Goal: Task Accomplishment & Management: Manage account settings

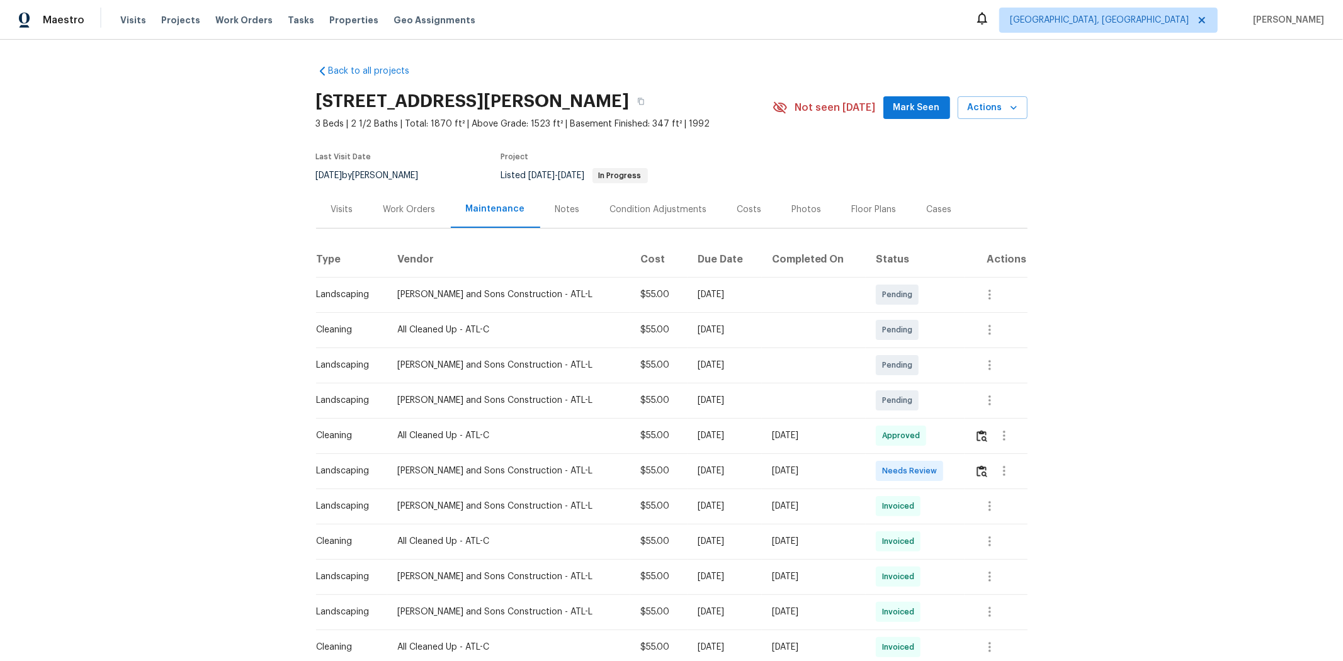
click at [955, 442] on td at bounding box center [996, 470] width 62 height 35
click at [955, 442] on button "button" at bounding box center [982, 471] width 14 height 30
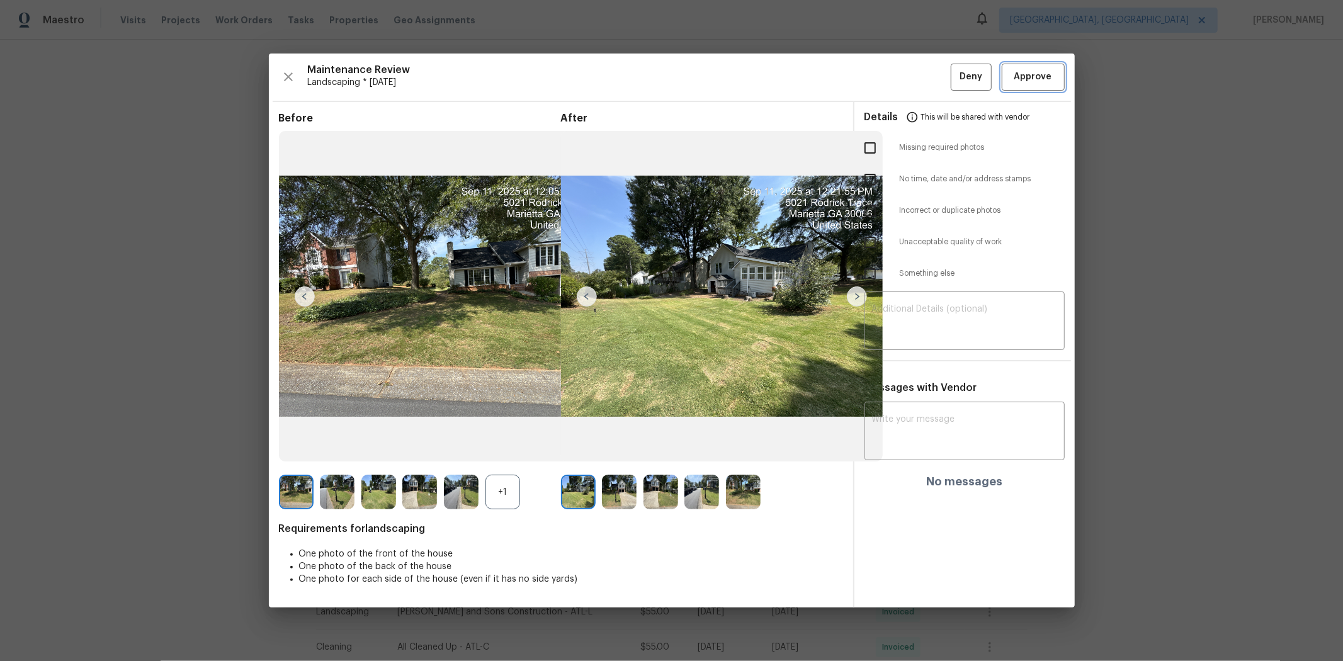
click at [955, 77] on span "Approve" at bounding box center [1033, 77] width 38 height 16
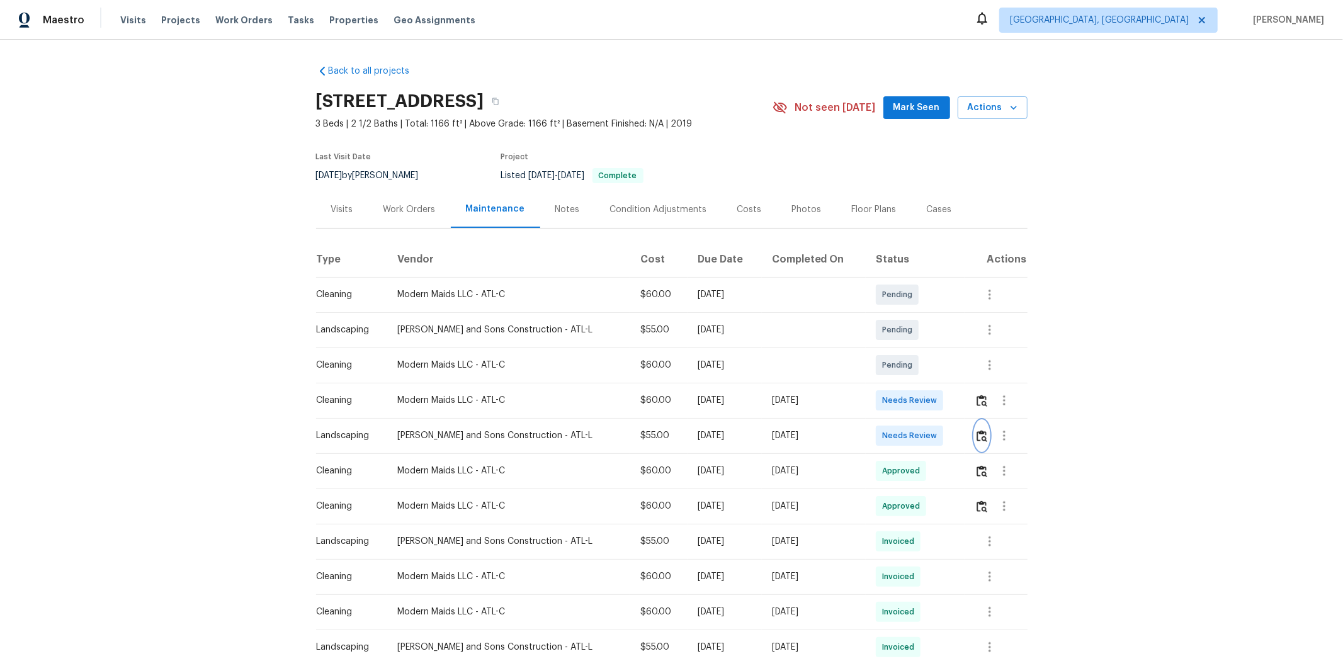
click at [955, 436] on img "button" at bounding box center [982, 436] width 11 height 12
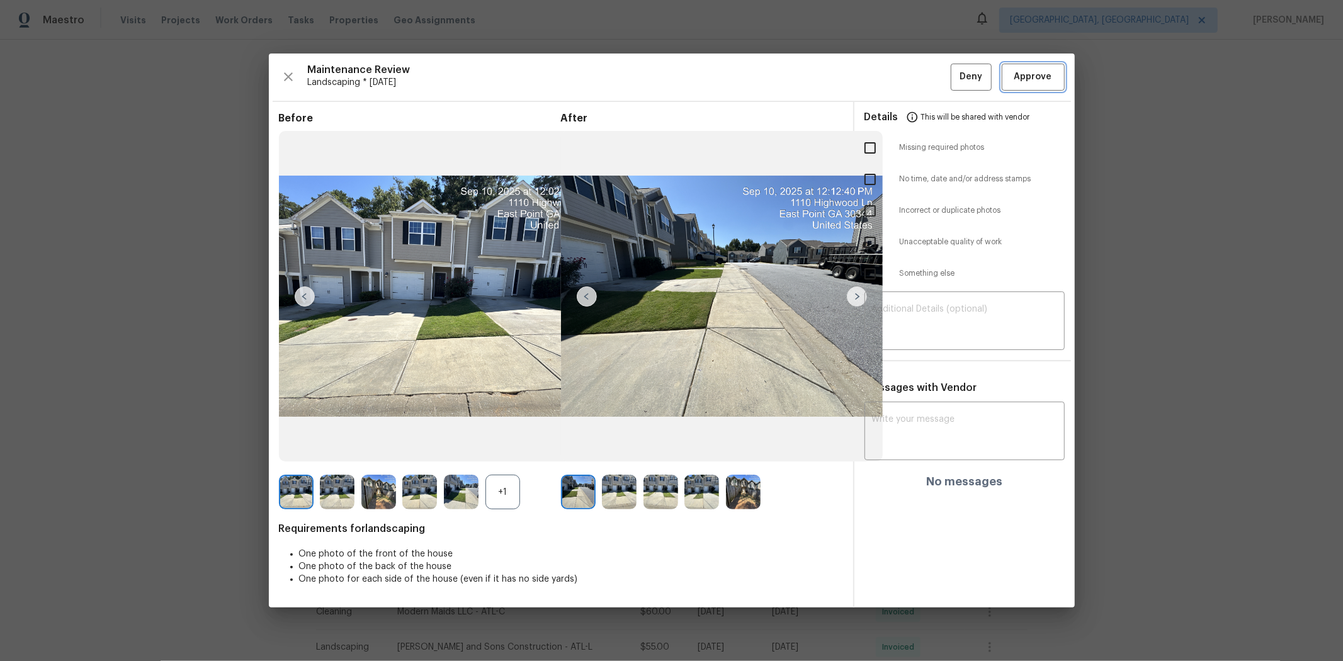
drag, startPoint x: 1023, startPoint y: 70, endPoint x: 957, endPoint y: 76, distance: 65.8
click at [955, 71] on span "Approve" at bounding box center [1033, 77] width 38 height 16
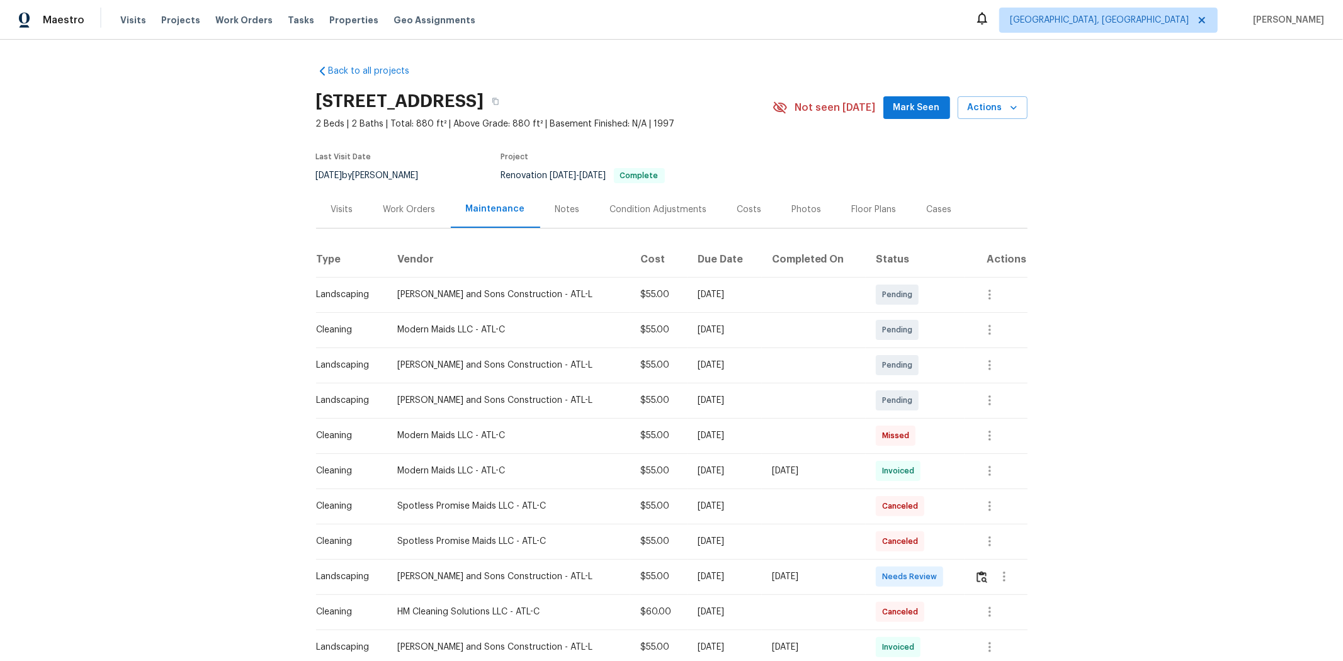
drag, startPoint x: 961, startPoint y: 576, endPoint x: 970, endPoint y: 576, distance: 9.4
click at [955, 442] on td at bounding box center [996, 576] width 62 height 35
click at [955, 442] on img "button" at bounding box center [982, 577] width 11 height 12
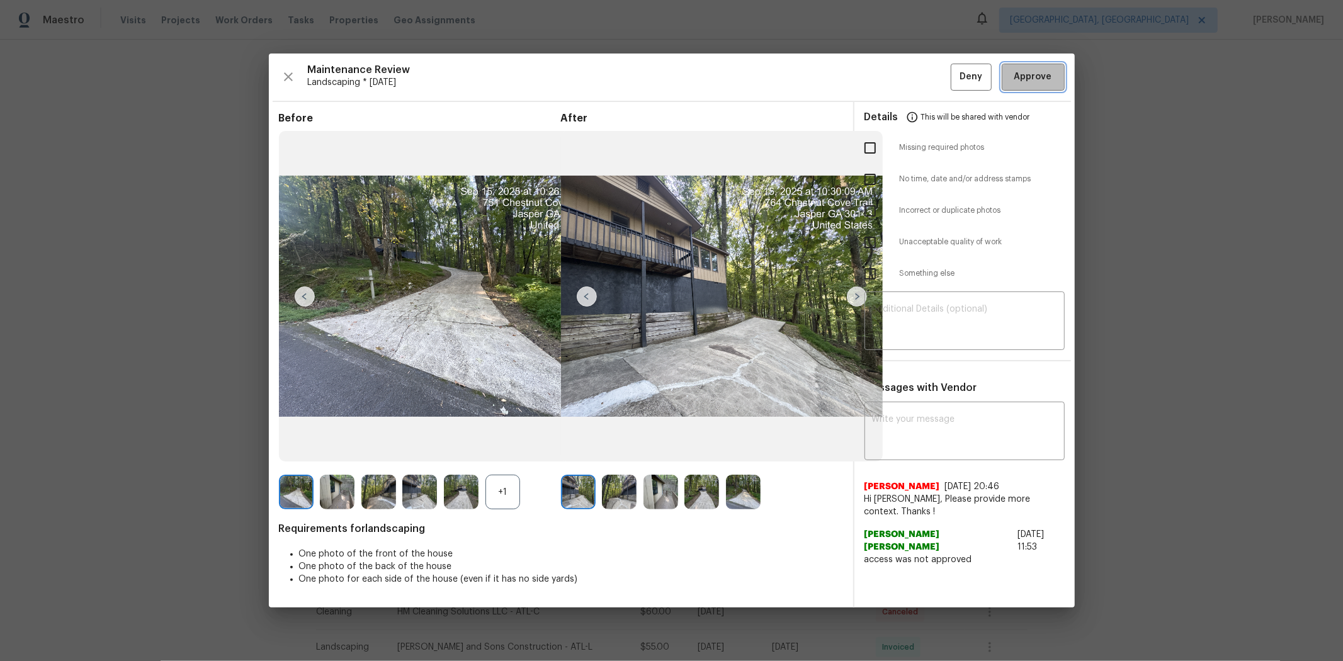
click at [955, 65] on button "Approve" at bounding box center [1033, 77] width 63 height 27
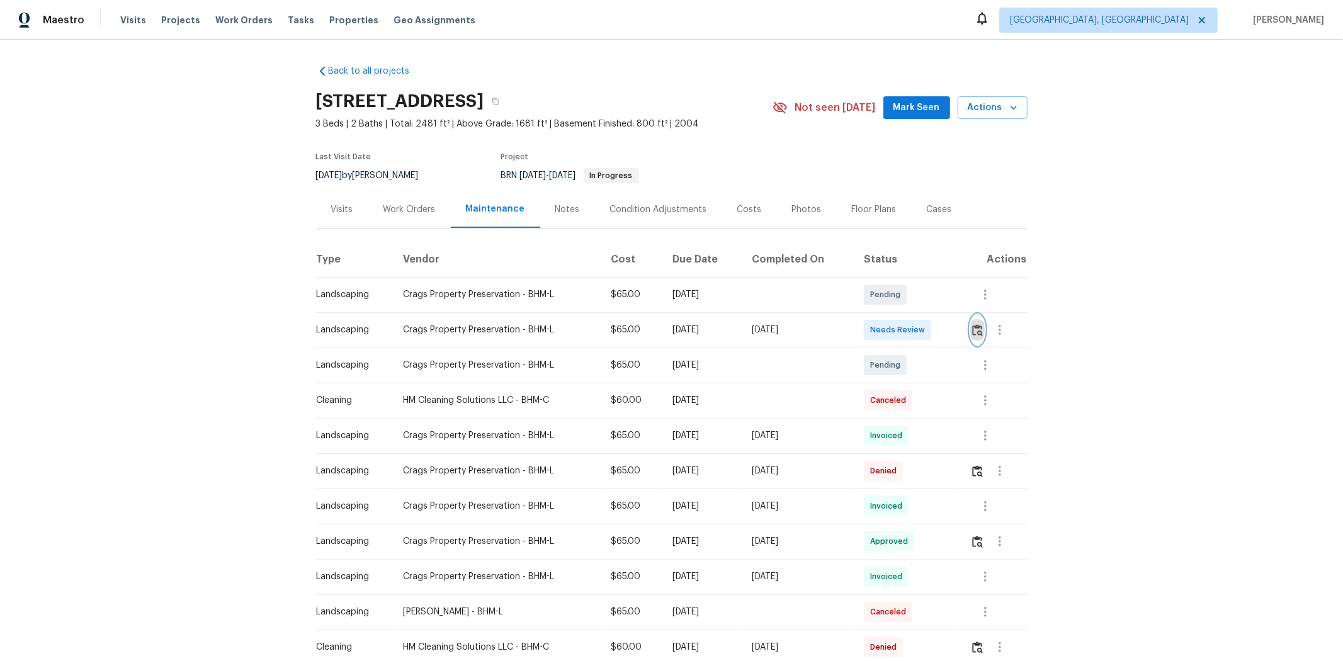
click at [955, 332] on img "button" at bounding box center [977, 330] width 11 height 12
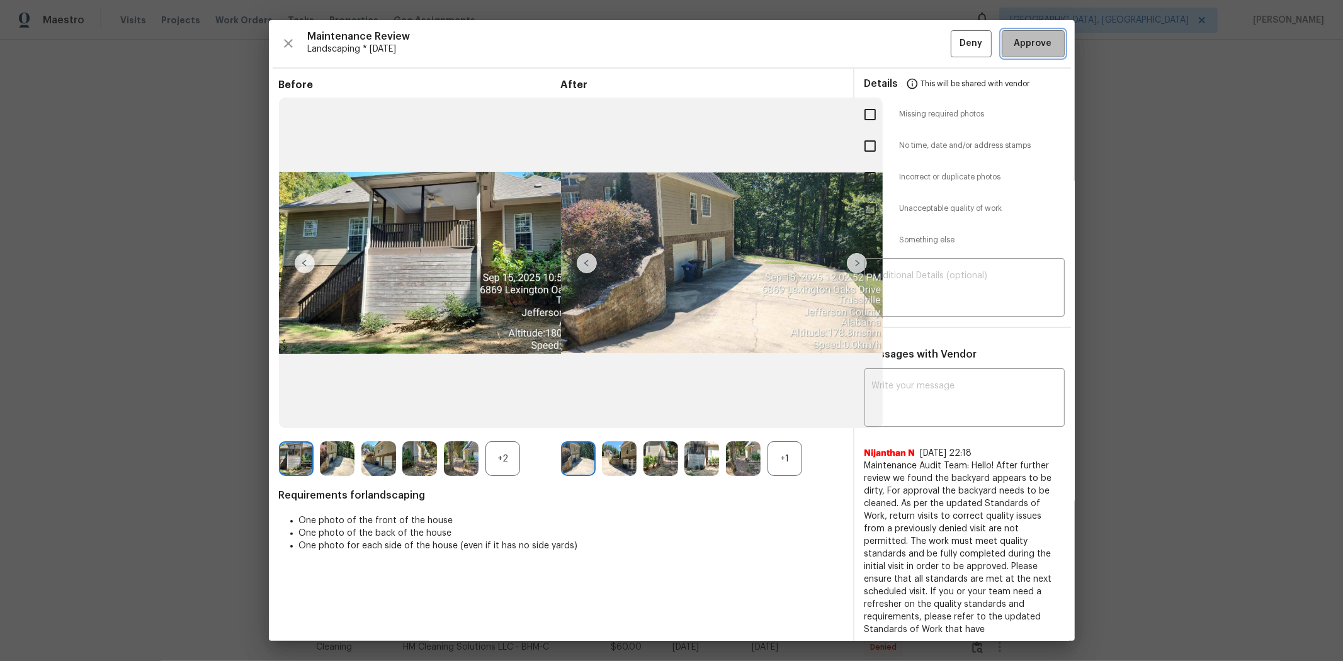
click at [955, 39] on span "Approve" at bounding box center [1033, 44] width 38 height 16
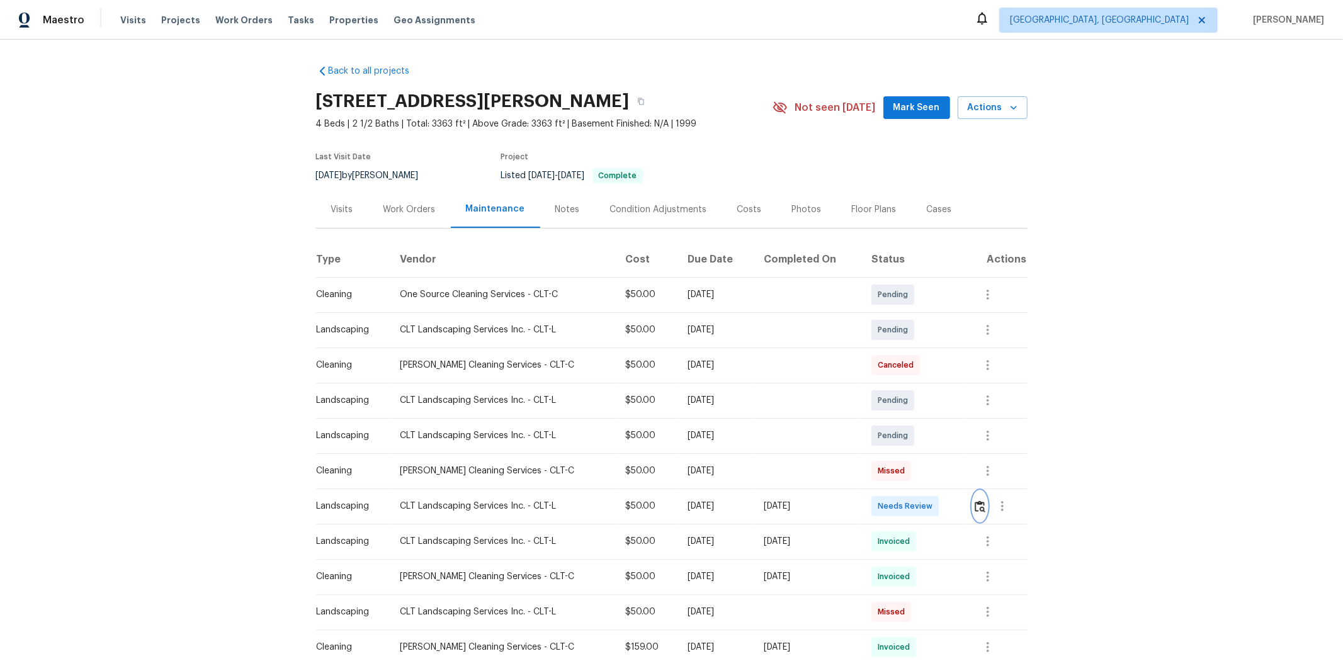
click at [955, 442] on img "button" at bounding box center [980, 507] width 11 height 12
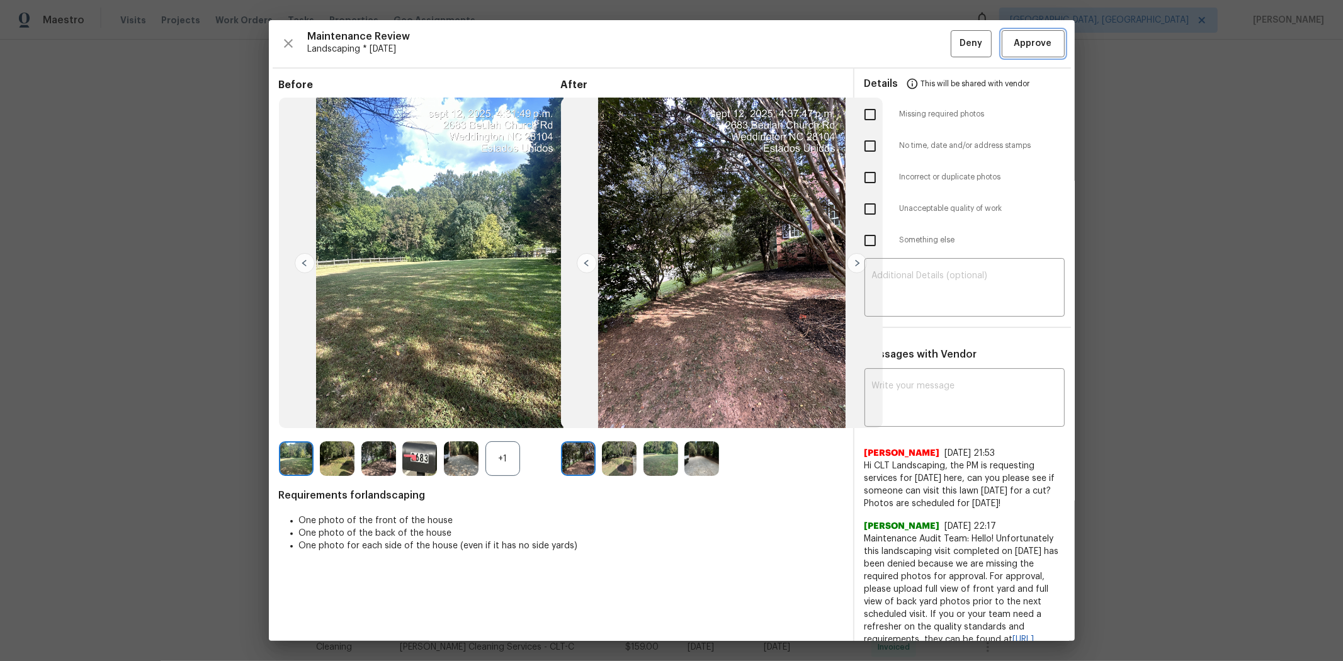
click at [955, 39] on span "Approve" at bounding box center [1033, 44] width 38 height 16
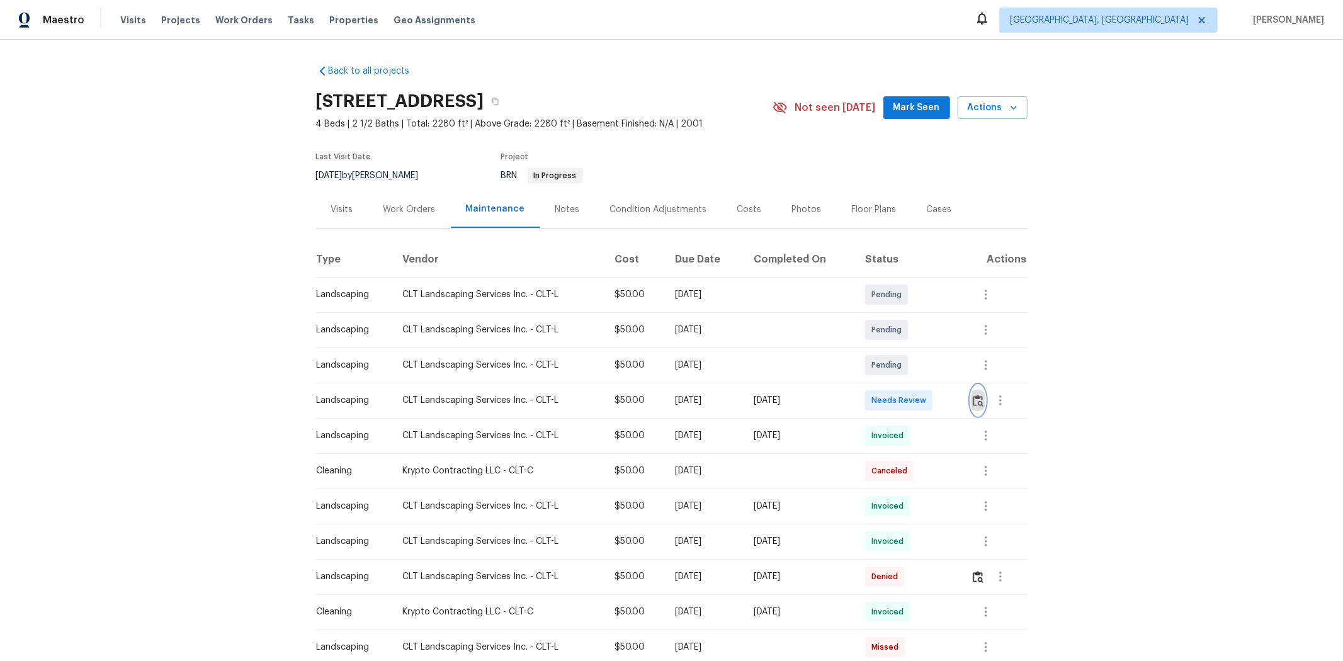
click at [955, 400] on img "button" at bounding box center [978, 401] width 11 height 12
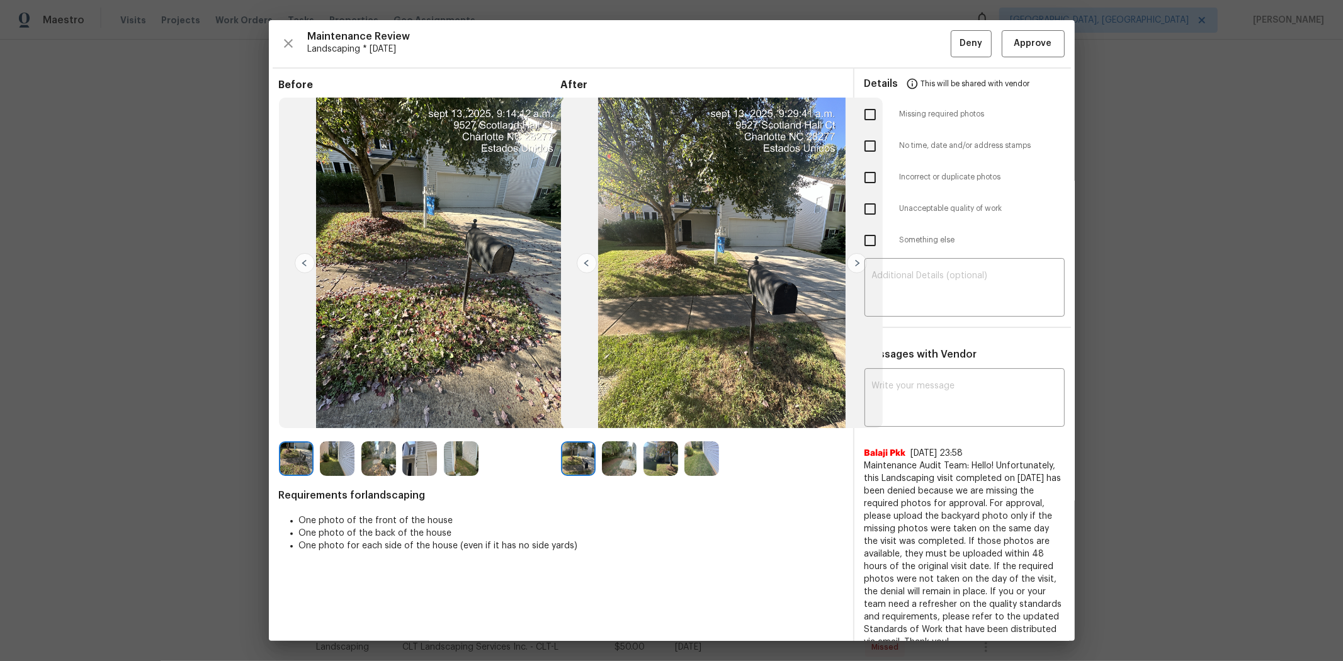
click at [857, 241] on input "checkbox" at bounding box center [870, 240] width 26 height 26
checkbox input "true"
click at [936, 285] on textarea at bounding box center [964, 288] width 185 height 35
paste textarea "Maintenance Audit Team: Hello! Unfortunately, this landscaping visit completed …"
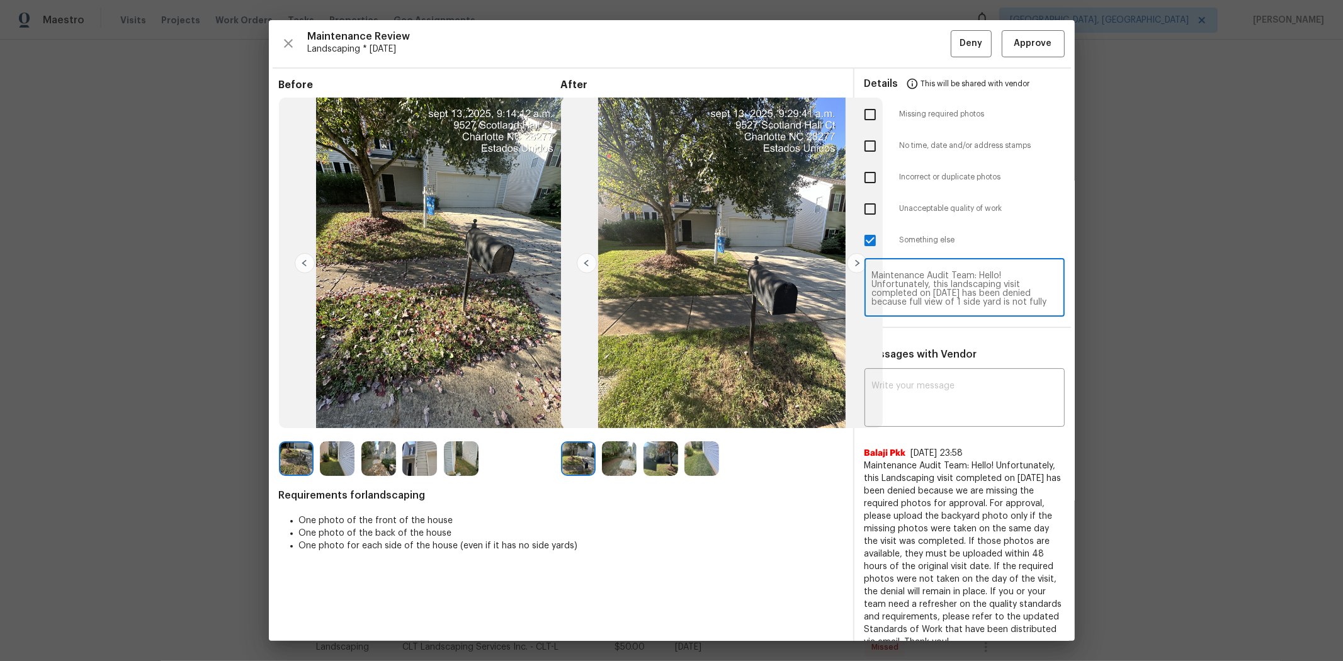
click at [946, 288] on textarea "Maintenance Audit Team: Hello! Unfortunately, this landscaping visit completed …" at bounding box center [964, 288] width 185 height 35
type textarea "Maintenance Audit Team: Hello! Unfortunately, this landscaping visit completed …"
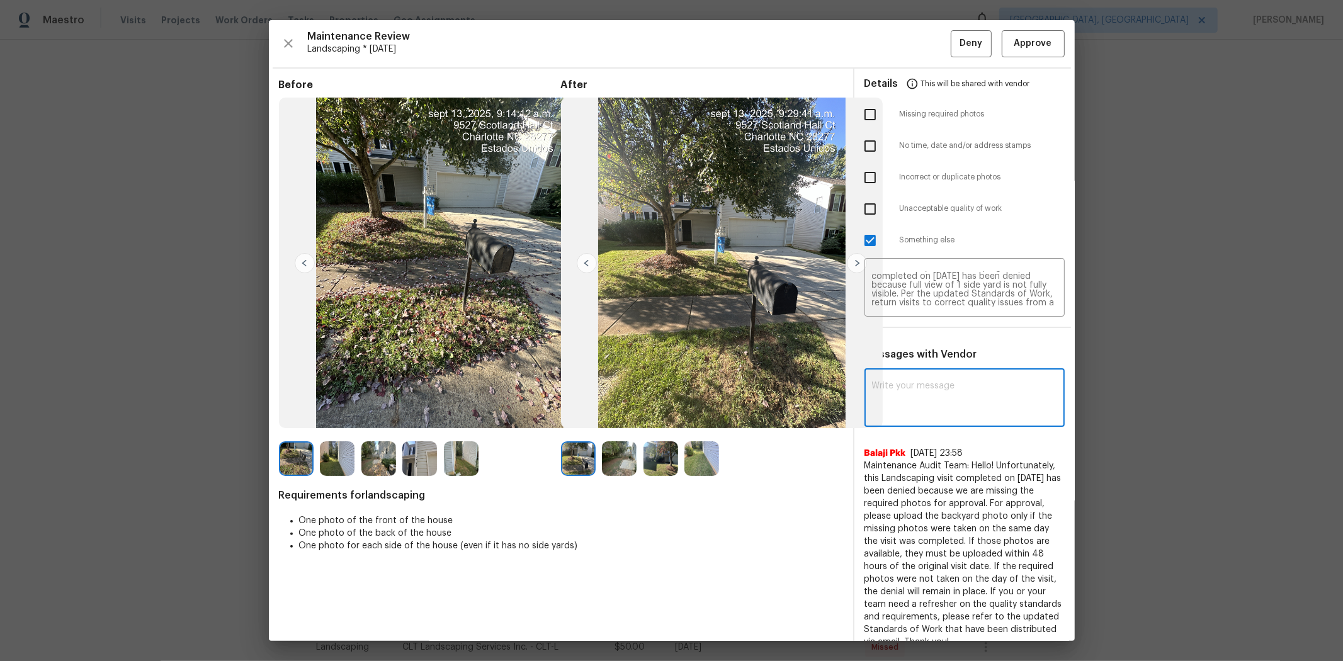
click at [889, 391] on textarea at bounding box center [964, 399] width 185 height 35
paste textarea "Maintenance Audit Team: Hello! Unfortunately, this landscaping visit completed …"
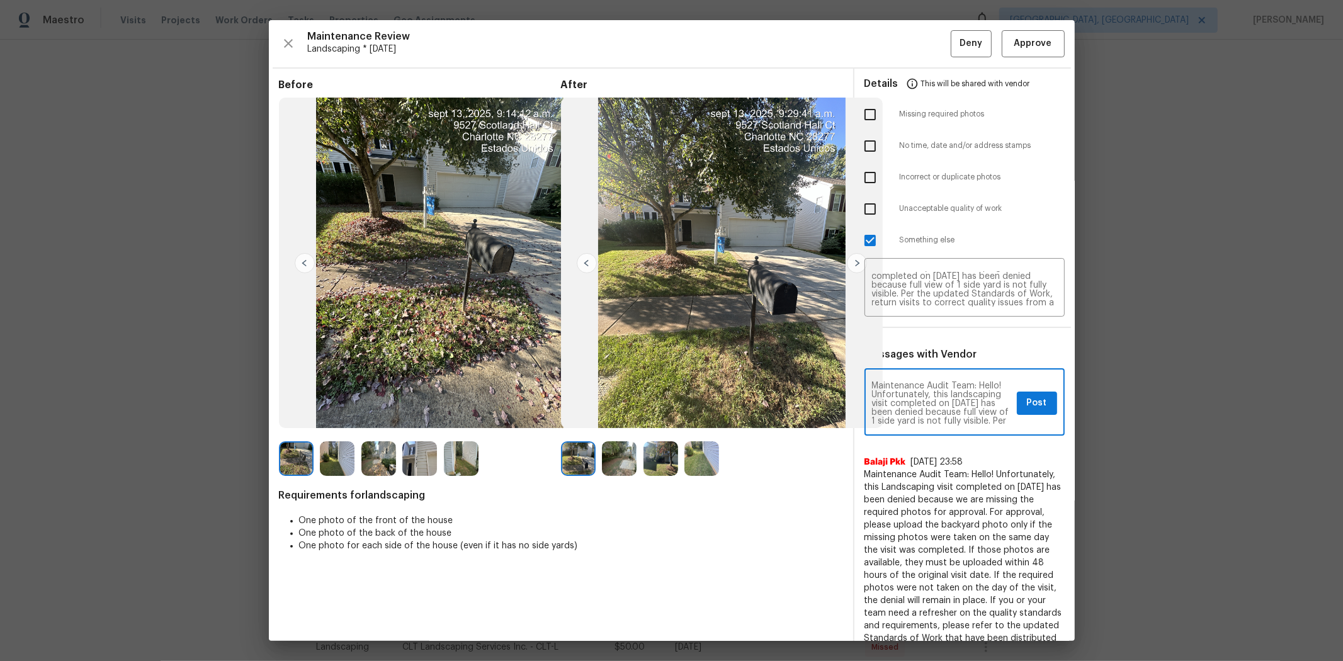
scroll to position [167, 0]
type textarea "Maintenance Audit Team: Hello! Unfortunately, this landscaping visit completed …"
click at [955, 392] on button "Post" at bounding box center [1037, 403] width 40 height 23
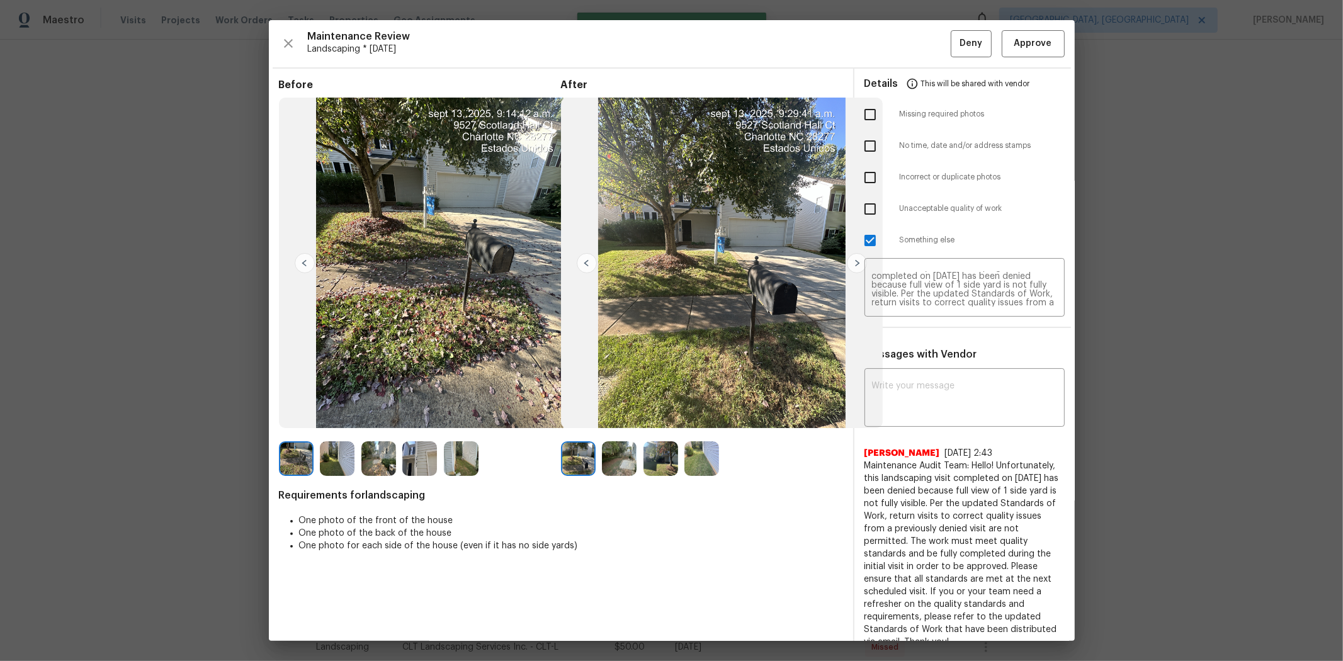
scroll to position [0, 0]
click at [955, 46] on span "Deny" at bounding box center [971, 44] width 23 height 16
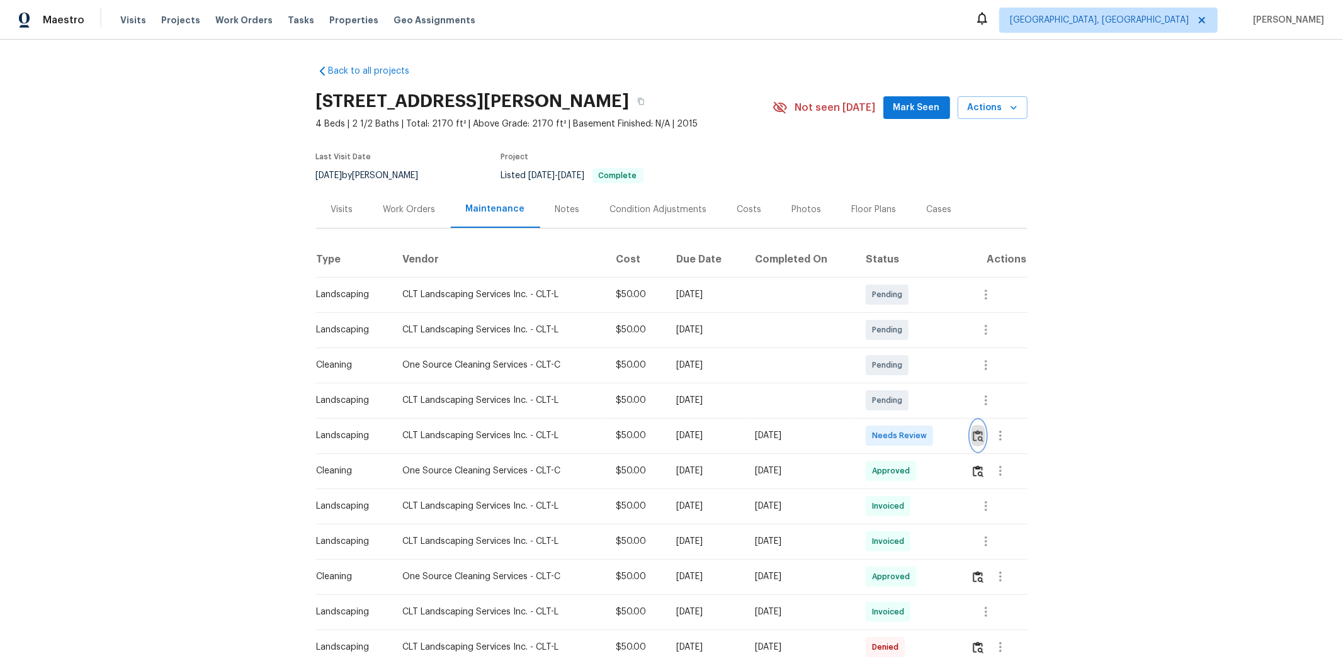
click at [955, 433] on img "button" at bounding box center [978, 436] width 11 height 12
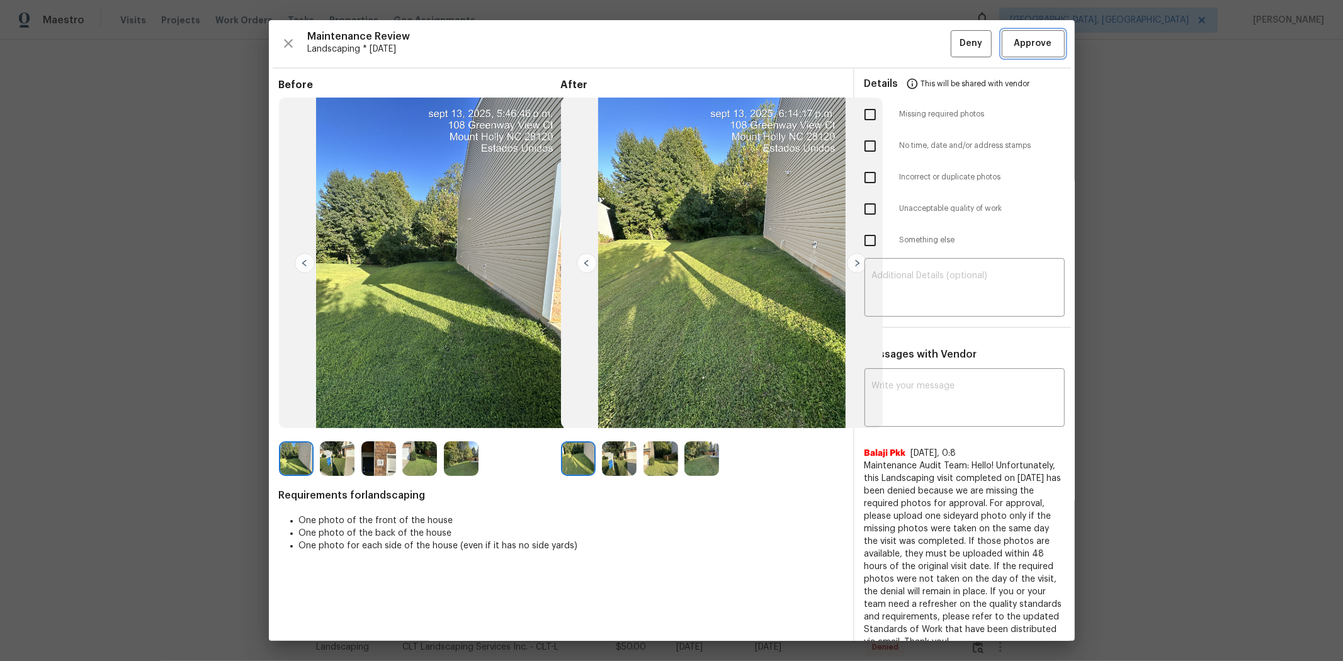
click at [955, 50] on span "Approve" at bounding box center [1033, 44] width 38 height 16
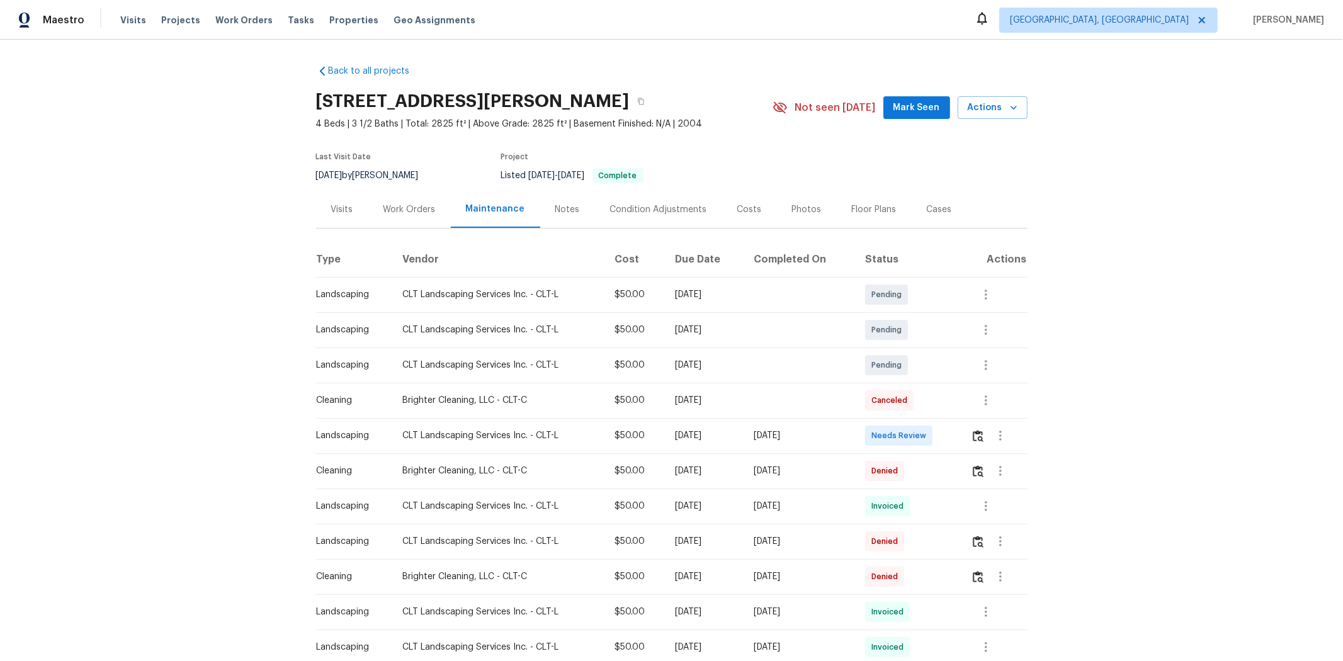
click at [955, 438] on td at bounding box center [994, 435] width 67 height 35
click at [955, 438] on button "button" at bounding box center [978, 436] width 14 height 30
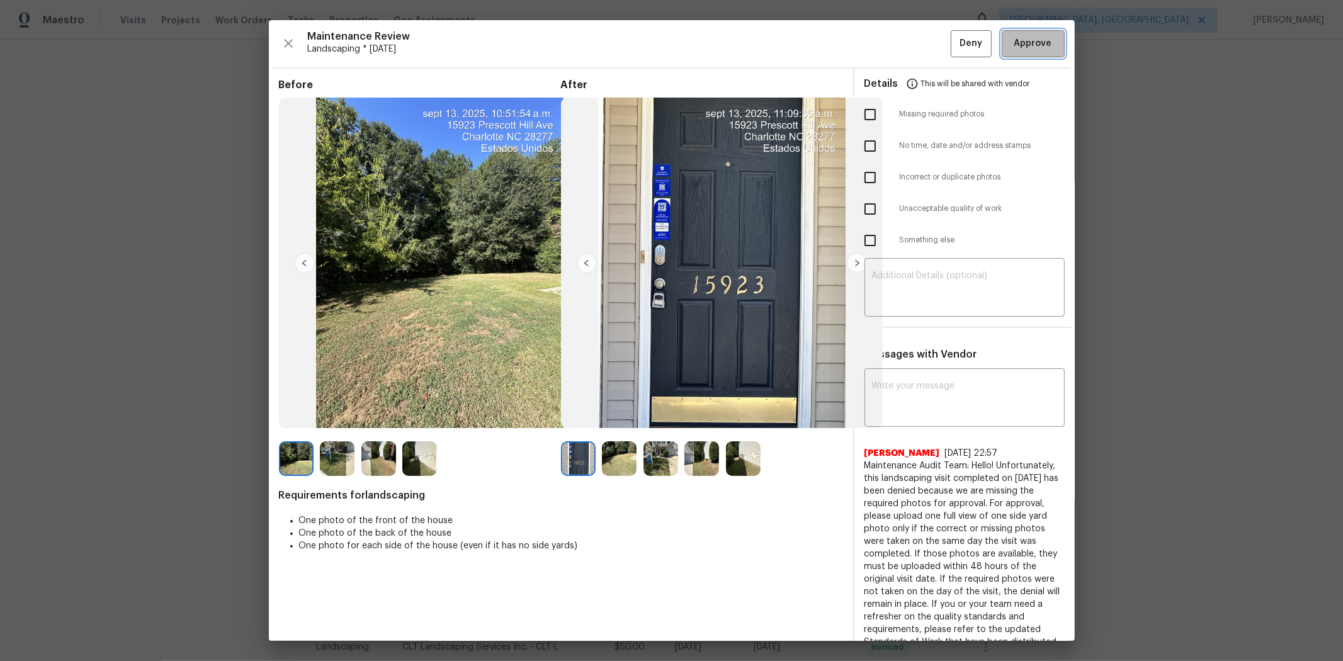
click at [955, 35] on button "Approve" at bounding box center [1033, 43] width 63 height 27
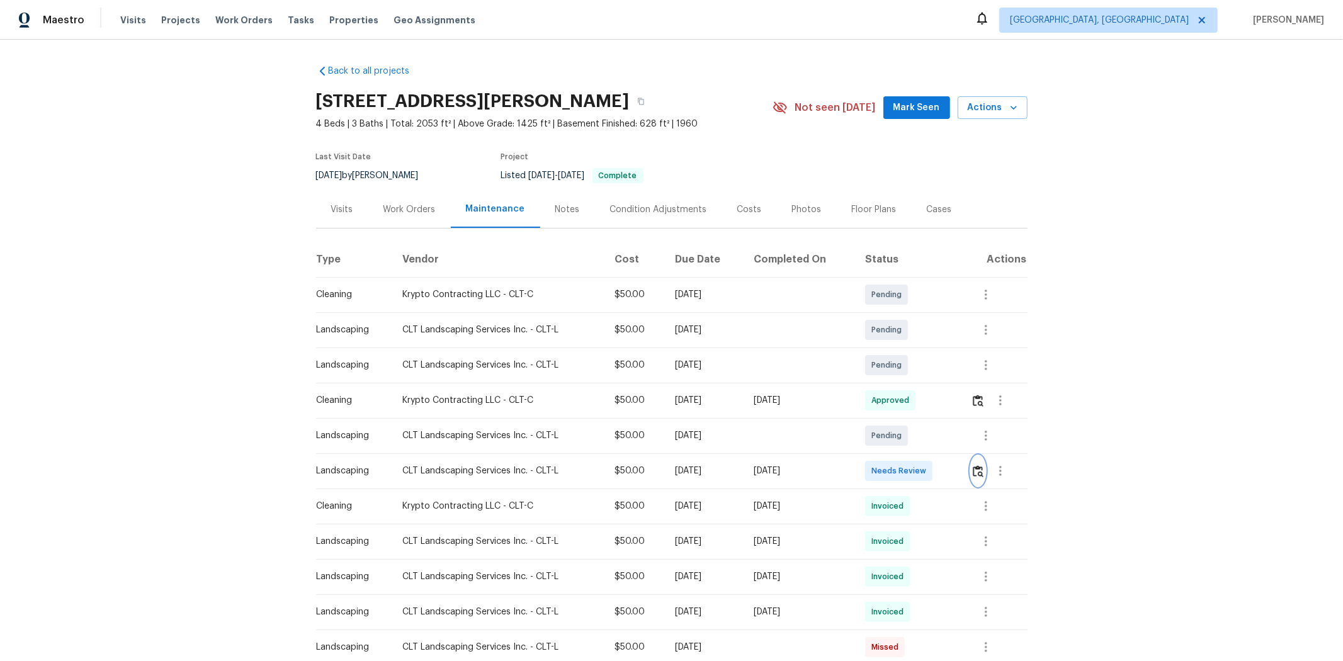
click at [955, 442] on button "button" at bounding box center [978, 471] width 14 height 30
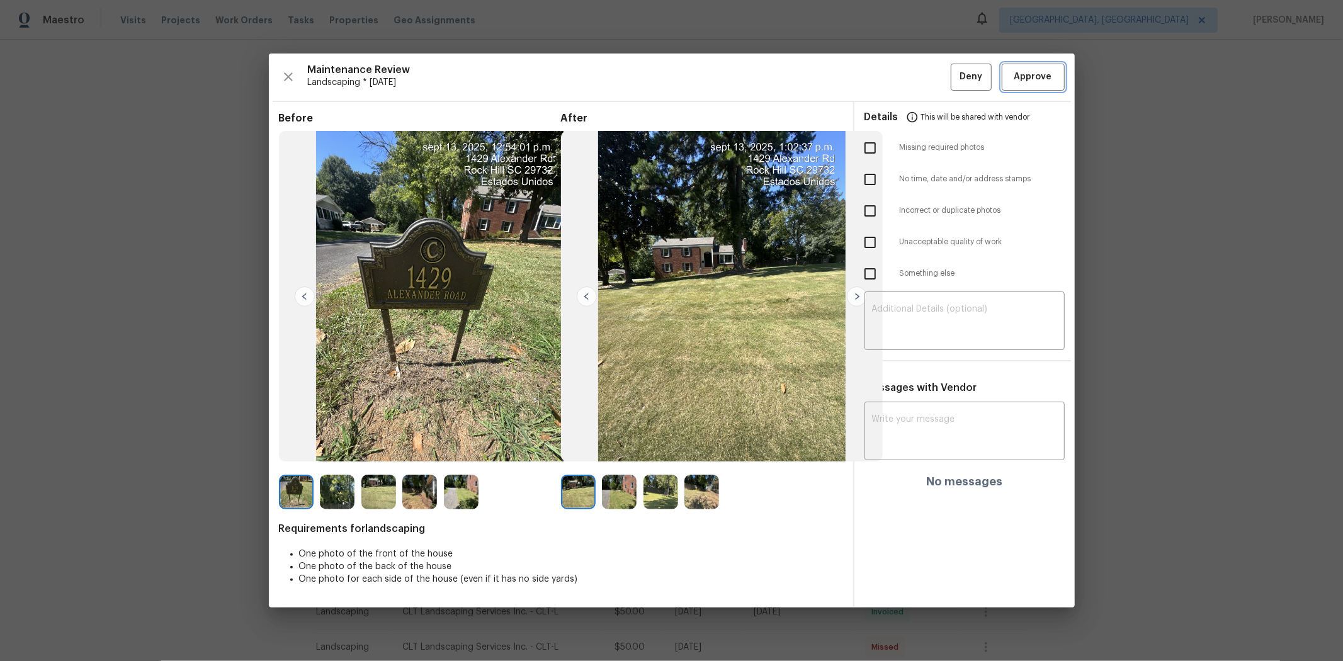
click at [955, 80] on span "Approve" at bounding box center [1033, 77] width 38 height 16
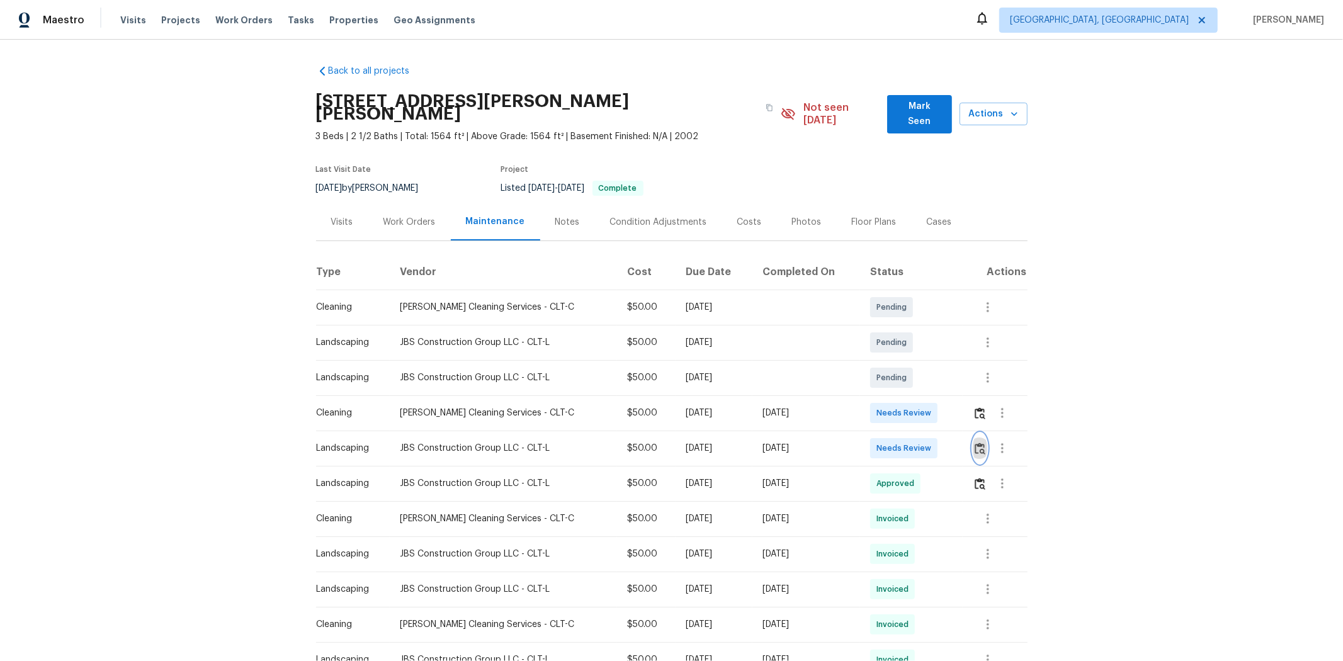
click at [955, 442] on img "button" at bounding box center [980, 449] width 11 height 12
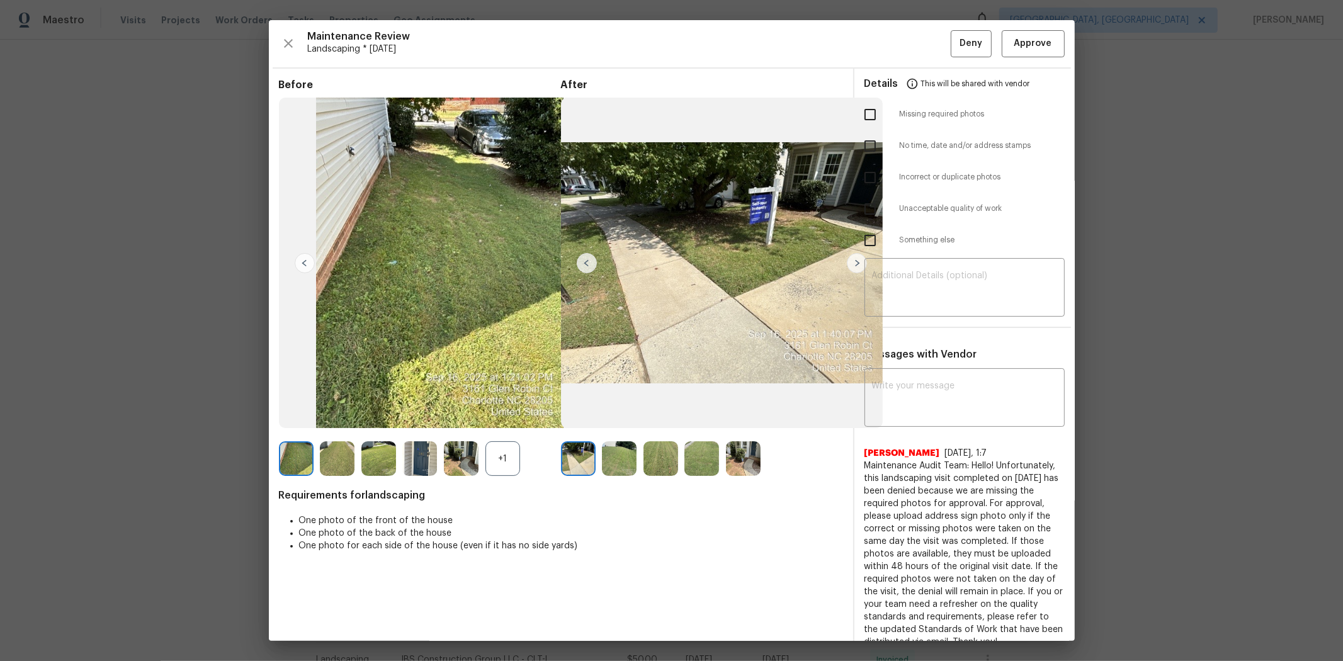
click at [955, 28] on div "Maintenance Review Landscaping * Mon, Sep 15 Deny Approve Before +1 After Requi…" at bounding box center [672, 330] width 806 height 621
click at [955, 40] on span "Approve" at bounding box center [1033, 44] width 38 height 16
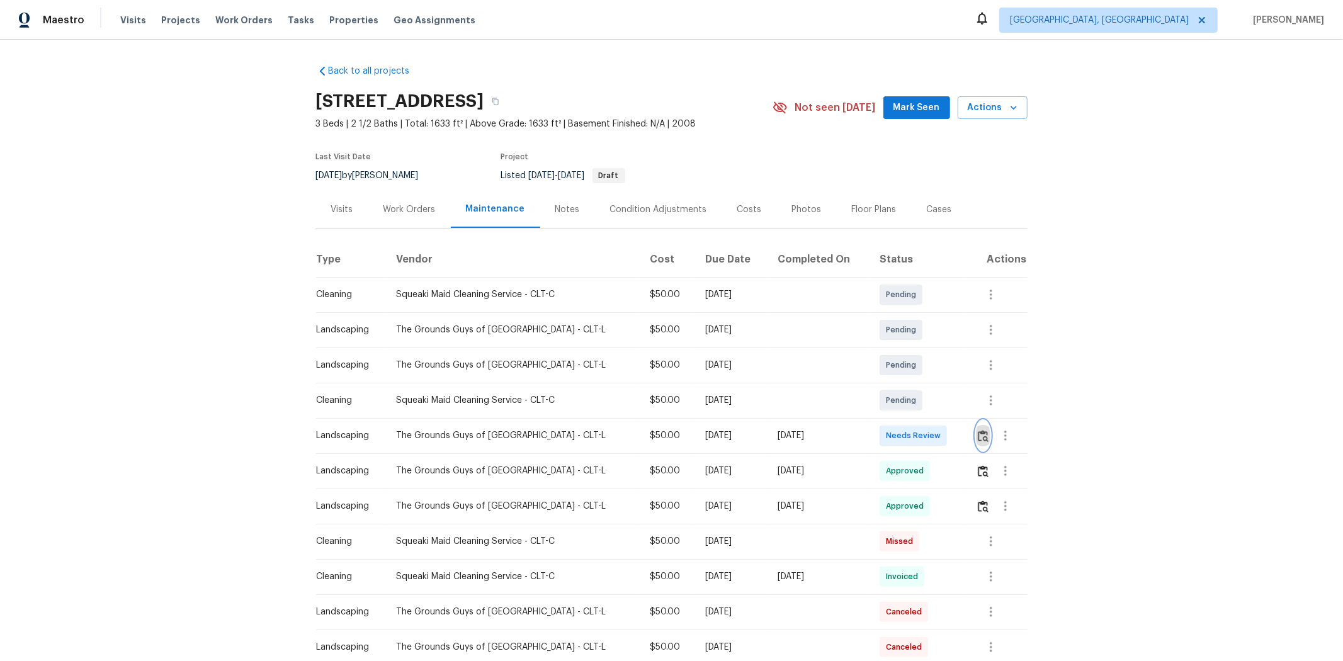
click at [955, 428] on button "button" at bounding box center [983, 436] width 14 height 30
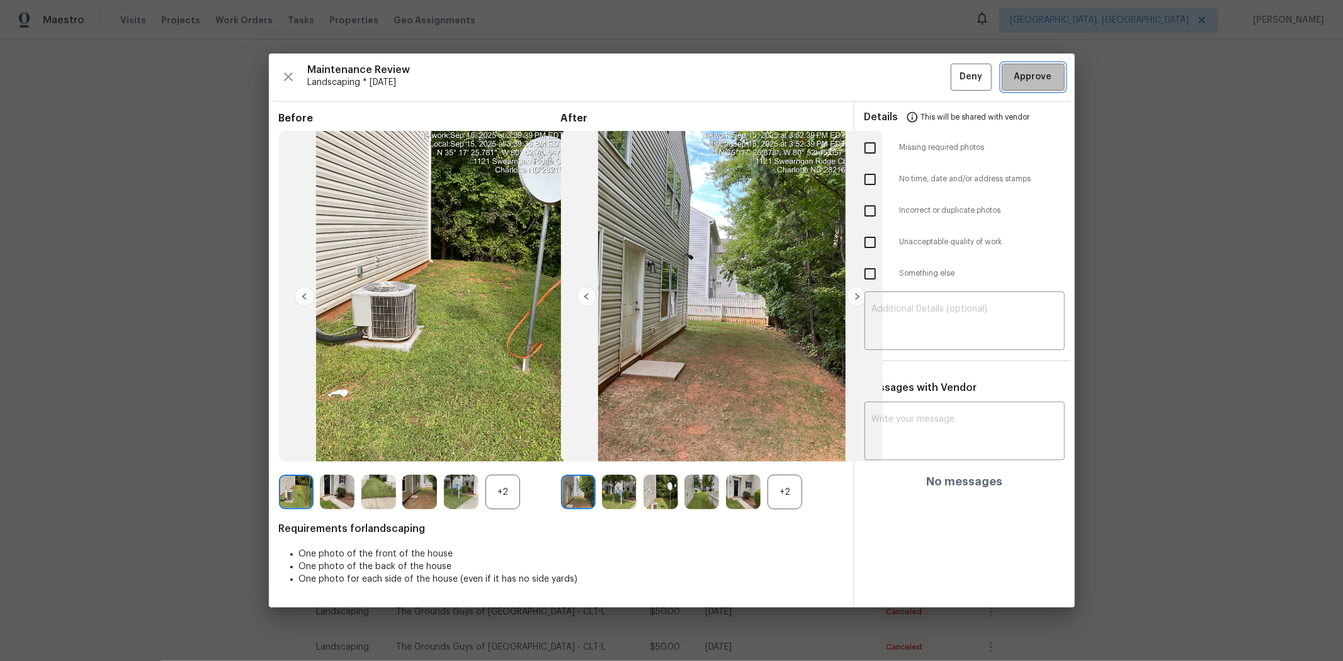
click at [955, 76] on span "Approve" at bounding box center [1033, 77] width 43 height 16
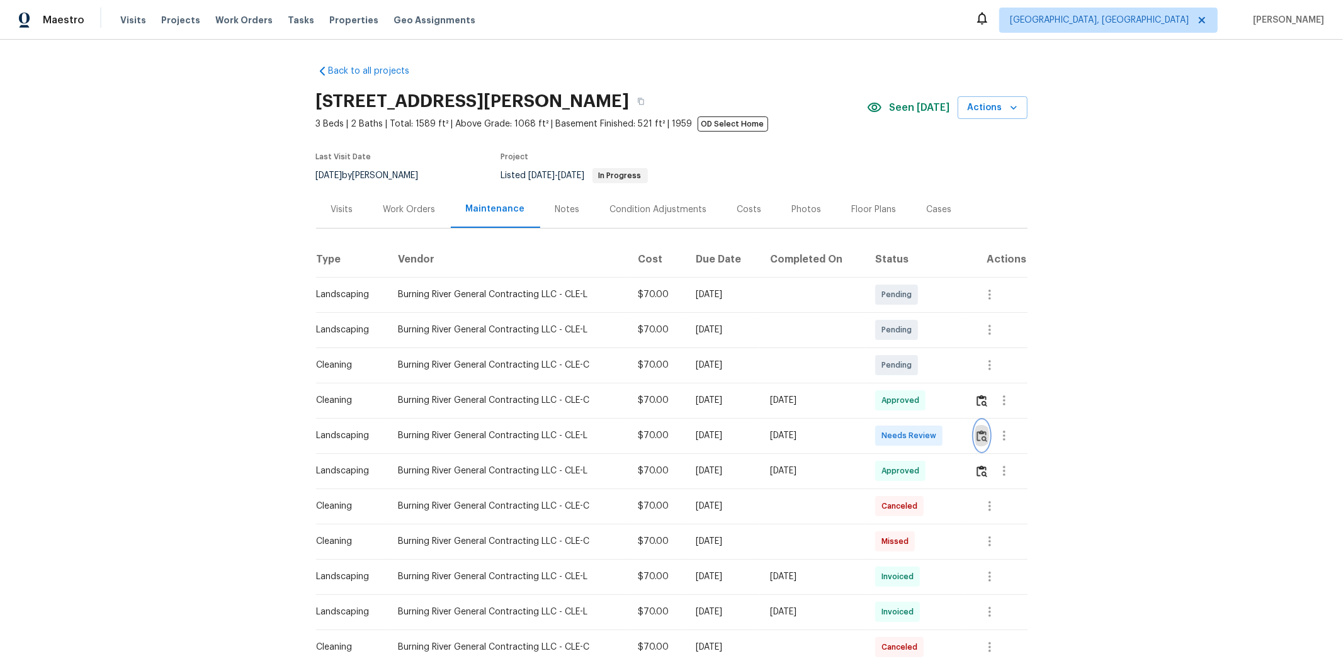
click at [955, 442] on button "button" at bounding box center [982, 436] width 14 height 30
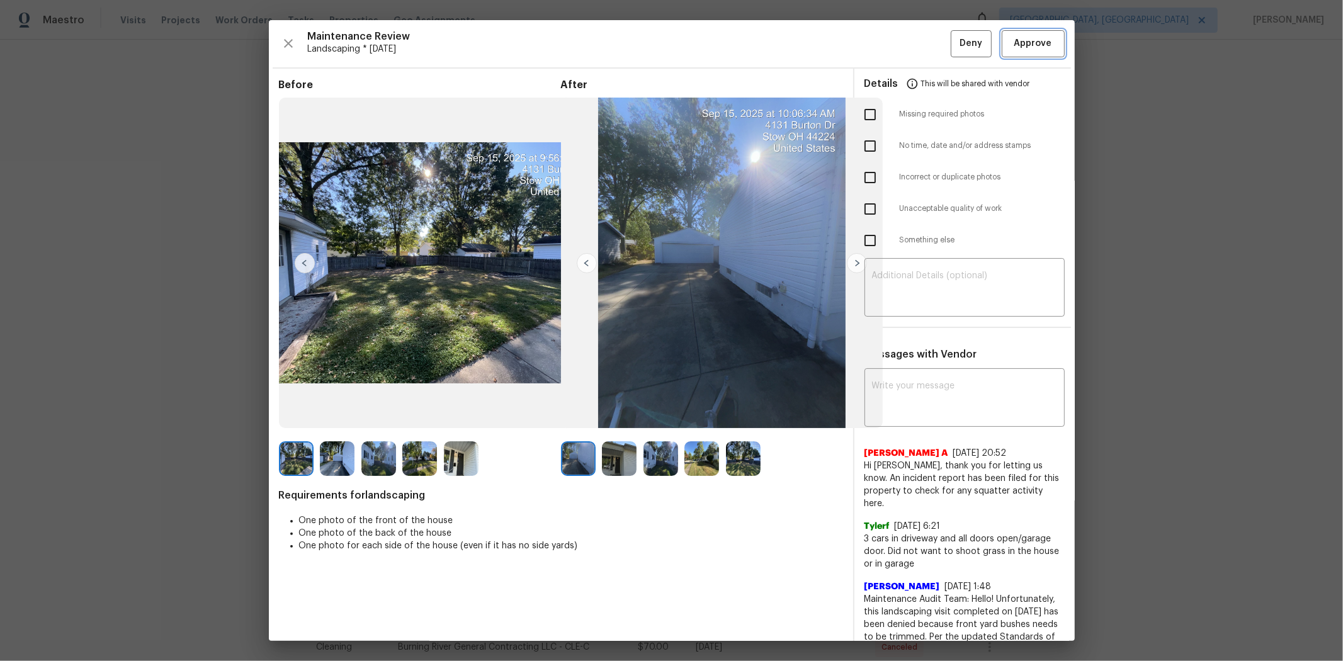
click at [955, 40] on span "Approve" at bounding box center [1033, 44] width 38 height 16
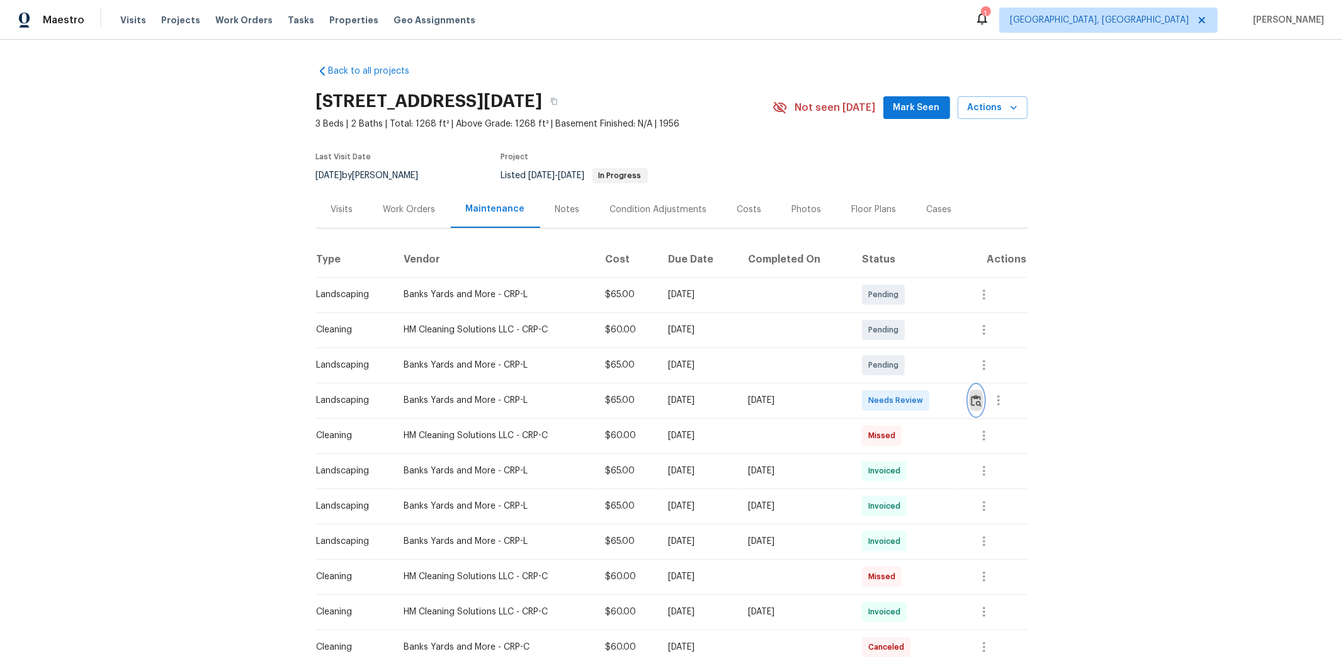
click at [955, 403] on button "button" at bounding box center [976, 400] width 14 height 30
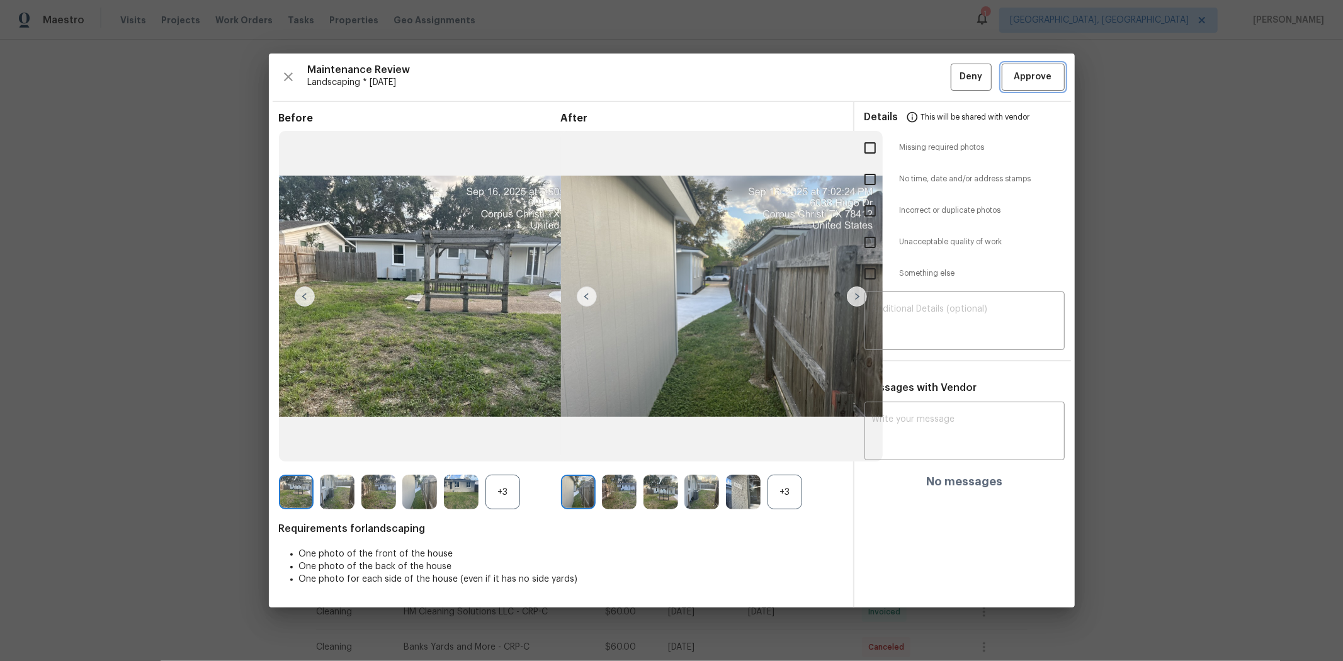
click at [955, 84] on span "Approve" at bounding box center [1033, 77] width 38 height 16
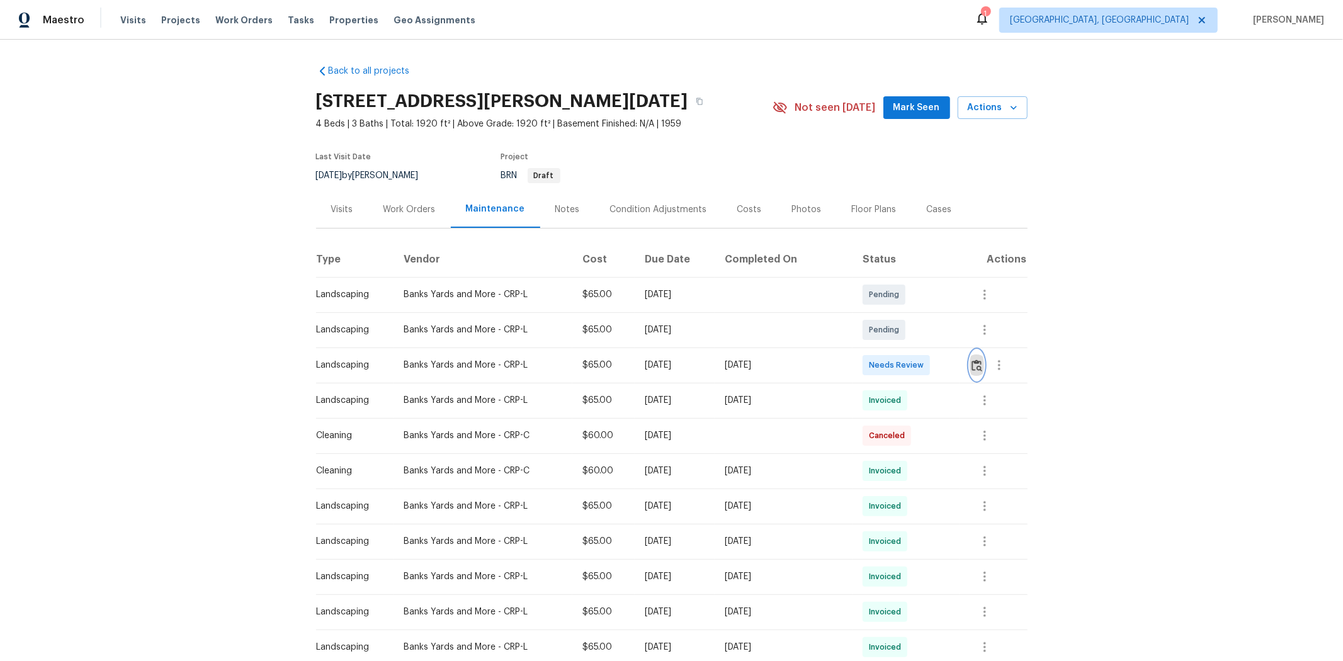
click at [955, 368] on img "button" at bounding box center [977, 366] width 11 height 12
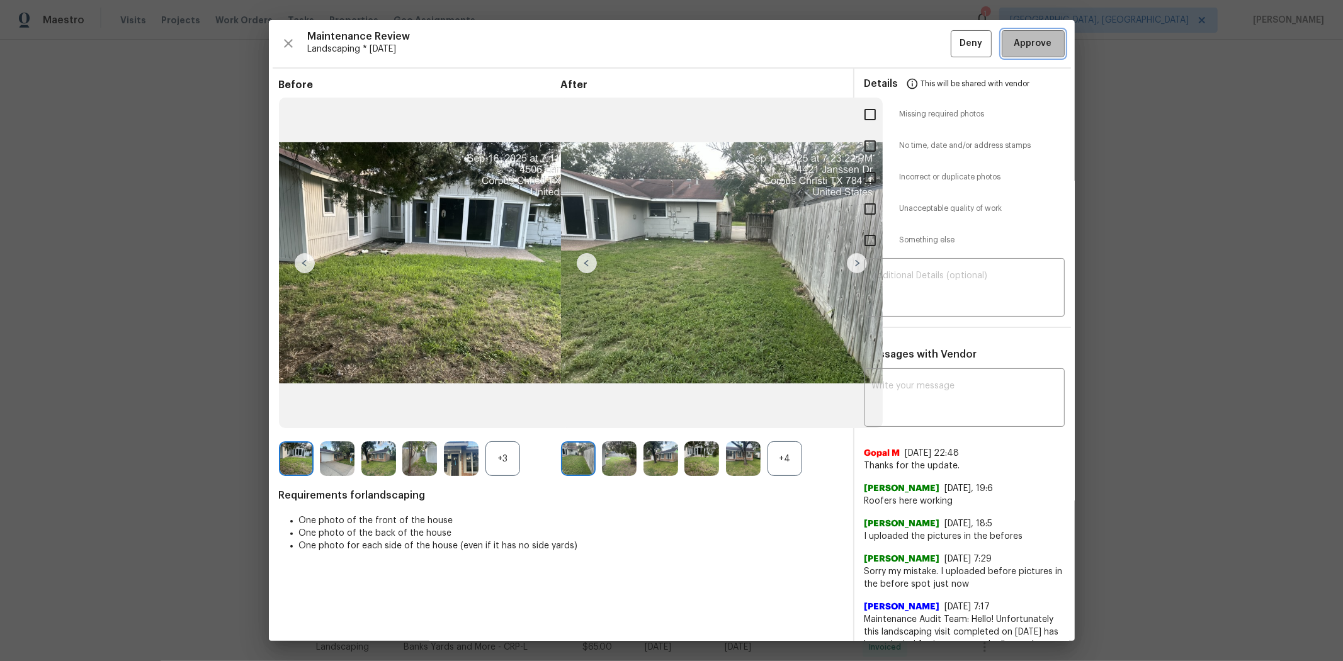
click at [955, 44] on span "Approve" at bounding box center [1033, 44] width 38 height 16
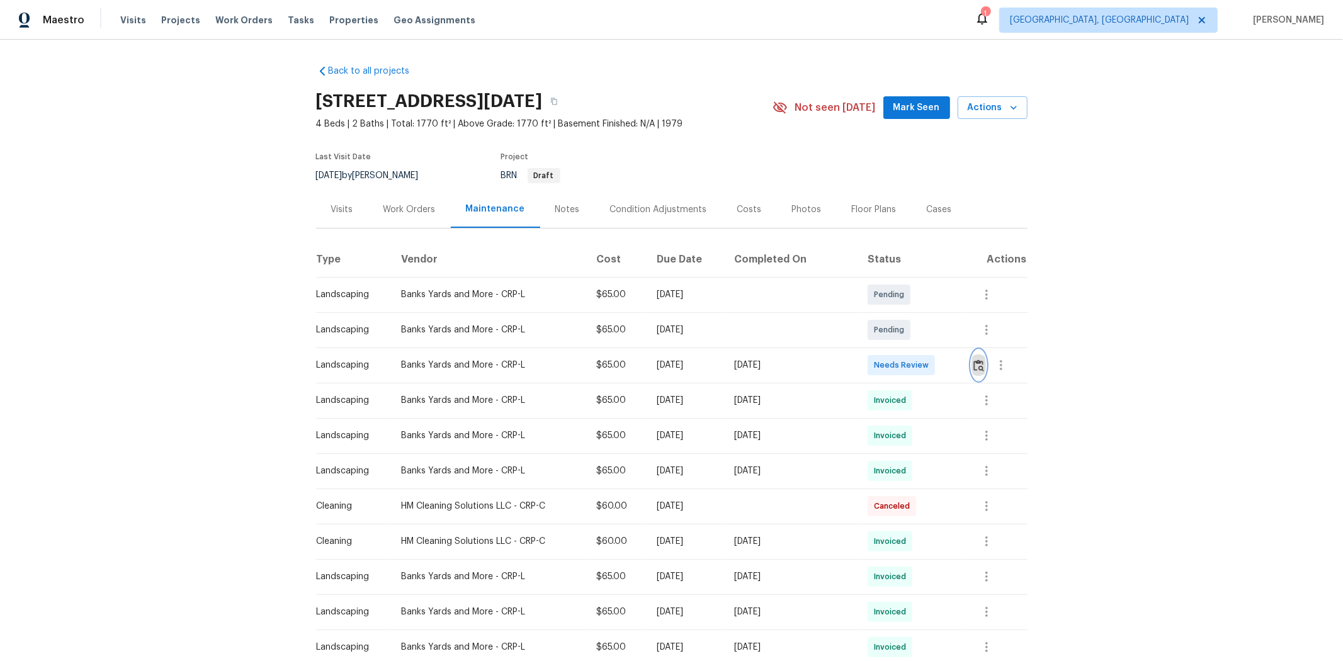
click at [955, 367] on img "button" at bounding box center [978, 366] width 11 height 12
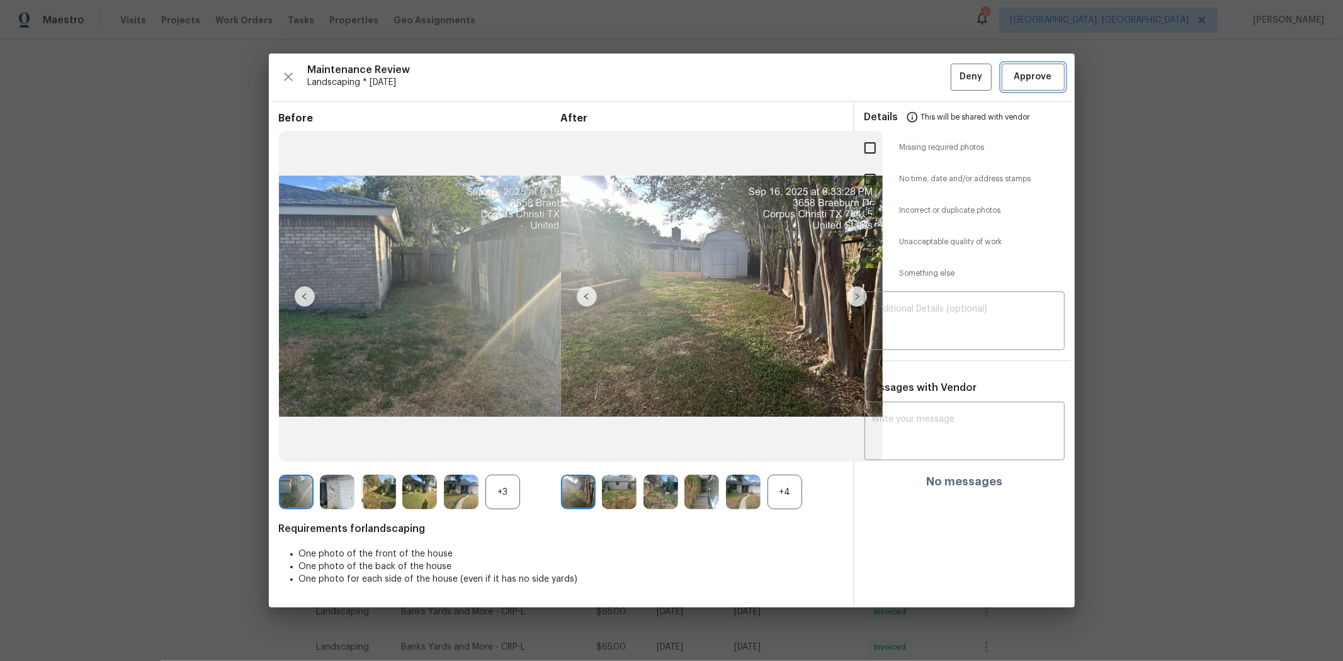
click at [955, 74] on span "Approve" at bounding box center [1033, 77] width 38 height 16
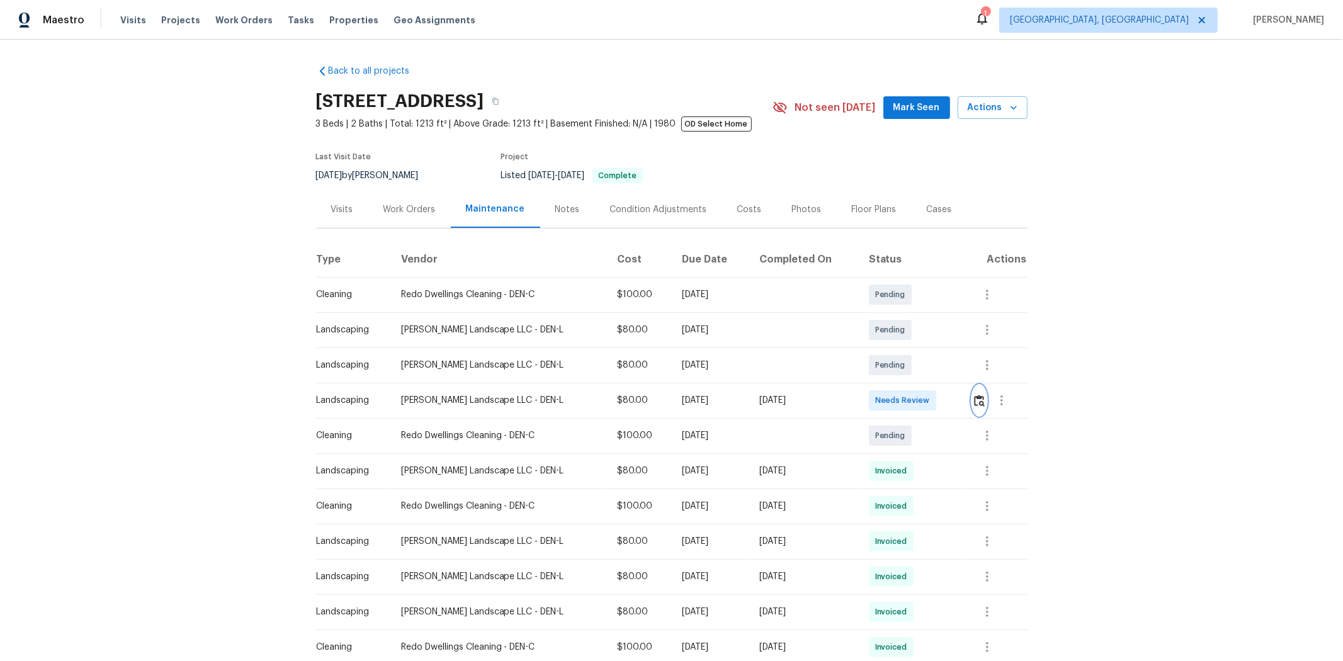
click at [955, 401] on img "button" at bounding box center [979, 401] width 11 height 12
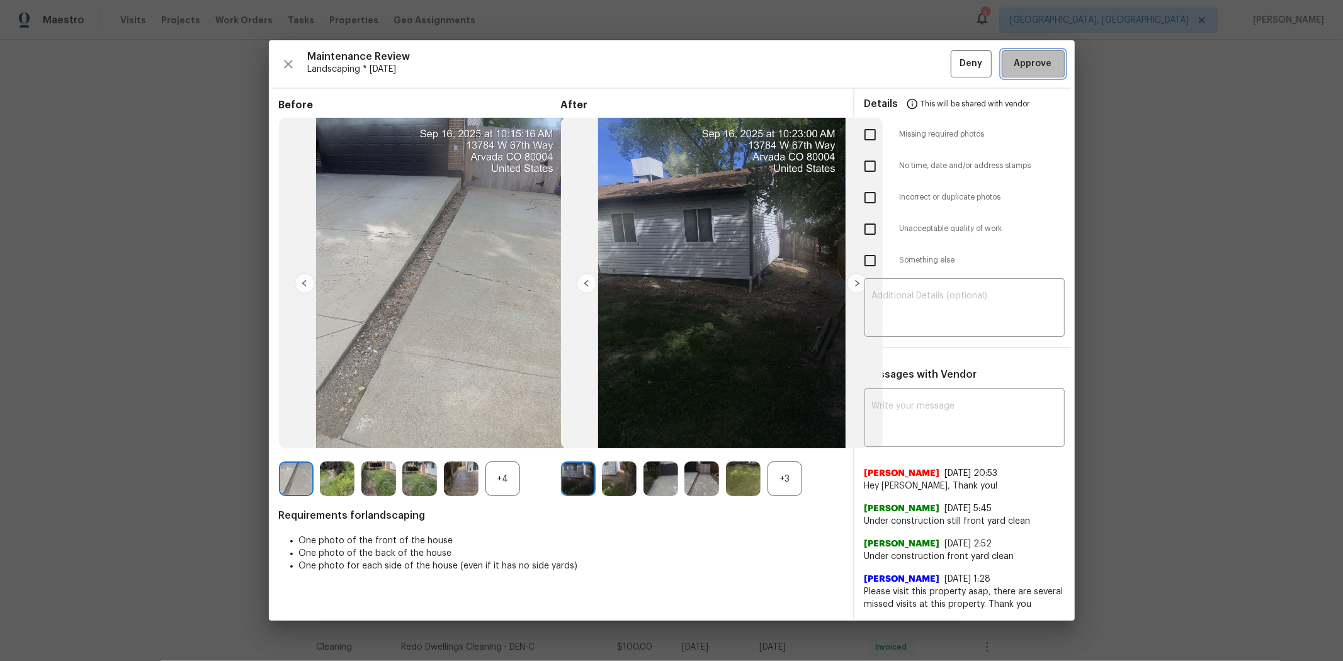
drag, startPoint x: 1028, startPoint y: 64, endPoint x: 982, endPoint y: 66, distance: 46.0
click at [955, 64] on span "Approve" at bounding box center [1033, 64] width 38 height 16
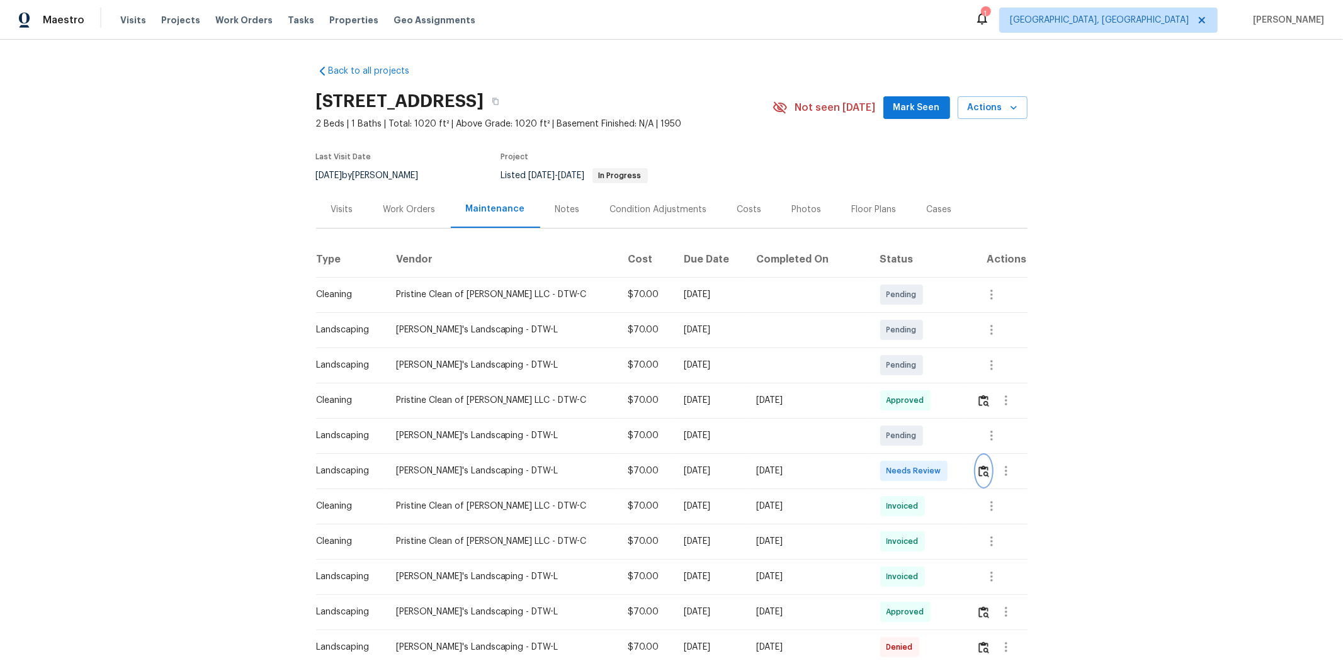
click at [955, 442] on img "button" at bounding box center [983, 471] width 11 height 12
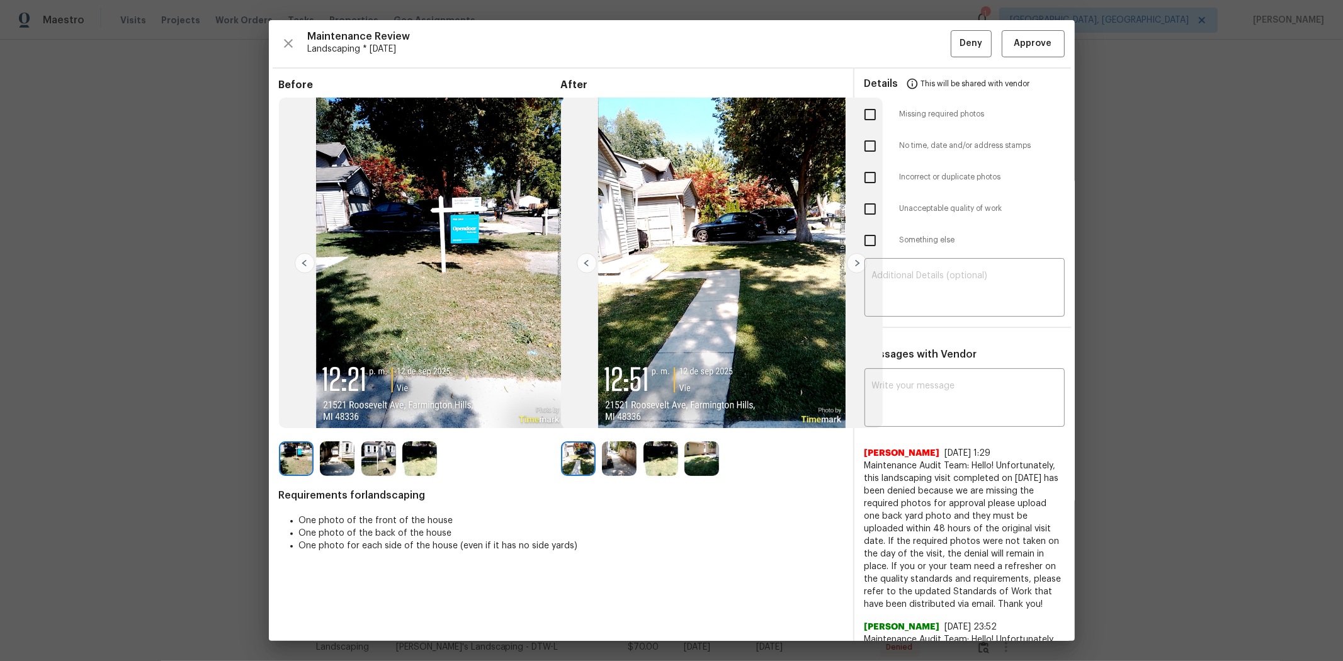
click at [866, 123] on input "checkbox" at bounding box center [870, 114] width 26 height 26
checkbox input "true"
click at [919, 263] on div "​" at bounding box center [965, 288] width 200 height 55
paste textarea "Maintenance Audit Team: Hello! Unfortunately, this landscaping visit completed …"
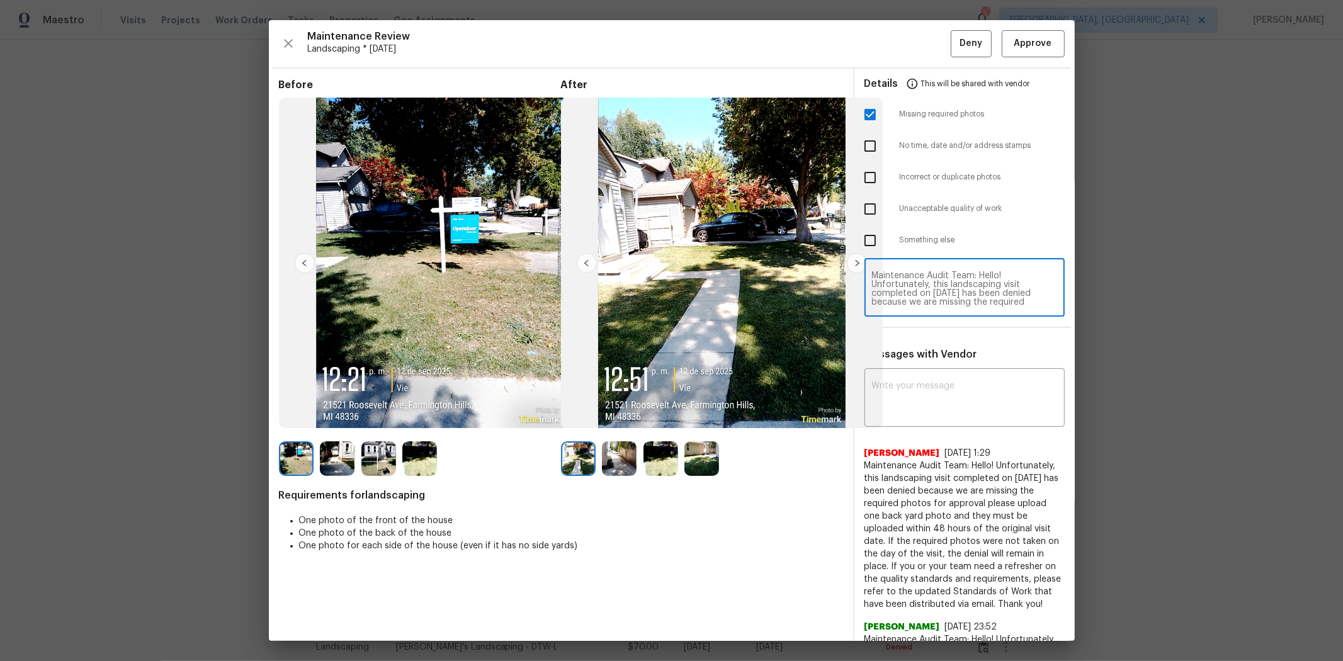
click at [955, 286] on textarea "Maintenance Audit Team: Hello! Unfortunately, this landscaping visit completed …" at bounding box center [964, 288] width 185 height 35
type textarea "Maintenance Audit Team: Hello! Unfortunately, this landscaping visit completed …"
click at [921, 419] on div "x ​" at bounding box center [965, 398] width 200 height 55
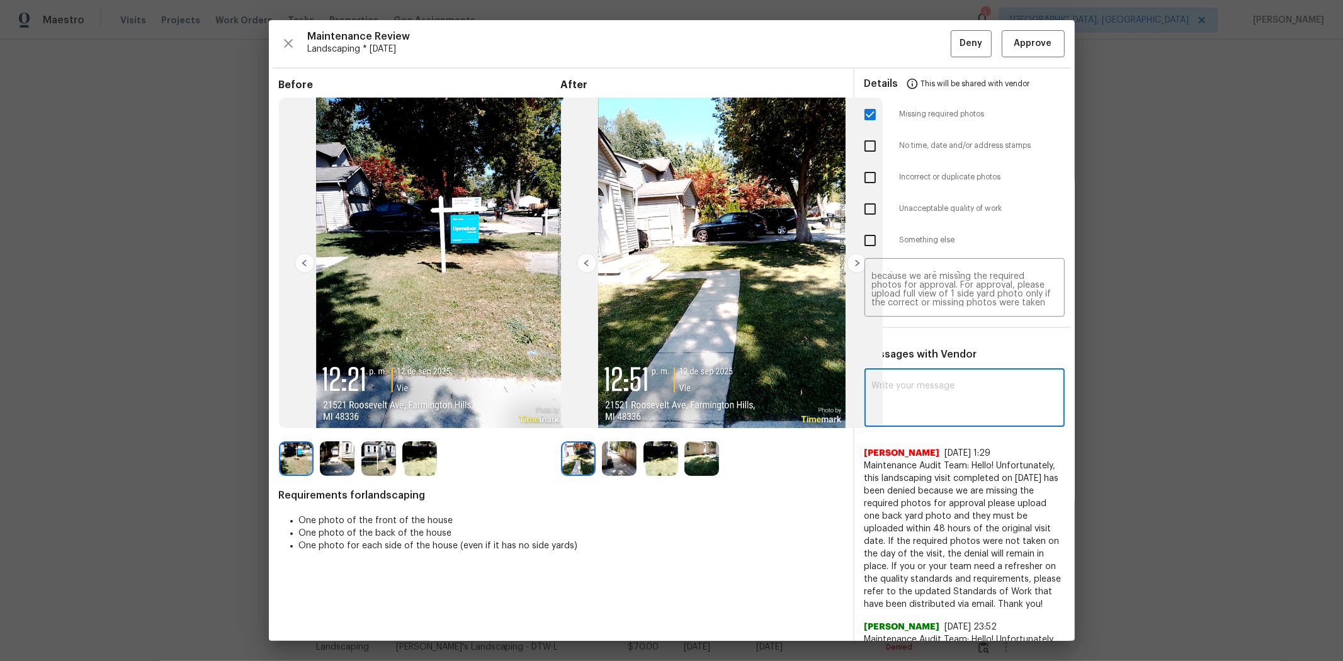
paste textarea "Maintenance Audit Team: Hello! Unfortunately, this landscaping visit completed …"
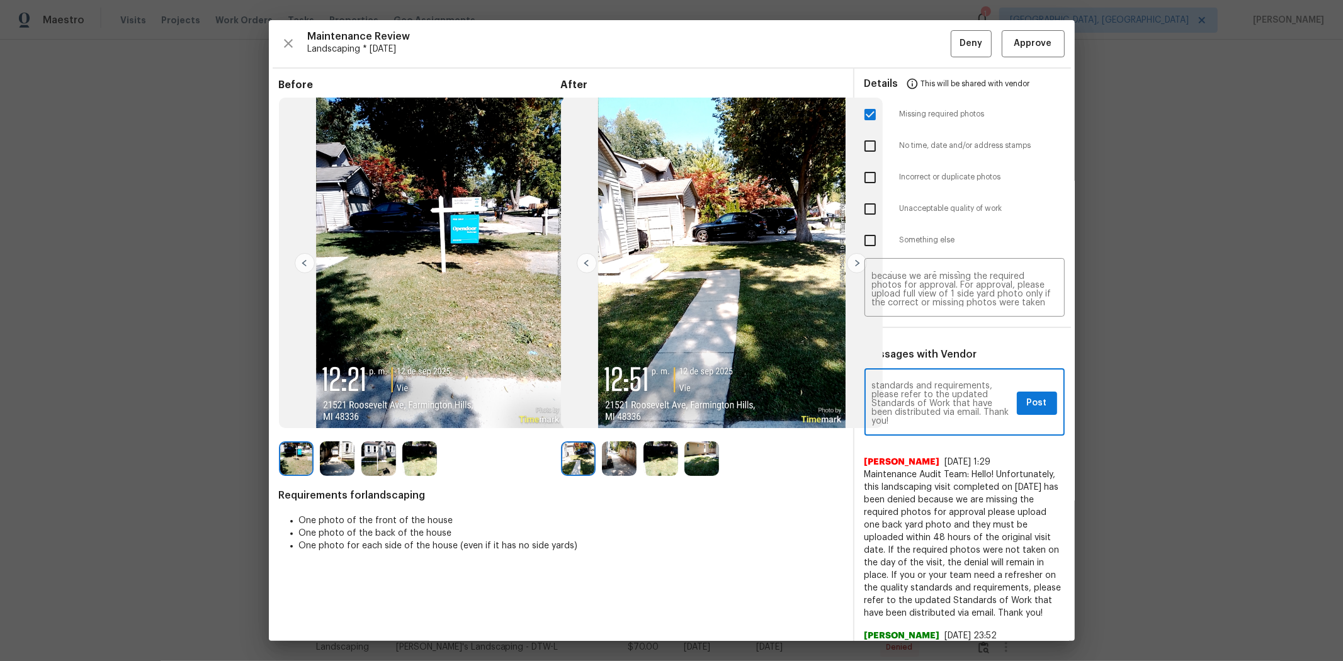
type textarea "Maintenance Audit Team: Hello! Unfortunately, this landscaping visit completed …"
drag, startPoint x: 1023, startPoint y: 406, endPoint x: 977, endPoint y: 242, distance: 170.2
click at [955, 405] on span "Post" at bounding box center [1037, 403] width 20 height 16
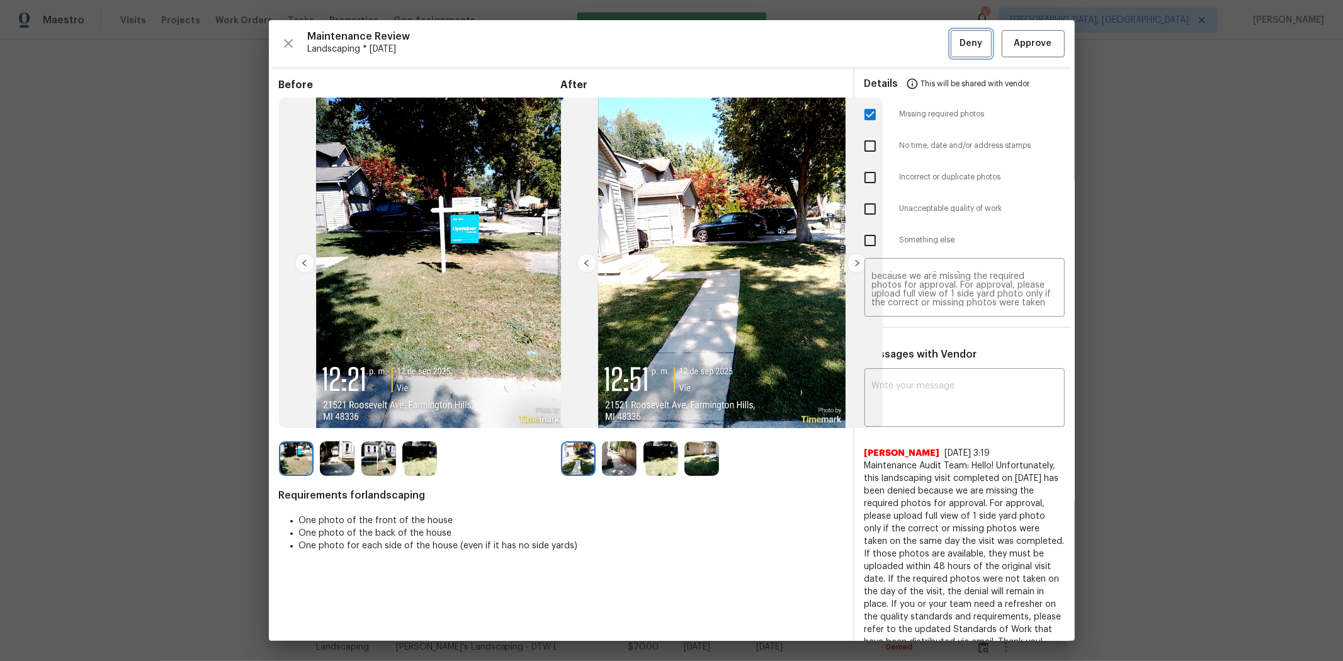
scroll to position [0, 0]
click at [955, 39] on span "Deny" at bounding box center [971, 44] width 23 height 16
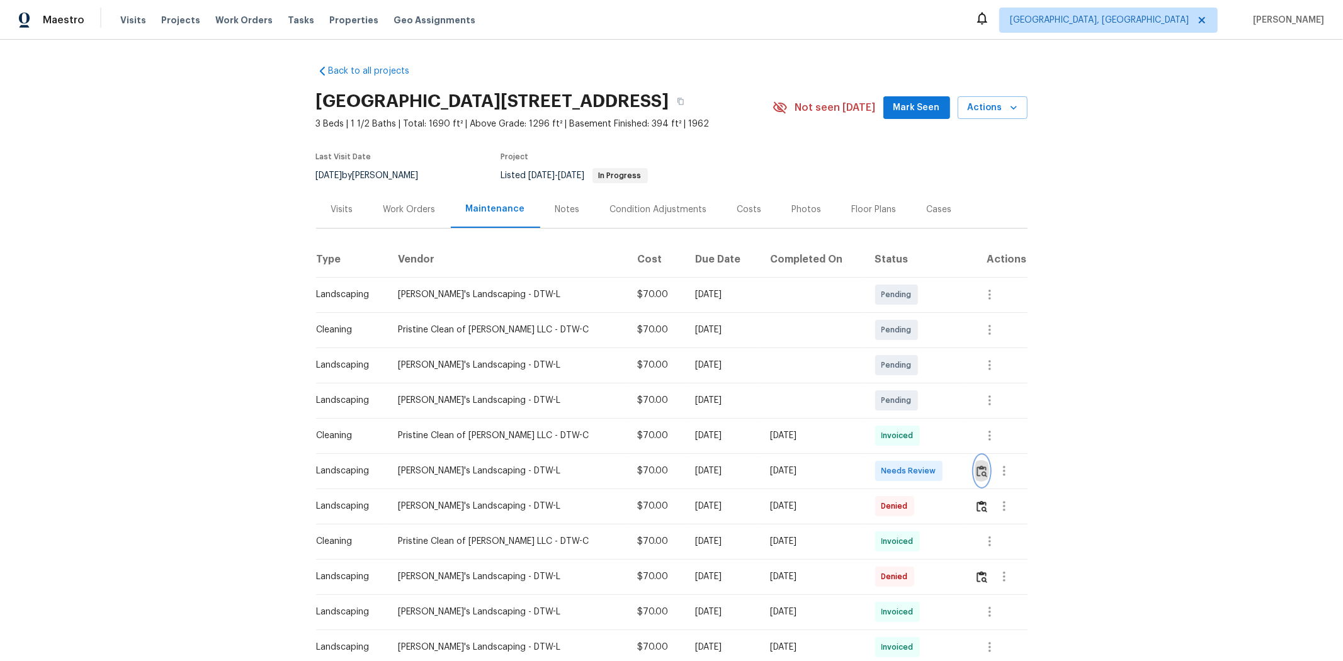
click at [955, 442] on img "button" at bounding box center [982, 471] width 11 height 12
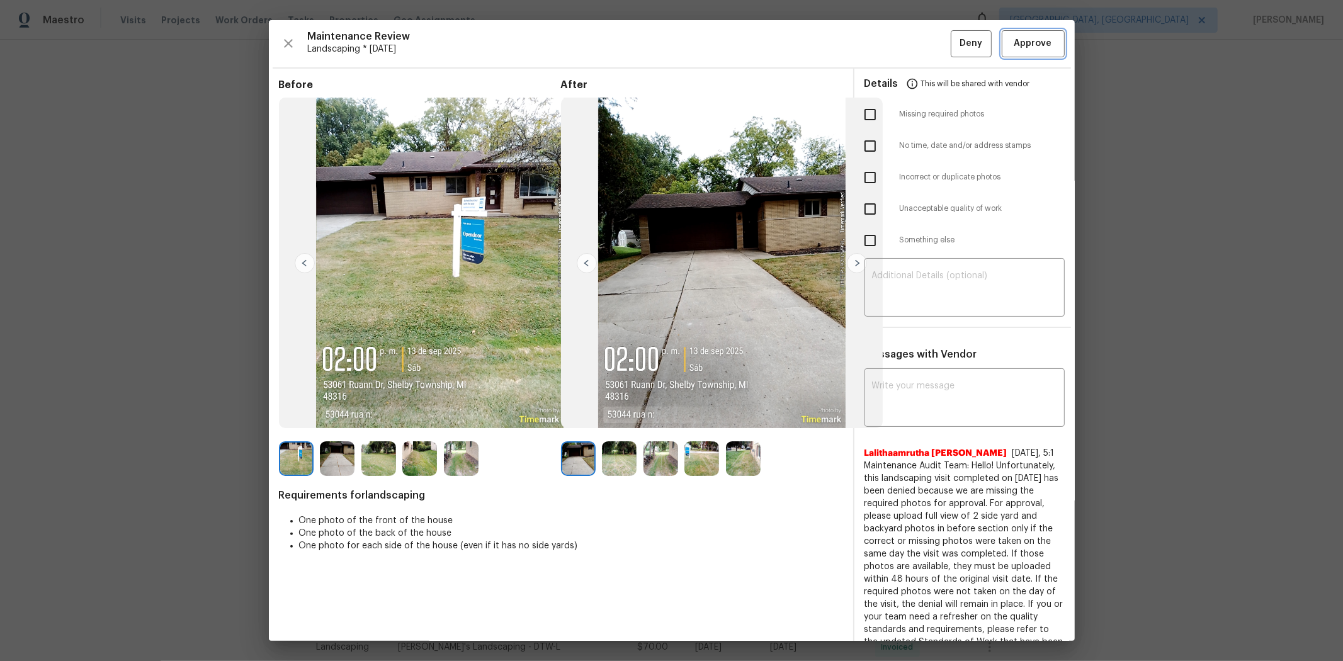
click at [955, 33] on button "Approve" at bounding box center [1033, 43] width 63 height 27
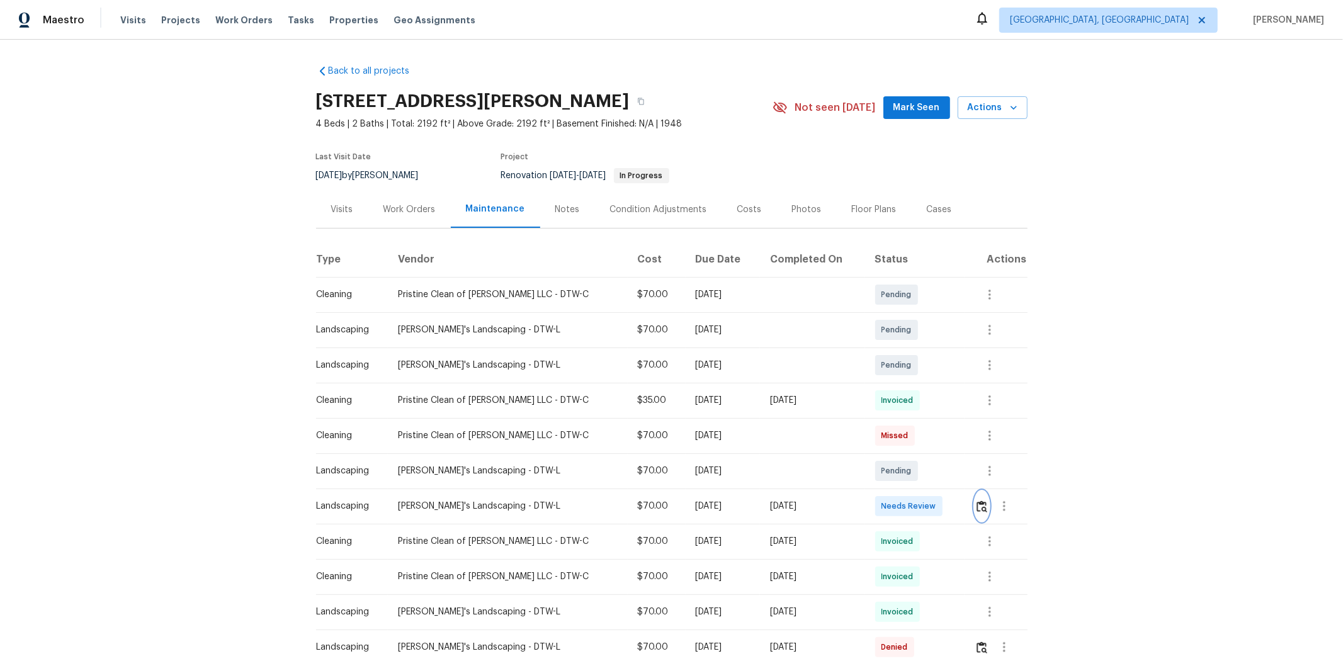
click at [955, 442] on img "button" at bounding box center [982, 507] width 11 height 12
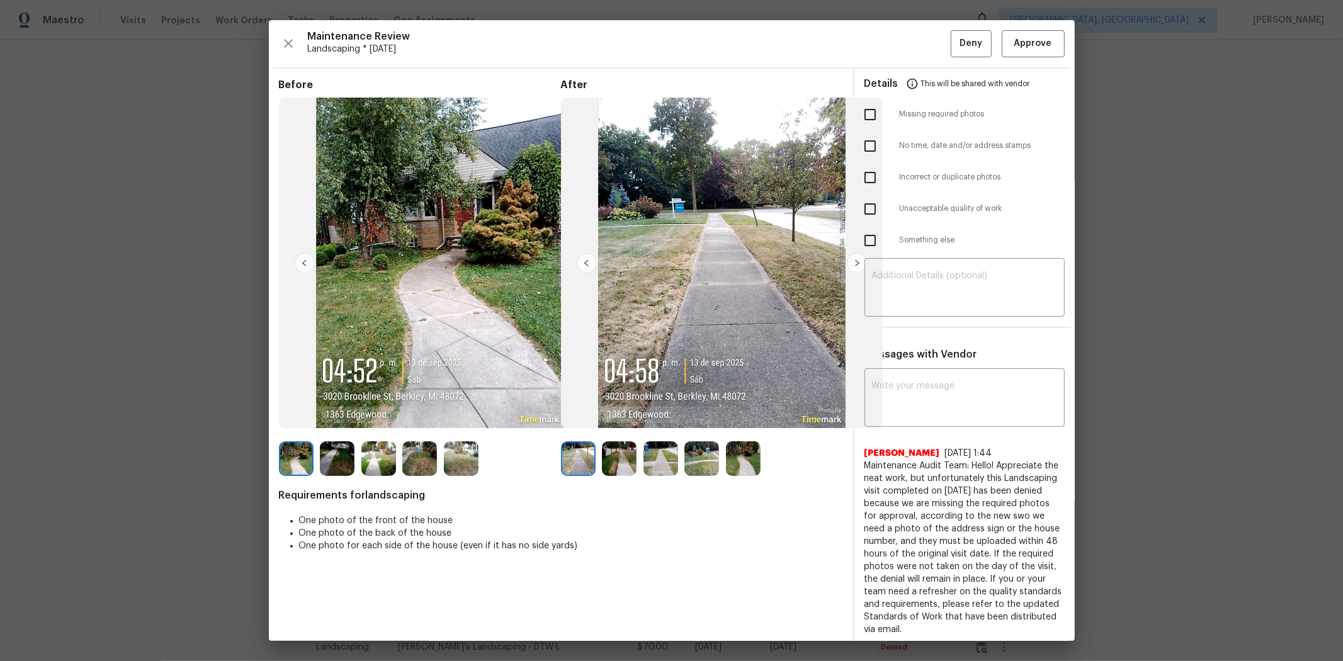
click at [860, 117] on input "checkbox" at bounding box center [870, 114] width 26 height 26
checkbox input "true"
click at [926, 282] on textarea at bounding box center [964, 288] width 185 height 35
paste textarea "Maintenance Audit Team: Hello! Unfortunately, this landscaping visit completed …"
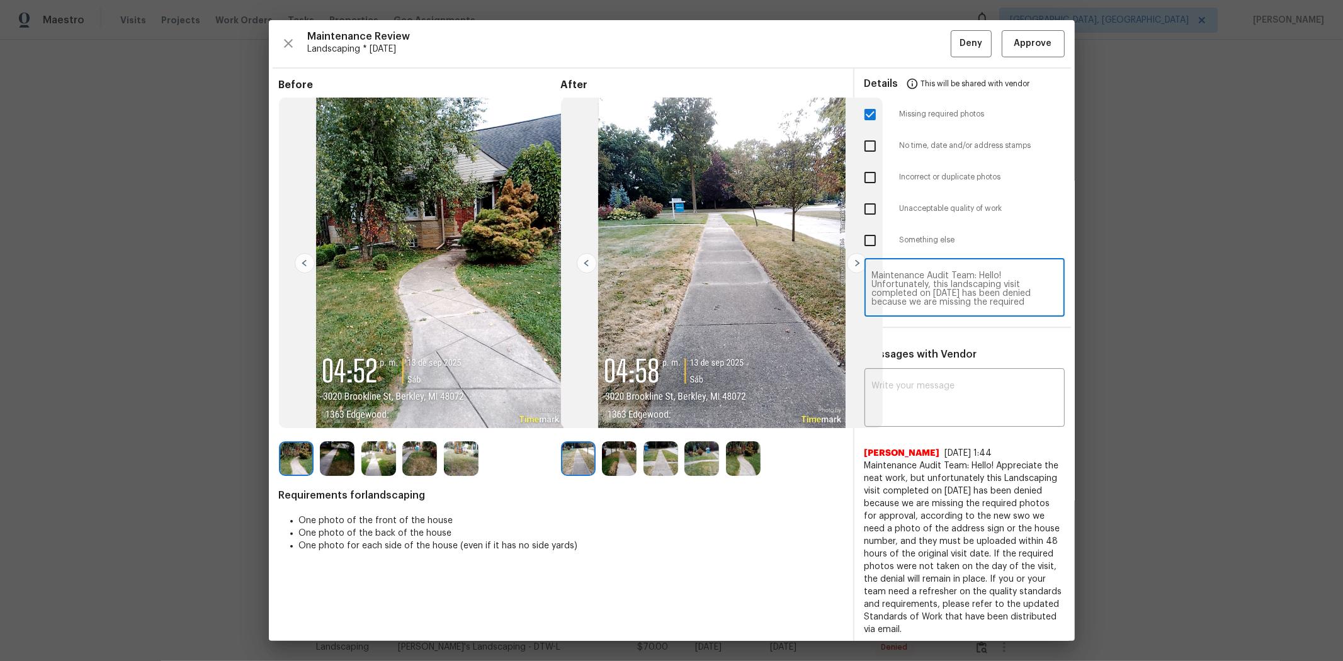
click at [955, 277] on textarea "Maintenance Audit Team: Hello! Unfortunately, this landscaping visit completed …" at bounding box center [964, 288] width 185 height 35
click at [955, 375] on div "x ​" at bounding box center [965, 398] width 200 height 55
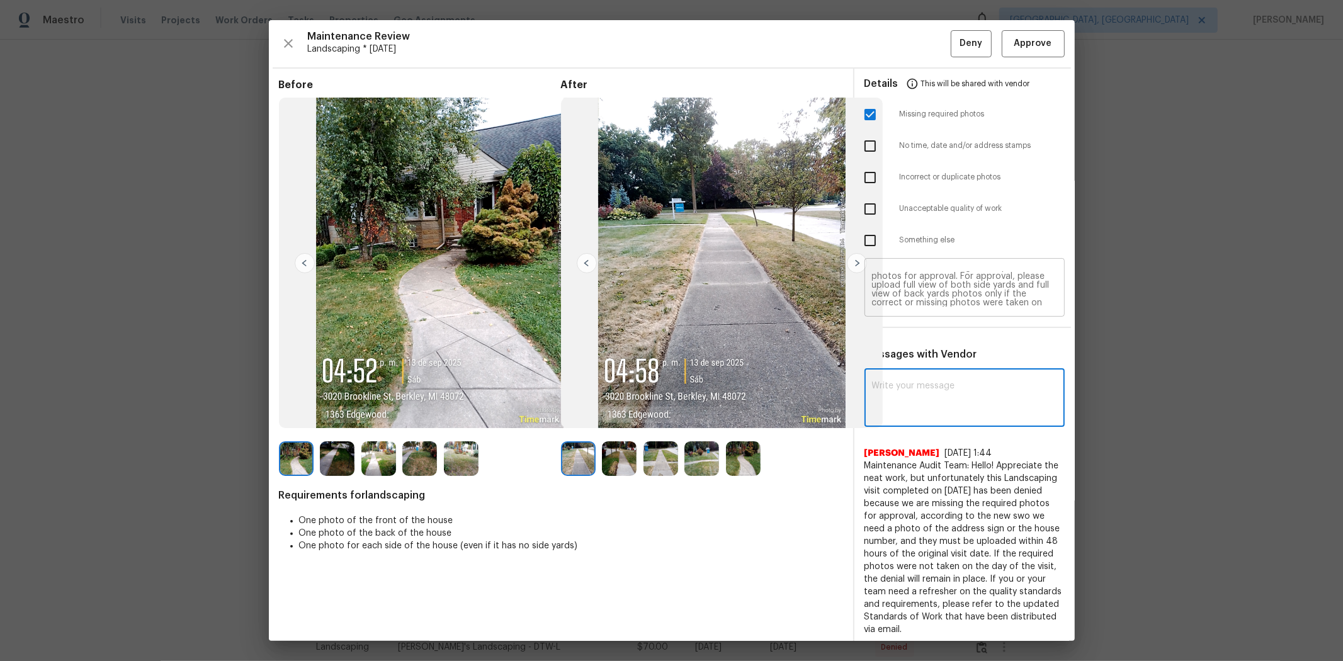
click at [955, 293] on textarea "Maintenance Audit Team: Hello! Unfortunately, this landscaping visit completed …" at bounding box center [964, 288] width 185 height 35
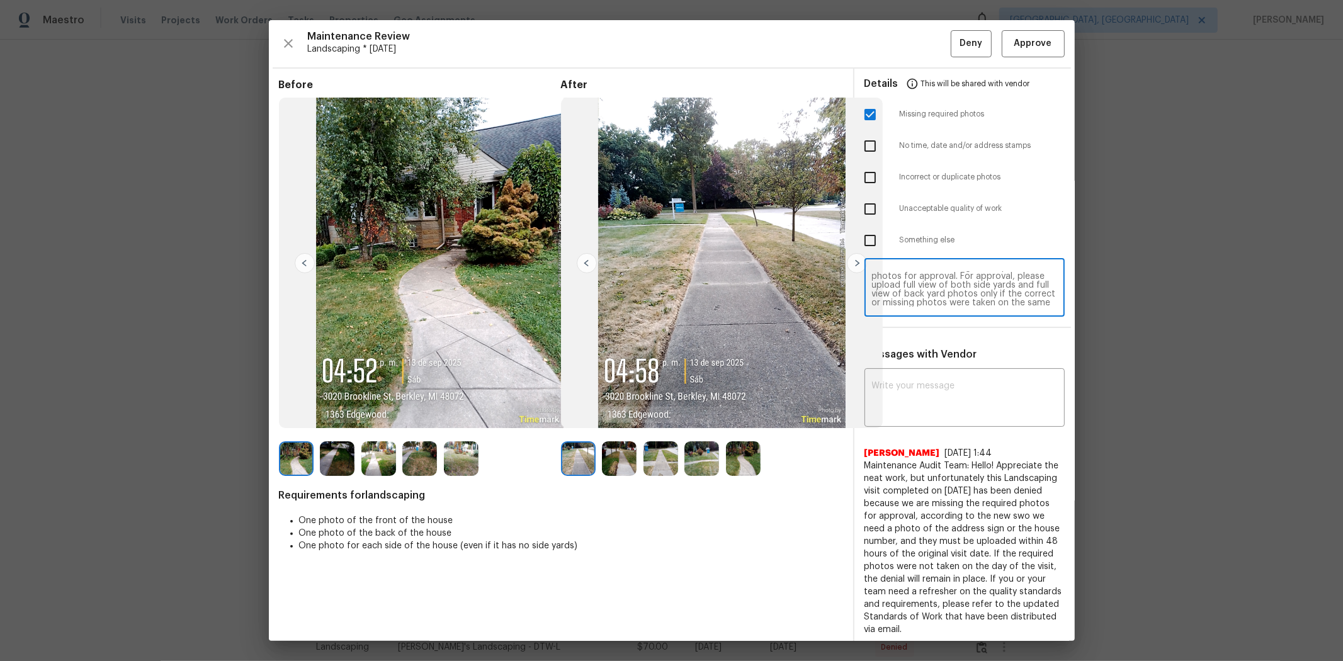
click at [955, 296] on textarea "Maintenance Audit Team: Hello! Unfortunately, this landscaping visit completed …" at bounding box center [964, 288] width 185 height 35
type textarea "Maintenance Audit Team: Hello! Unfortunately, this landscaping visit completed …"
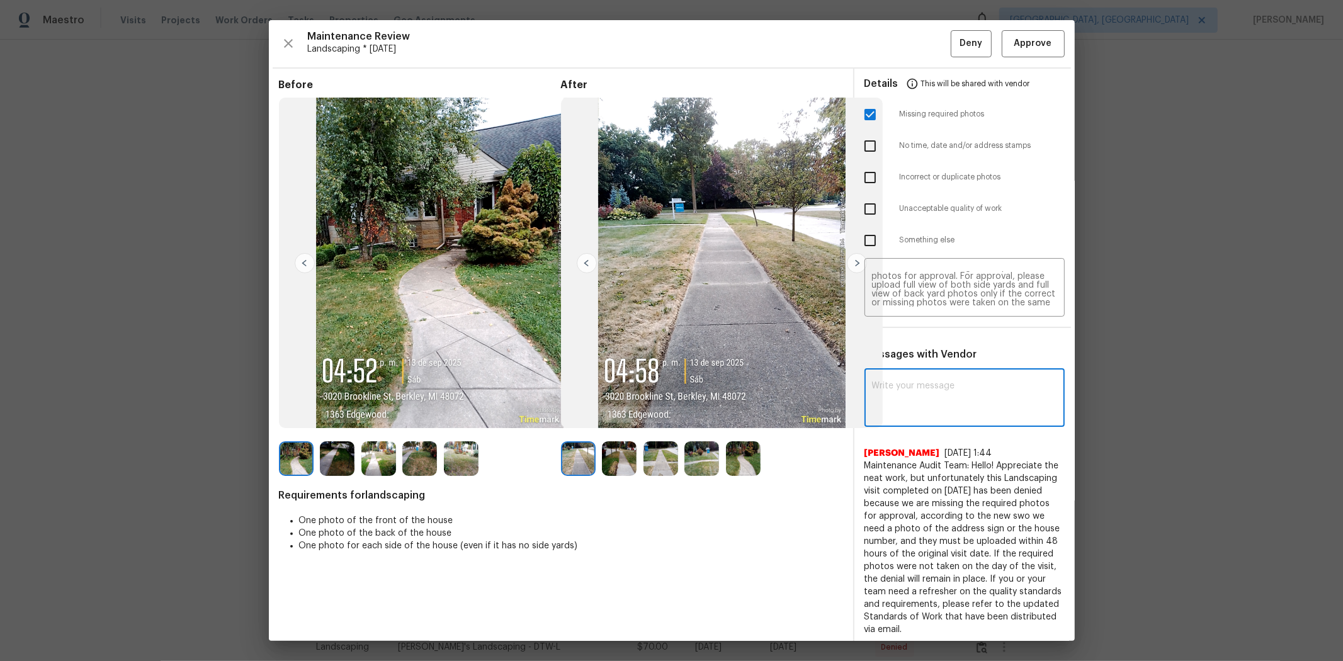
click at [955, 382] on textarea at bounding box center [964, 399] width 185 height 35
paste textarea "Maintenance Audit Team: Hello! Unfortunately, this landscaping visit completed …"
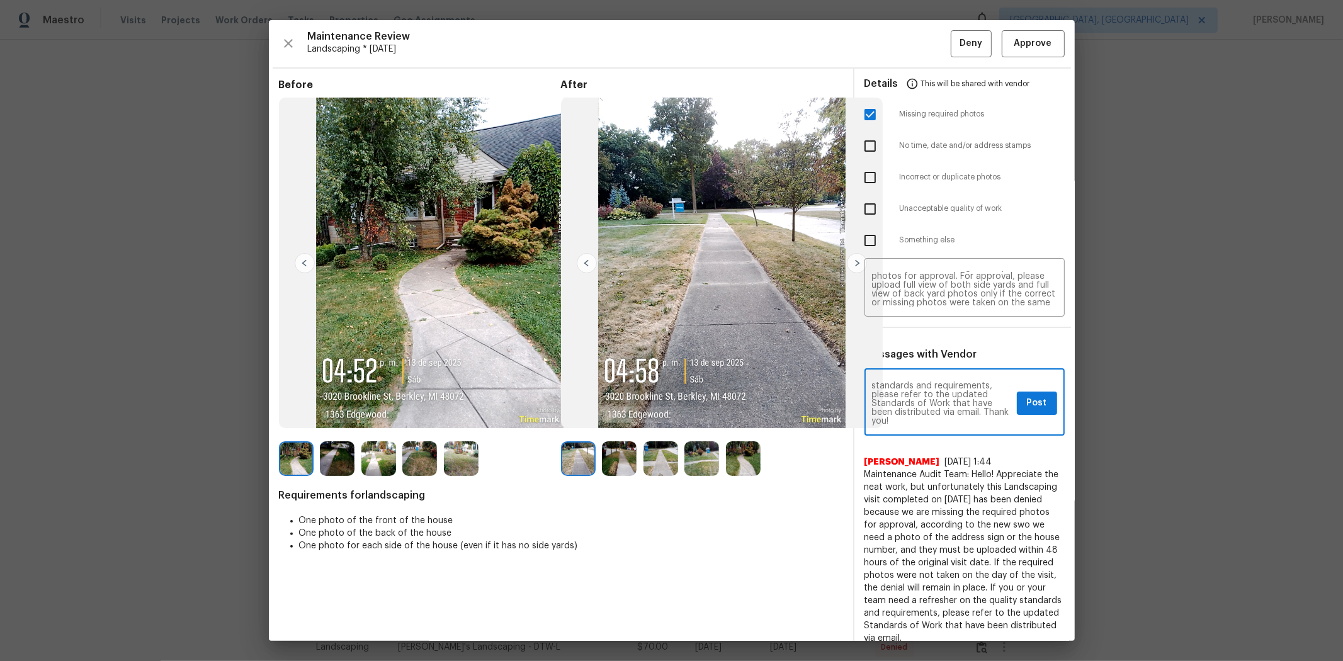
type textarea "Maintenance Audit Team: Hello! Unfortunately, this landscaping visit completed …"
click at [955, 397] on span "Post" at bounding box center [1037, 403] width 20 height 16
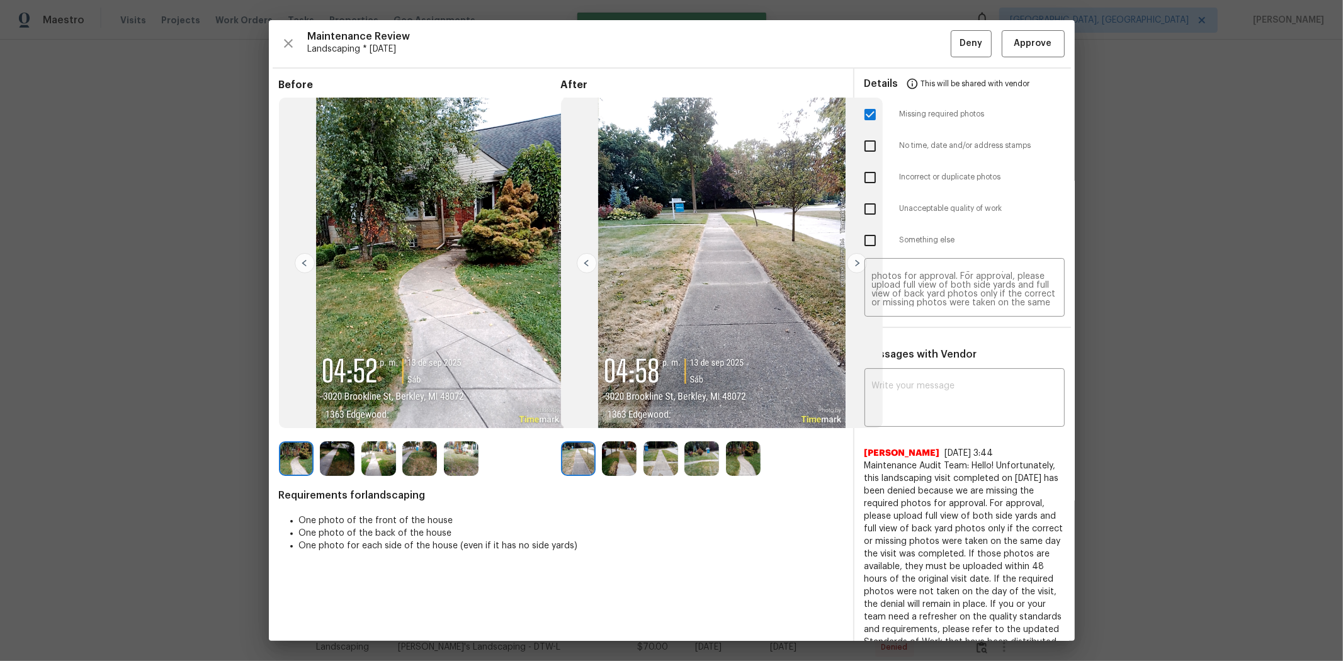
scroll to position [0, 0]
click at [955, 38] on span "Deny" at bounding box center [971, 44] width 23 height 16
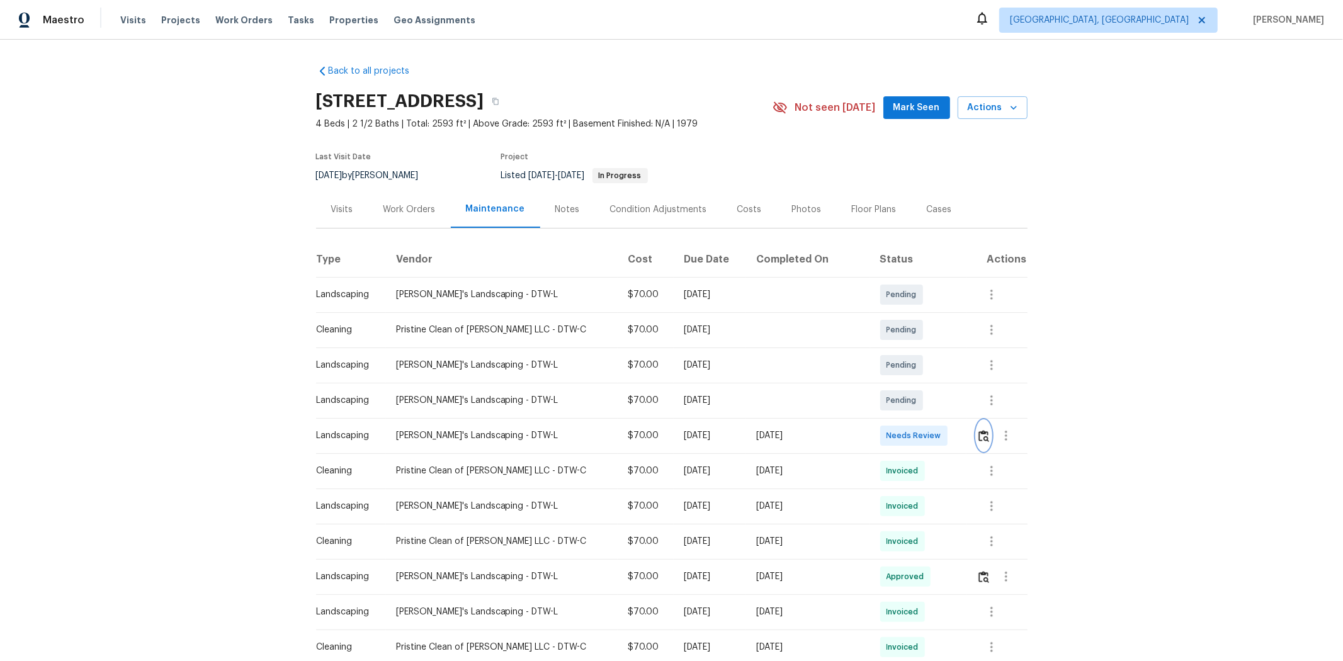
click at [955, 436] on img "button" at bounding box center [983, 436] width 11 height 12
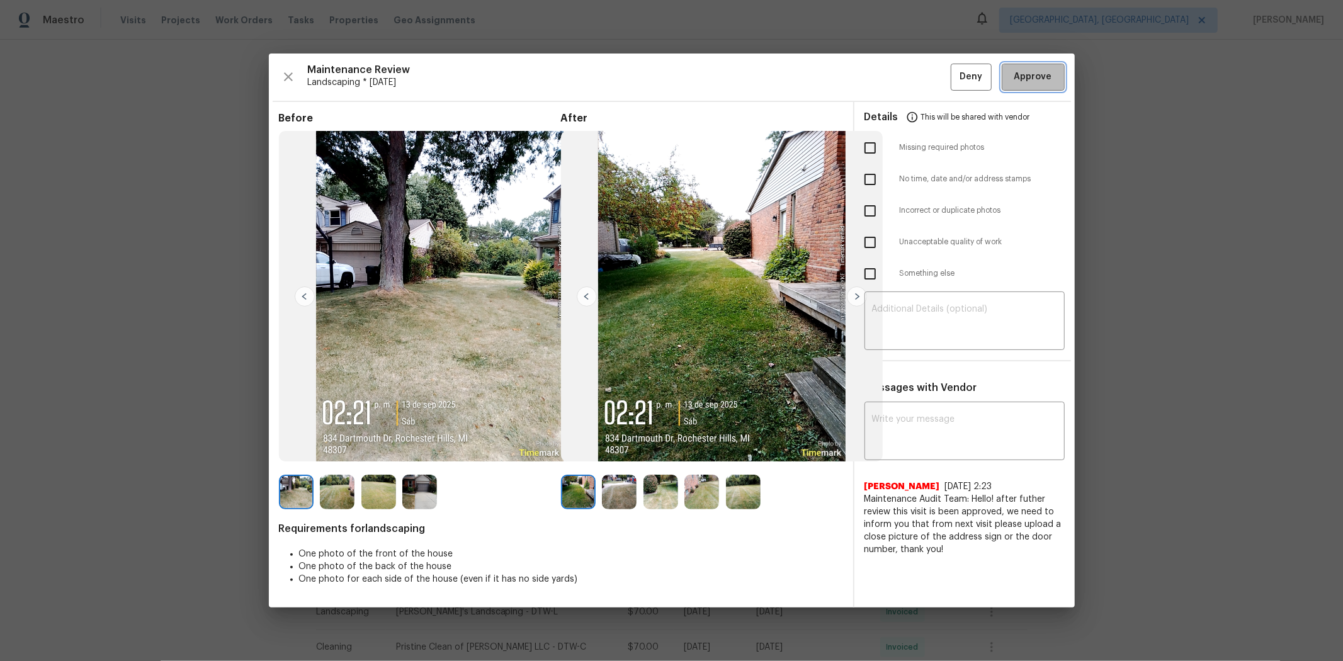
click at [955, 78] on span "Approve" at bounding box center [1033, 77] width 38 height 16
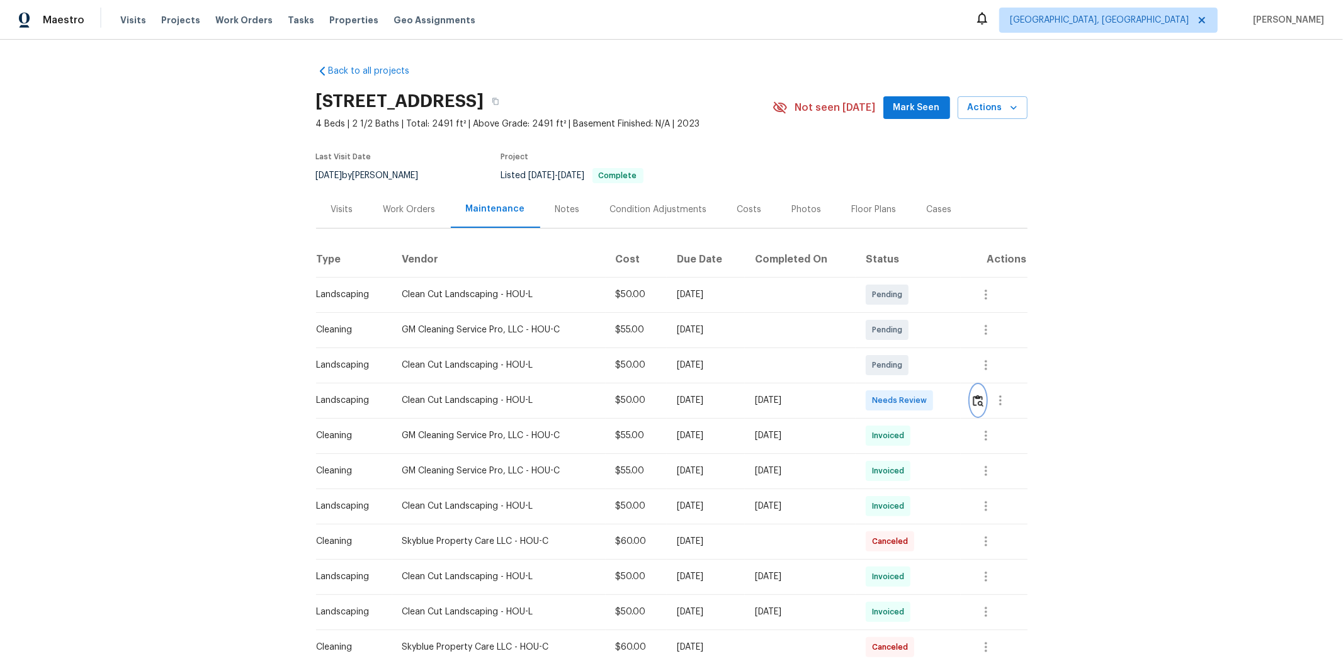
click at [955, 400] on img "button" at bounding box center [978, 401] width 11 height 12
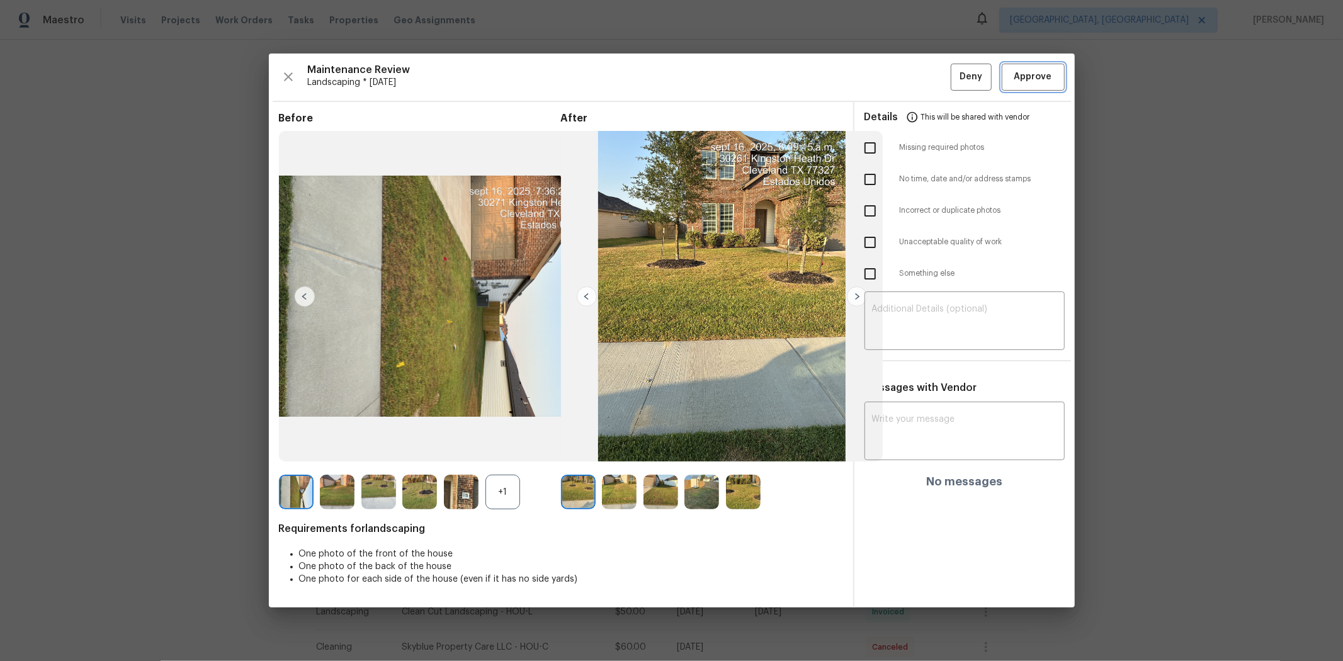
click at [955, 78] on span "Approve" at bounding box center [1033, 77] width 38 height 16
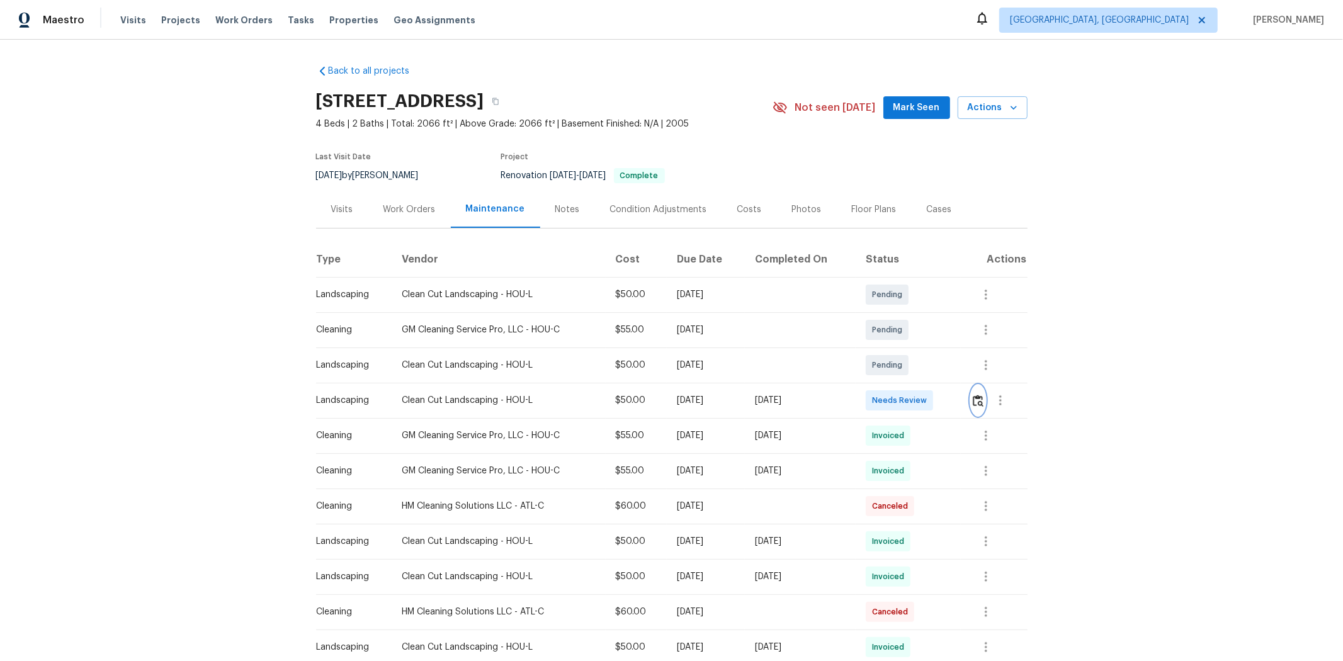
click at [955, 402] on img "button" at bounding box center [978, 401] width 11 height 12
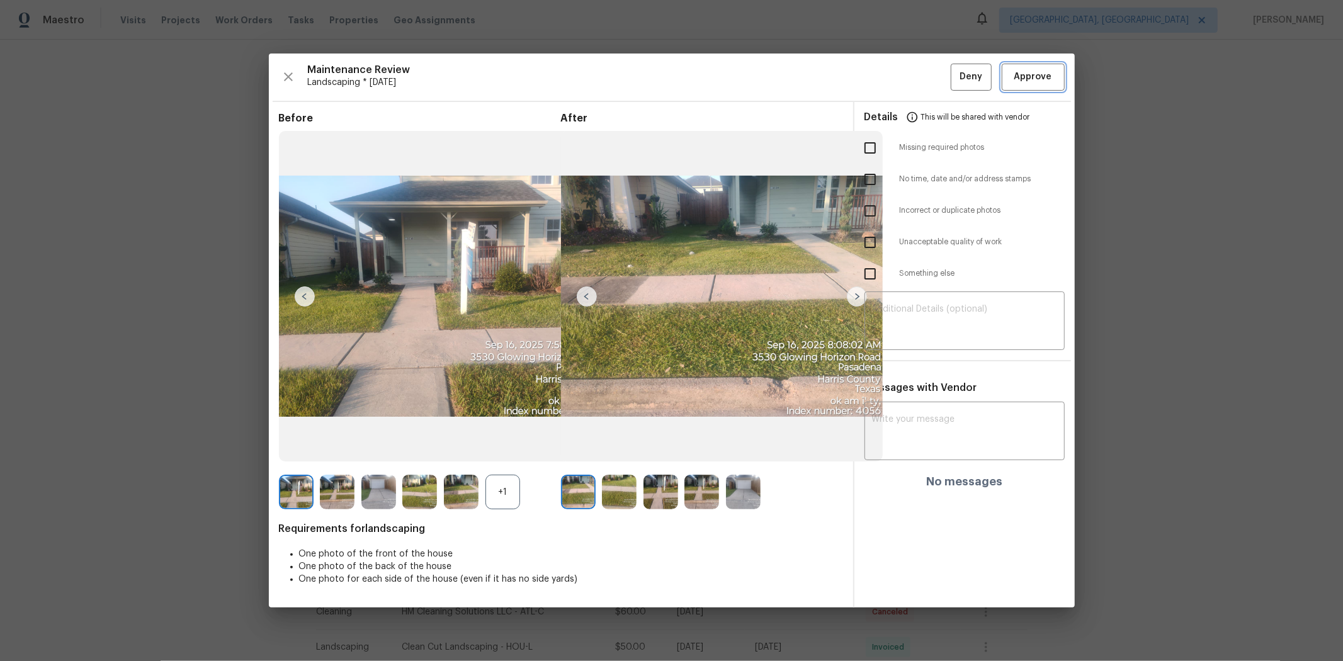
click at [955, 78] on span "Approve" at bounding box center [1033, 77] width 38 height 16
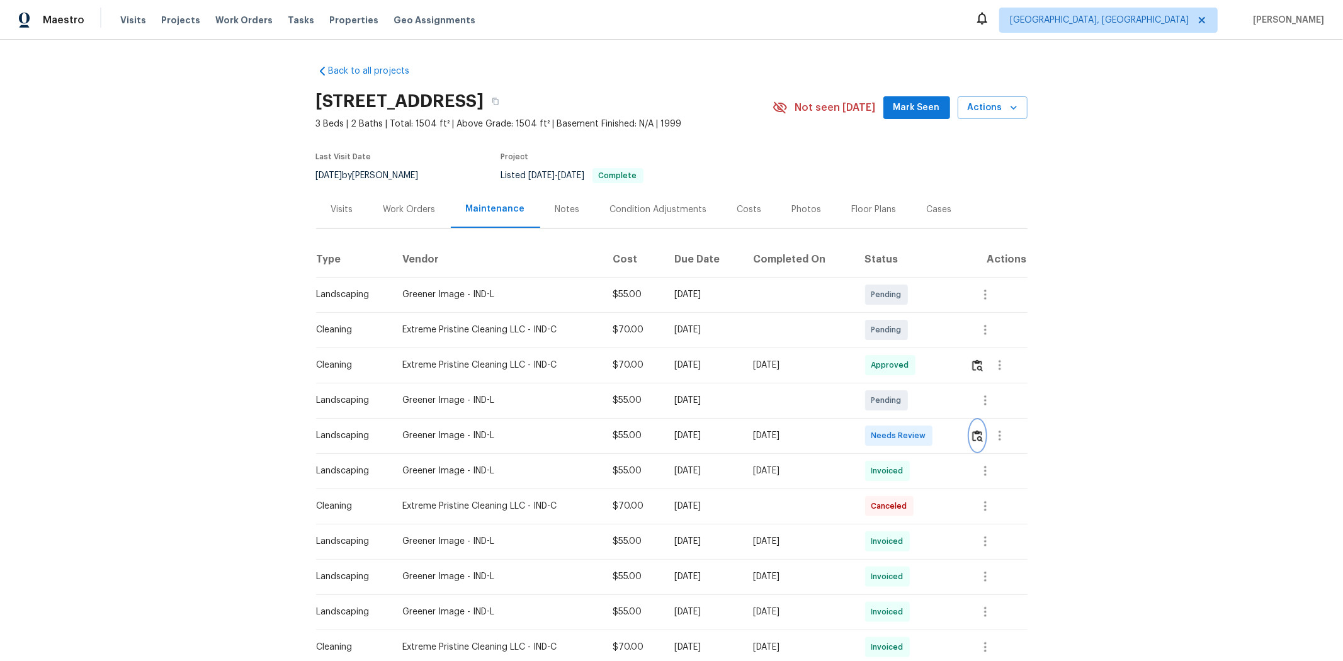
click at [955, 439] on img "button" at bounding box center [977, 436] width 11 height 12
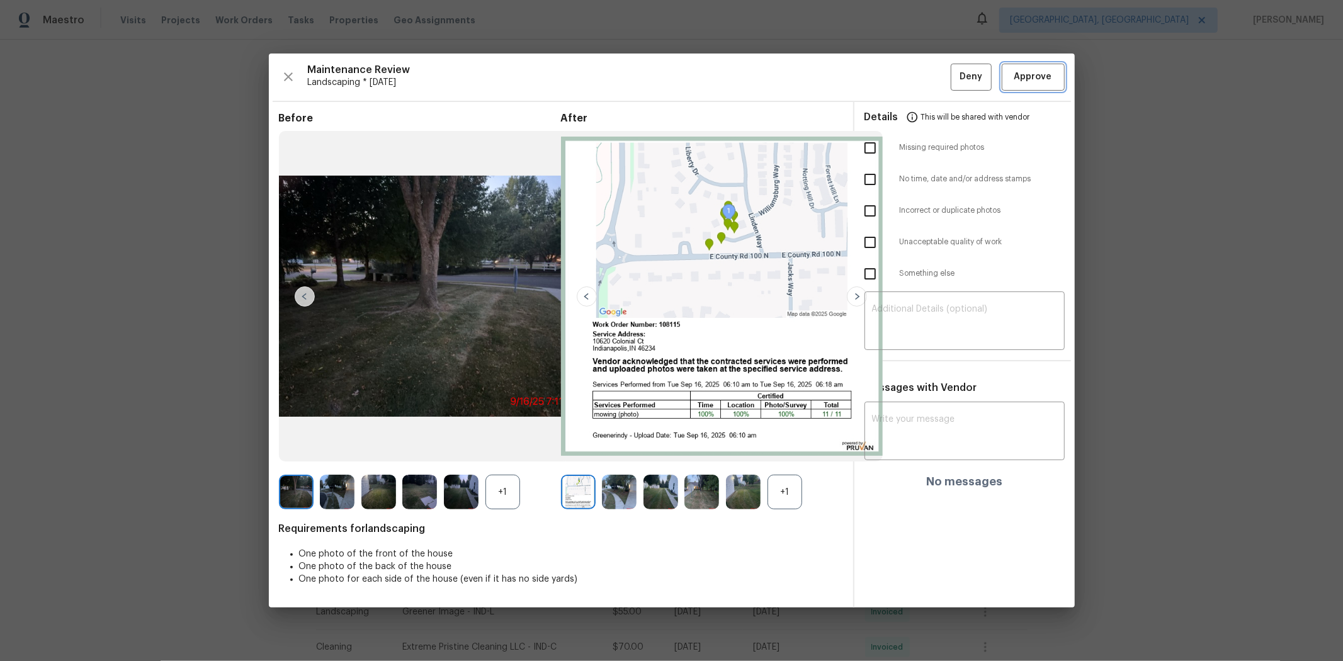
drag, startPoint x: 1027, startPoint y: 78, endPoint x: 1035, endPoint y: 76, distance: 8.6
click at [955, 78] on span "Approve" at bounding box center [1033, 77] width 38 height 16
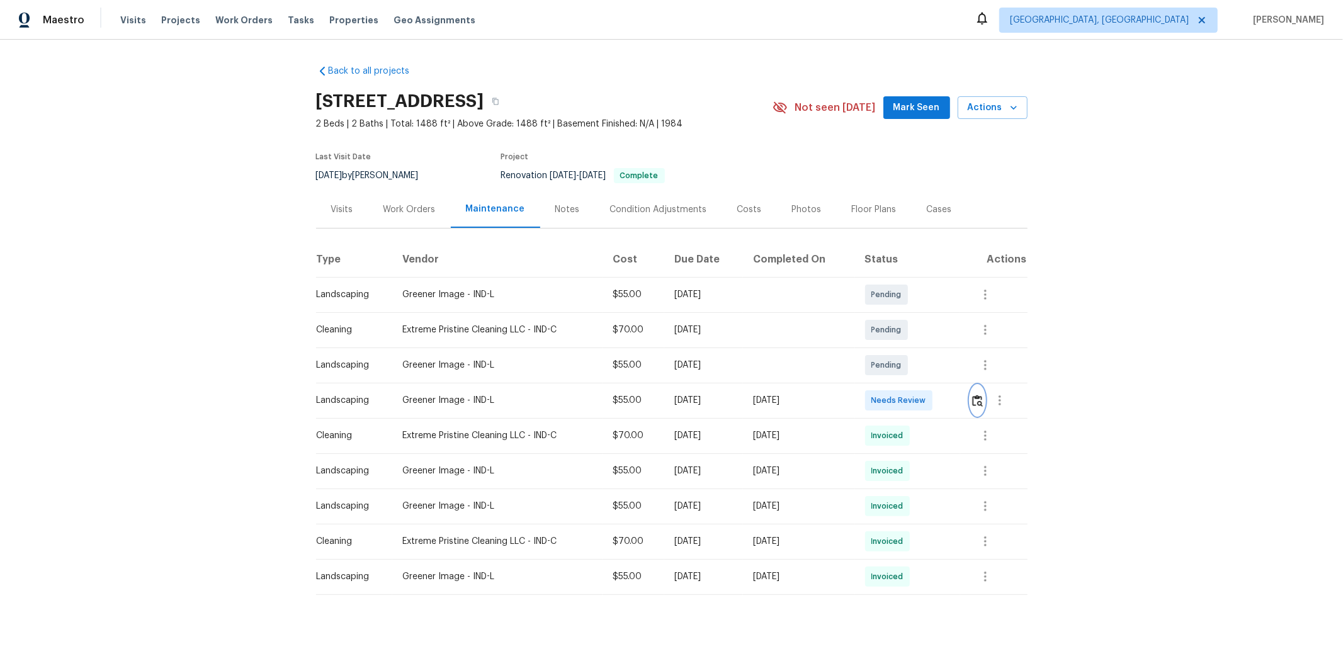
click at [955, 402] on img "button" at bounding box center [977, 401] width 11 height 12
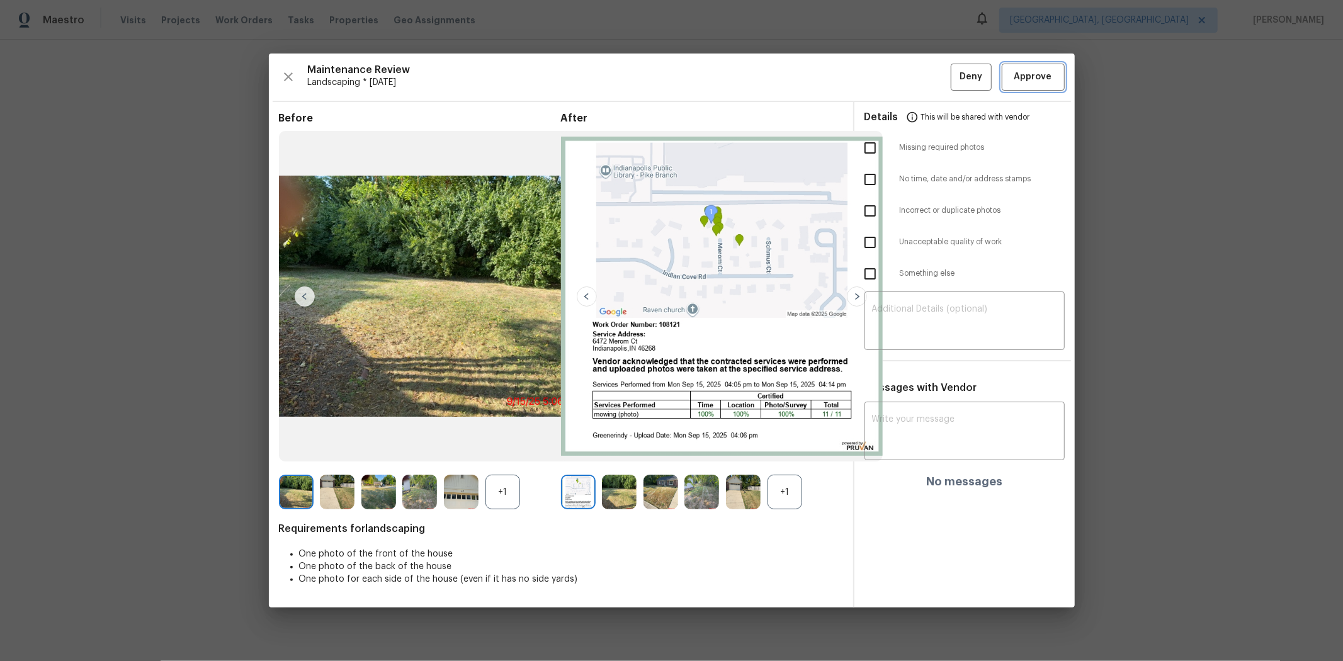
click at [955, 79] on span "Approve" at bounding box center [1033, 77] width 38 height 16
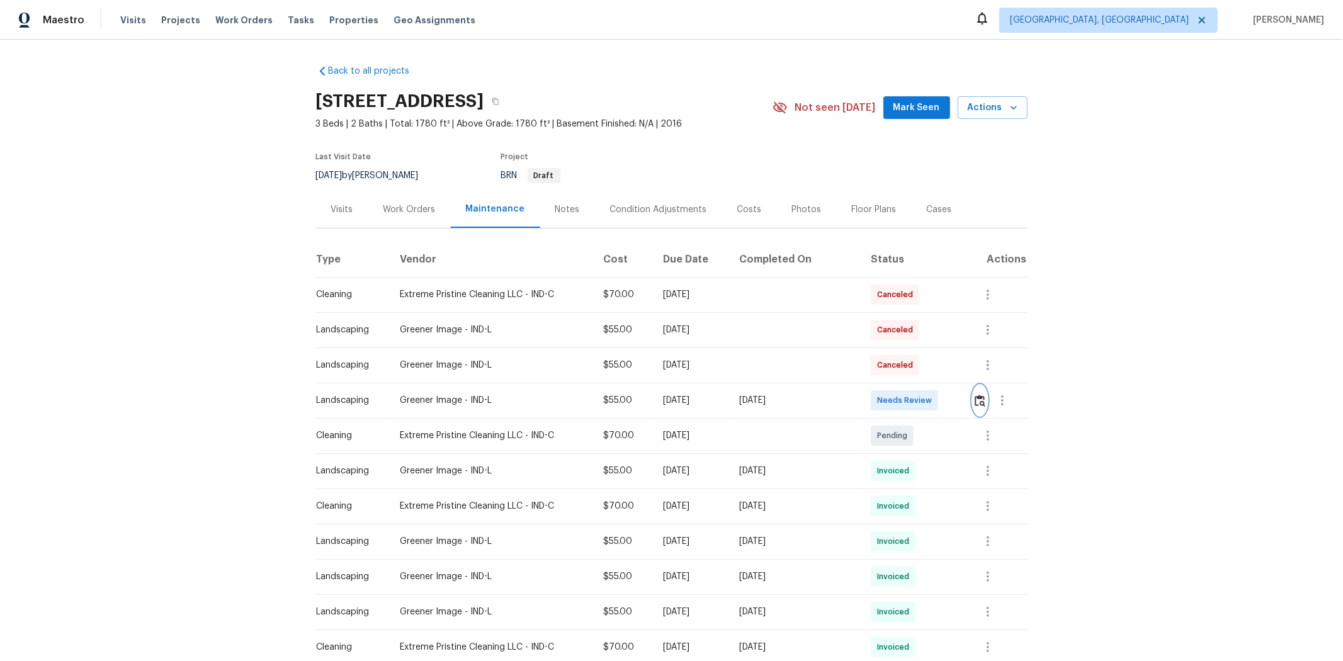
click at [955, 399] on img "button" at bounding box center [980, 401] width 11 height 12
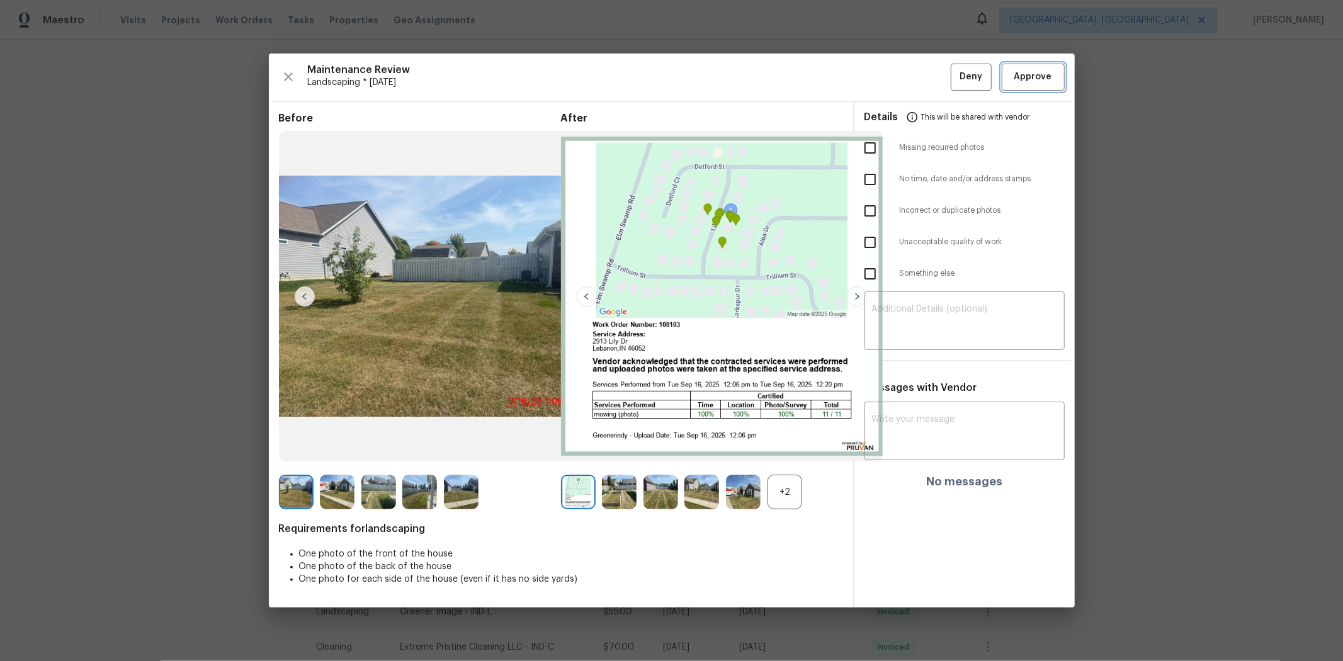
click at [955, 79] on span "Approve" at bounding box center [1033, 77] width 38 height 16
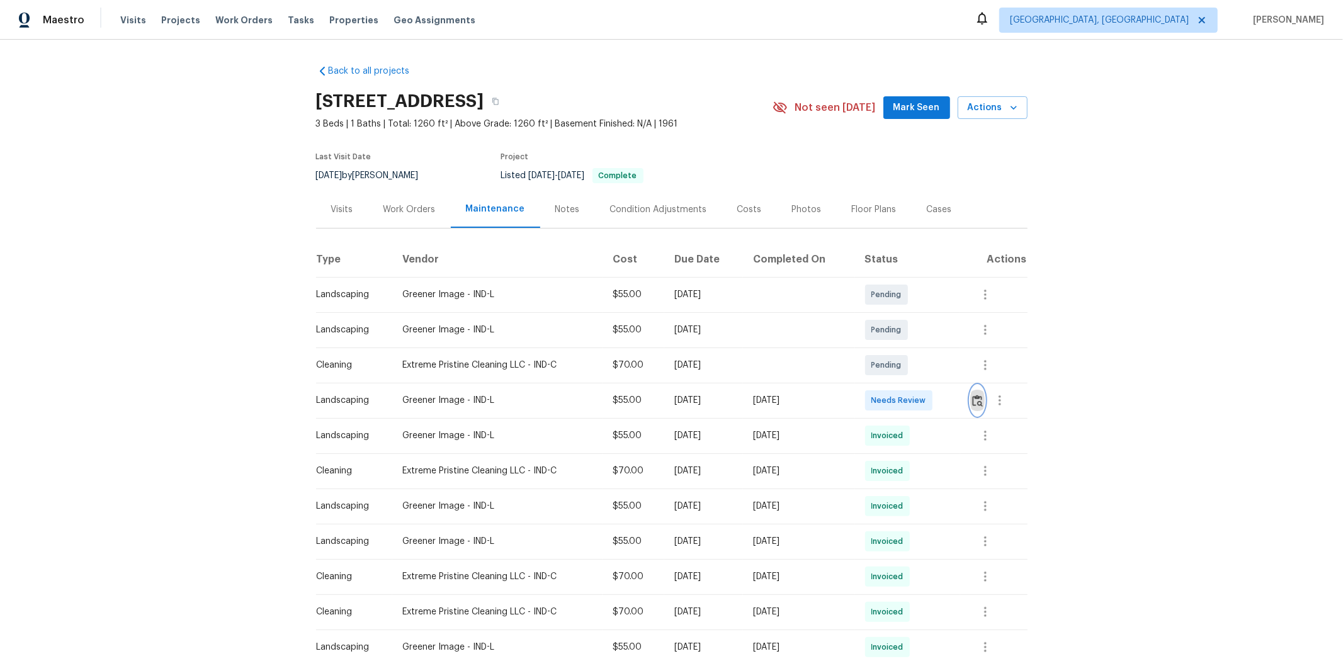
click at [722, 395] on img "button" at bounding box center [977, 401] width 11 height 12
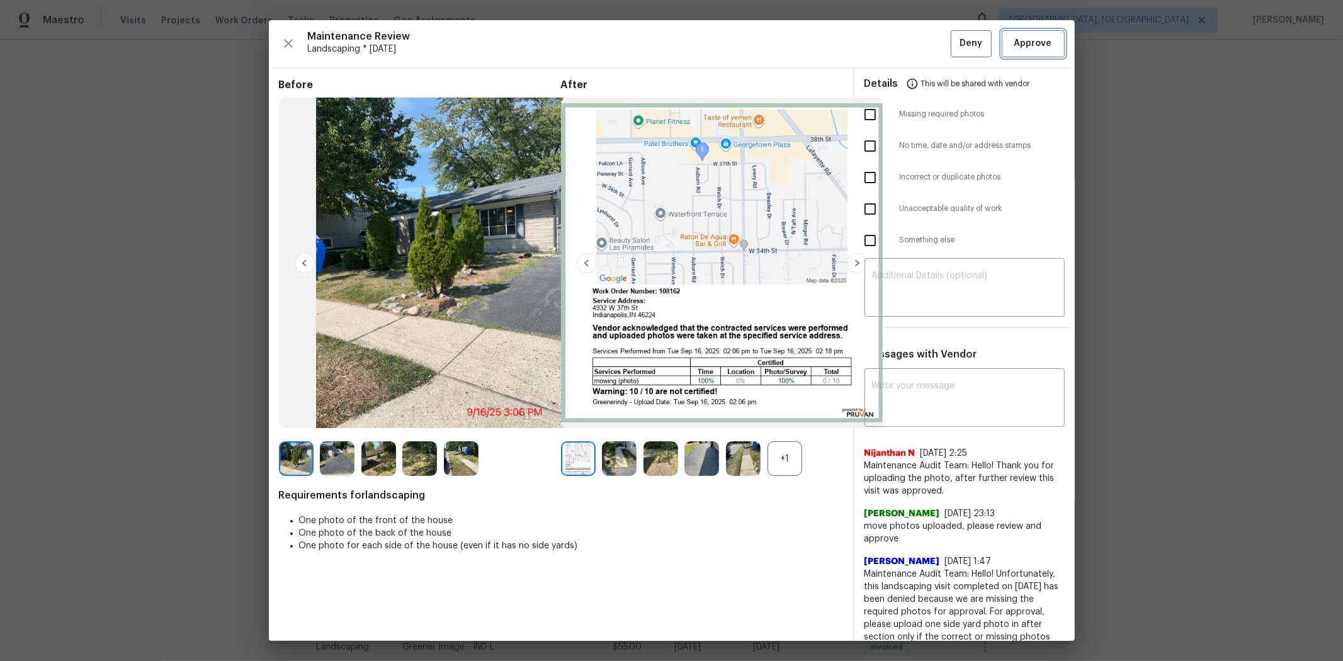
click at [722, 44] on span "Approve" at bounding box center [1033, 44] width 38 height 16
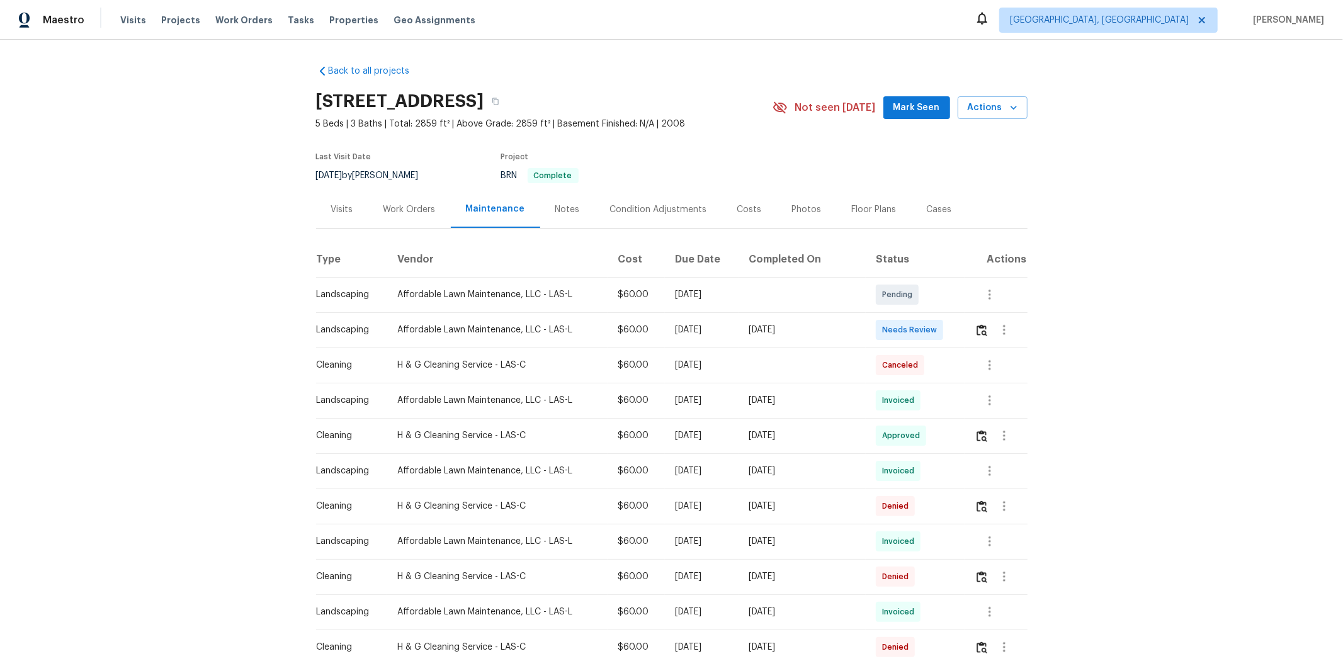
click at [955, 329] on td at bounding box center [996, 329] width 62 height 35
click at [955, 332] on img "button" at bounding box center [982, 330] width 11 height 12
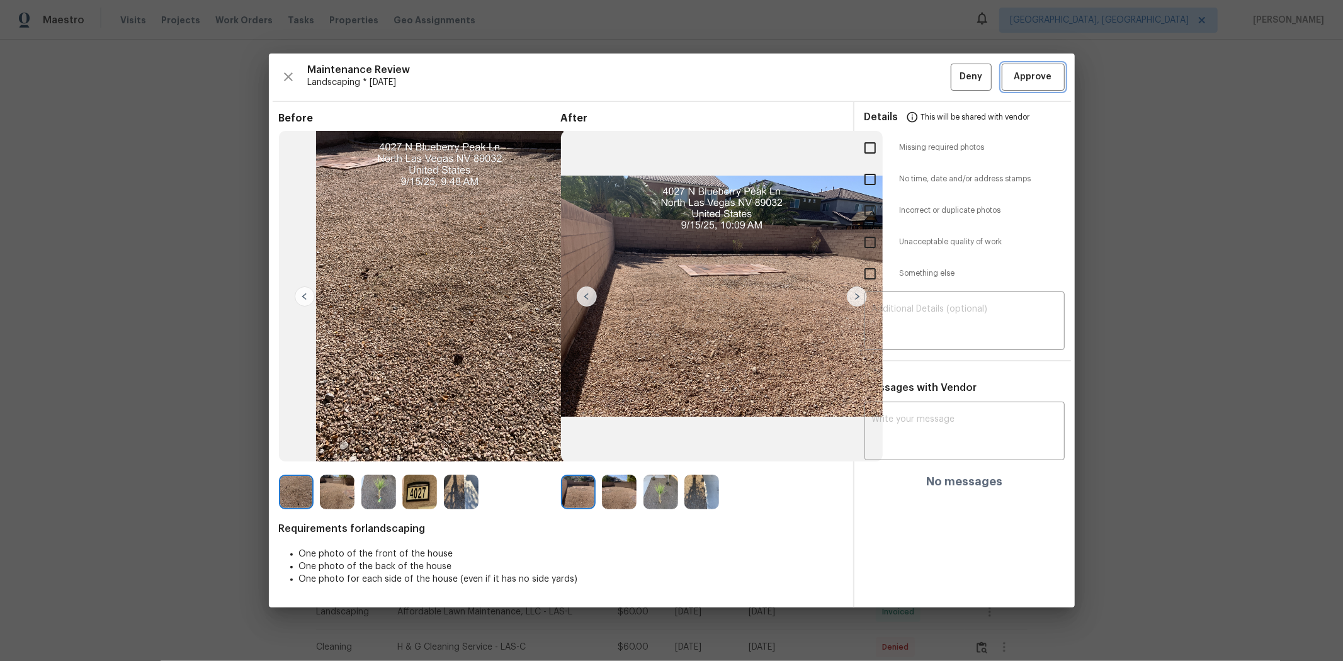
click at [955, 68] on button "Approve" at bounding box center [1033, 77] width 63 height 27
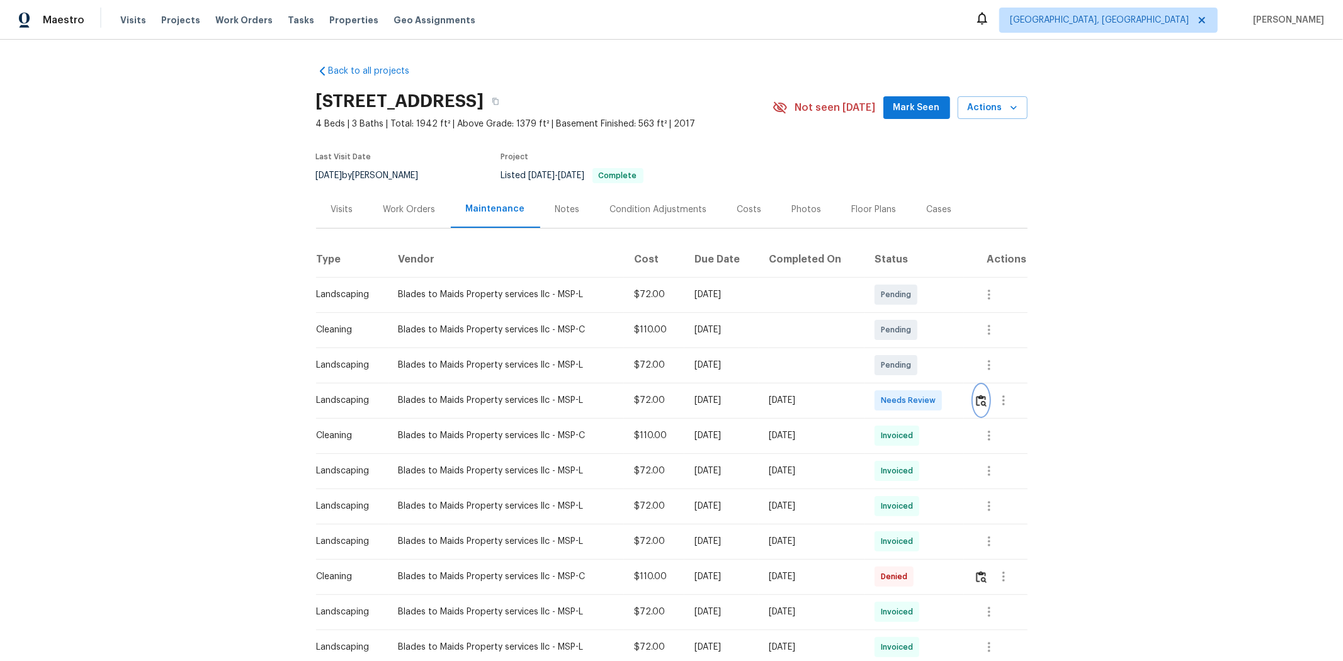
click at [955, 401] on img "button" at bounding box center [981, 401] width 11 height 12
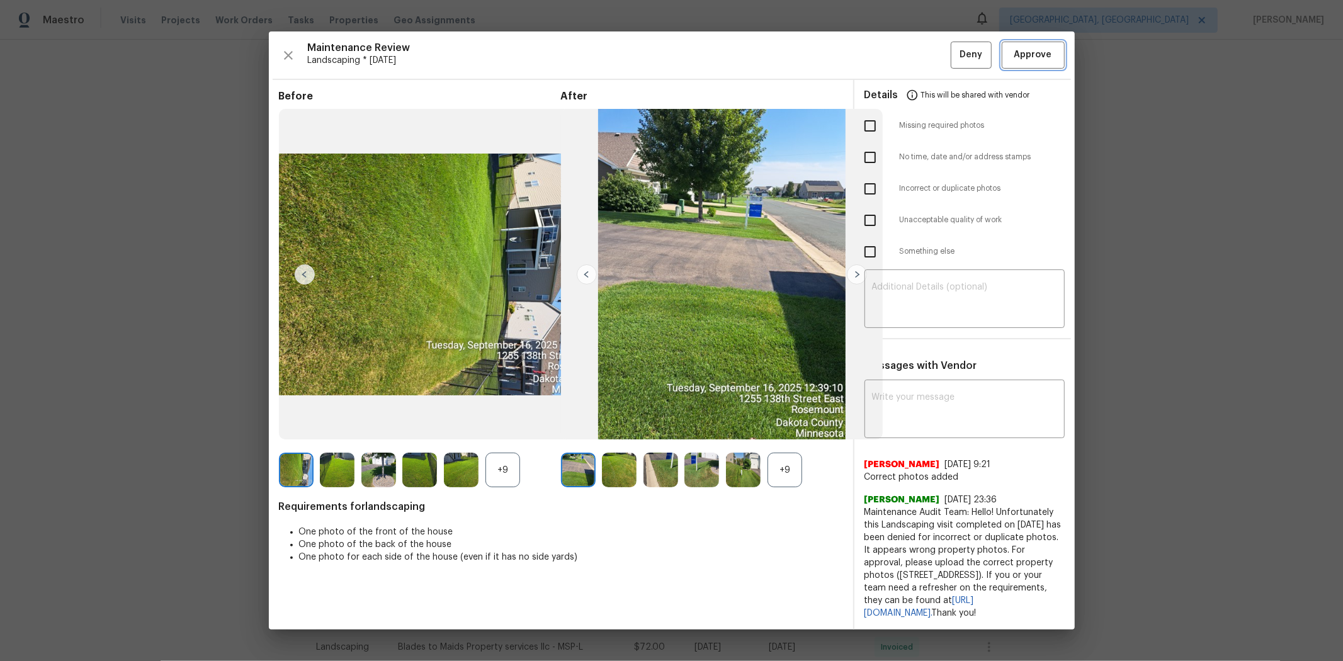
click at [955, 53] on span "Approve" at bounding box center [1033, 55] width 38 height 16
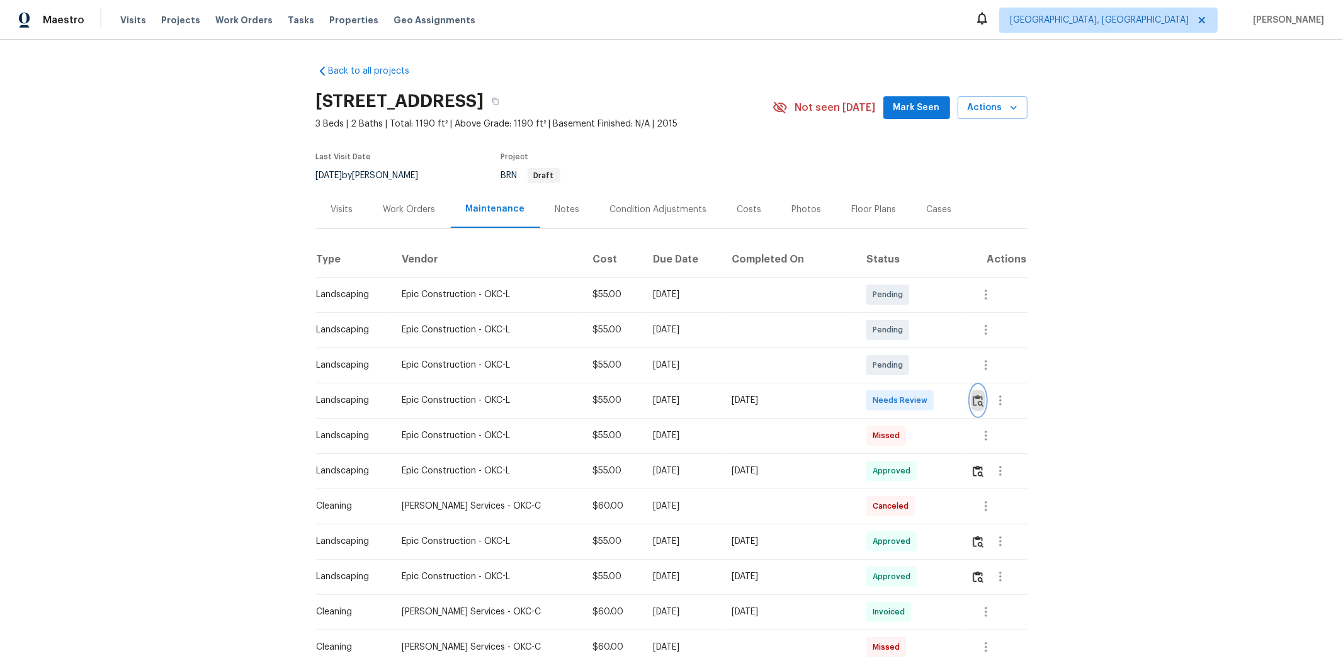
click at [955, 400] on img "button" at bounding box center [978, 401] width 11 height 12
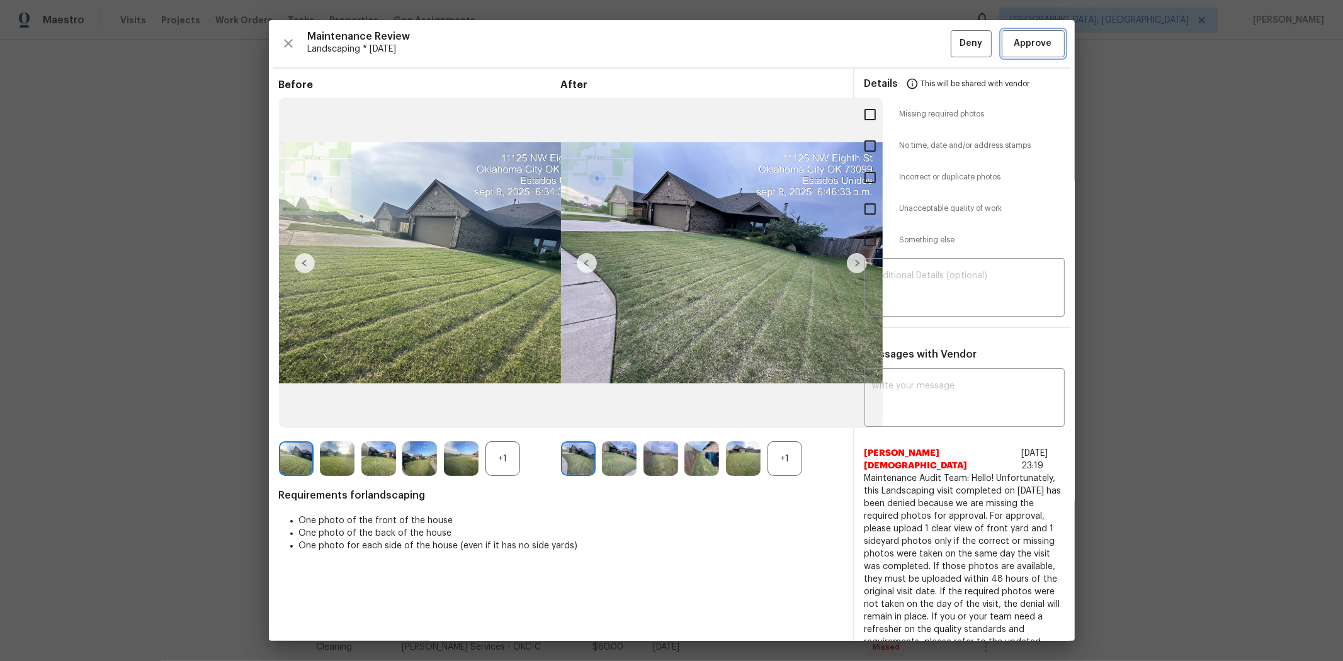
click at [955, 42] on span "Approve" at bounding box center [1033, 44] width 38 height 16
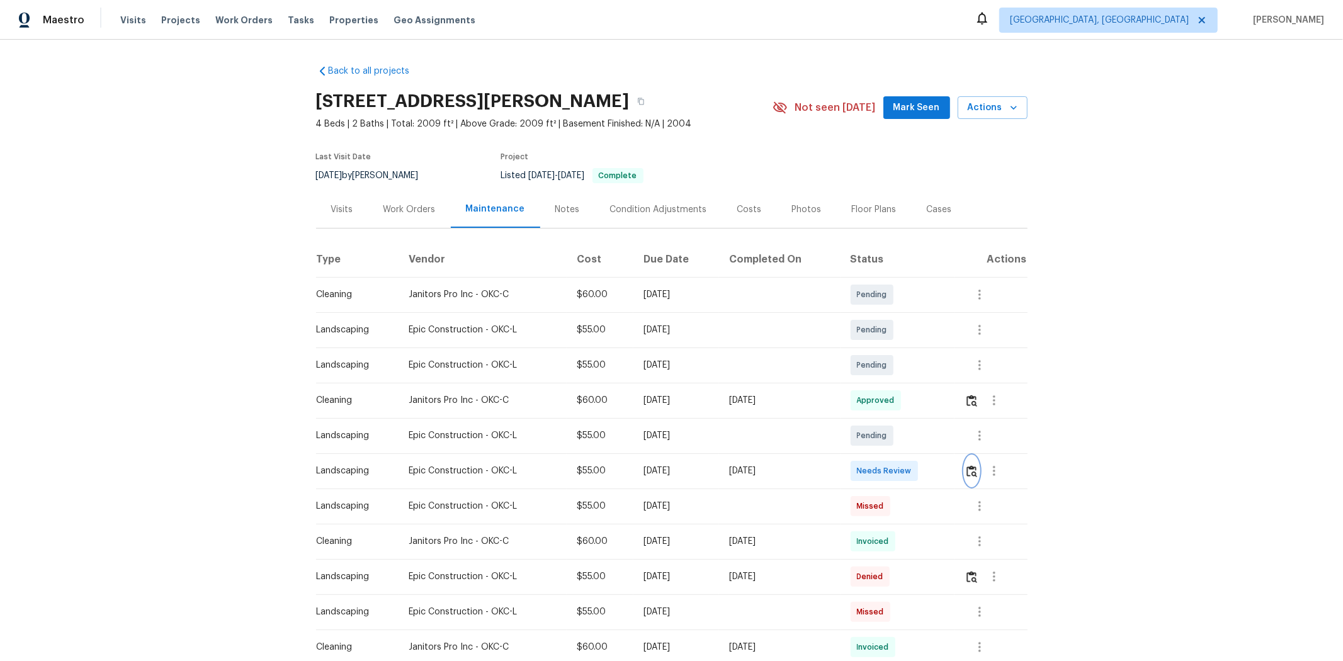
click at [955, 442] on img "button" at bounding box center [972, 471] width 11 height 12
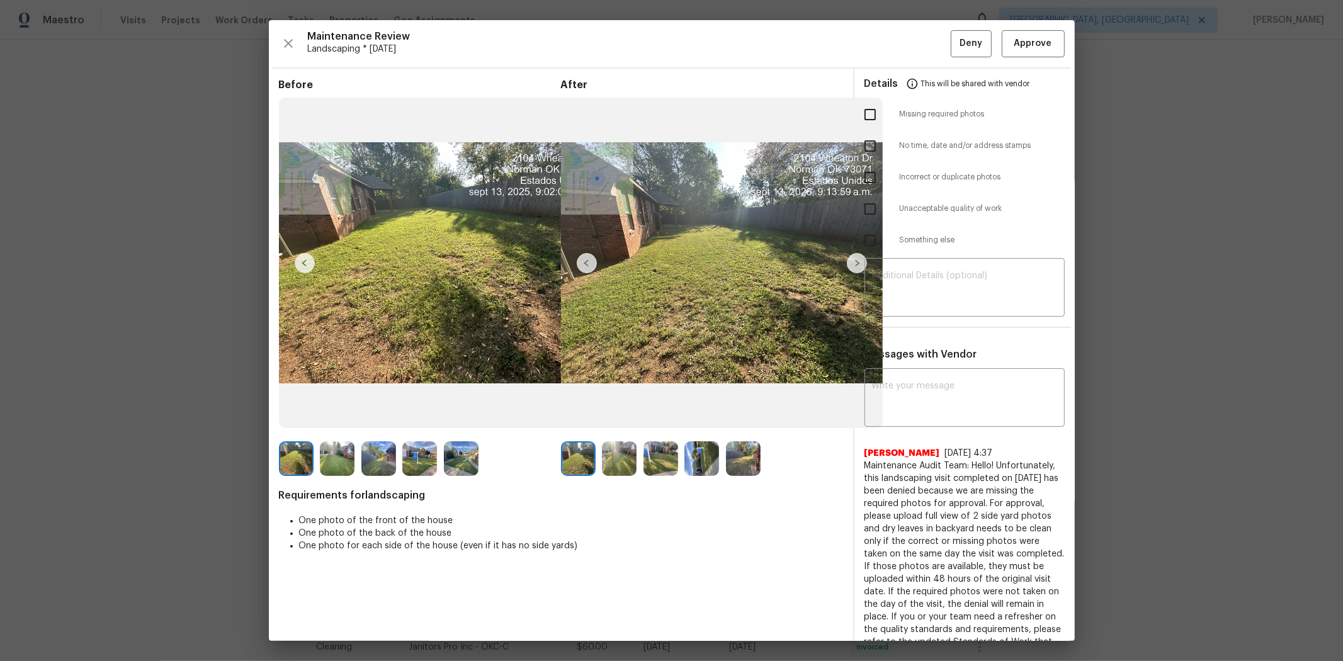
click at [865, 110] on input "checkbox" at bounding box center [870, 114] width 26 height 26
checkbox input "true"
drag, startPoint x: 945, startPoint y: 288, endPoint x: 964, endPoint y: 293, distance: 19.5
click at [946, 288] on textarea at bounding box center [964, 288] width 185 height 35
paste textarea "Maintenance Audit Team: Hello! Unfortunately, this landscaping visit completed …"
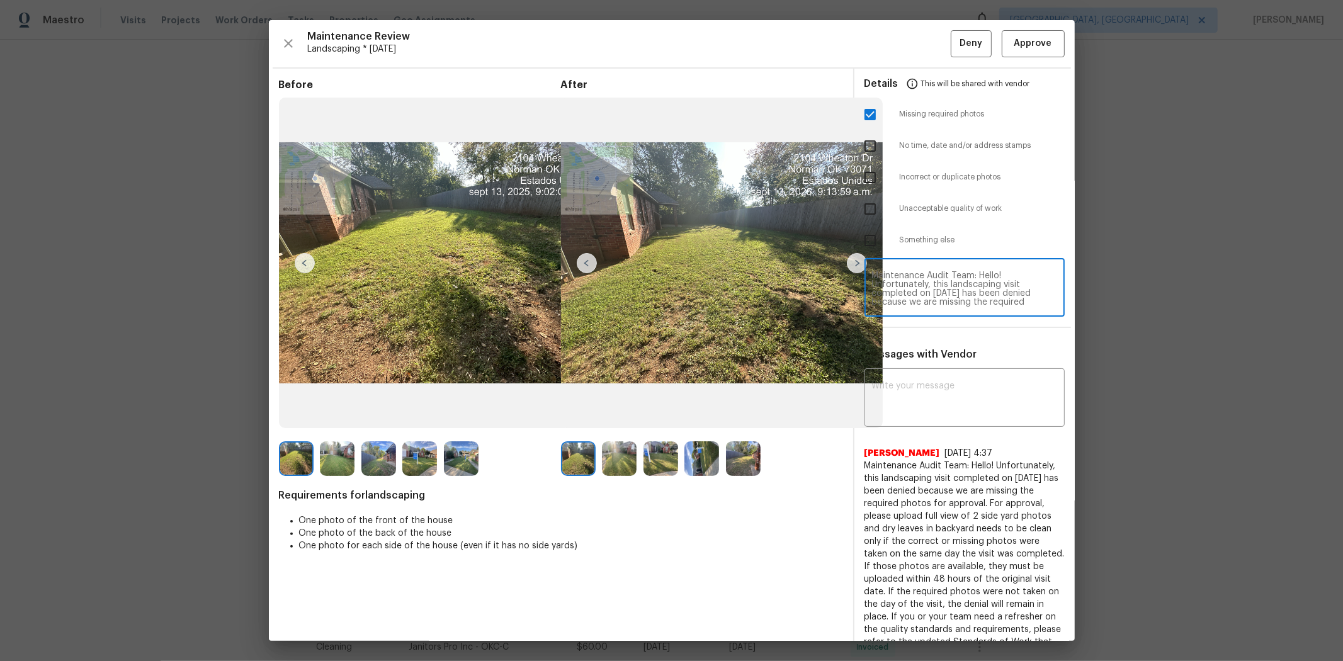
click at [953, 294] on textarea "Maintenance Audit Team: Hello! Unfortunately, this landscaping visit completed …" at bounding box center [964, 288] width 185 height 35
type textarea "Maintenance Audit Team: Hello! Unfortunately, this landscaping visit completed …"
click at [941, 395] on textarea at bounding box center [964, 399] width 185 height 35
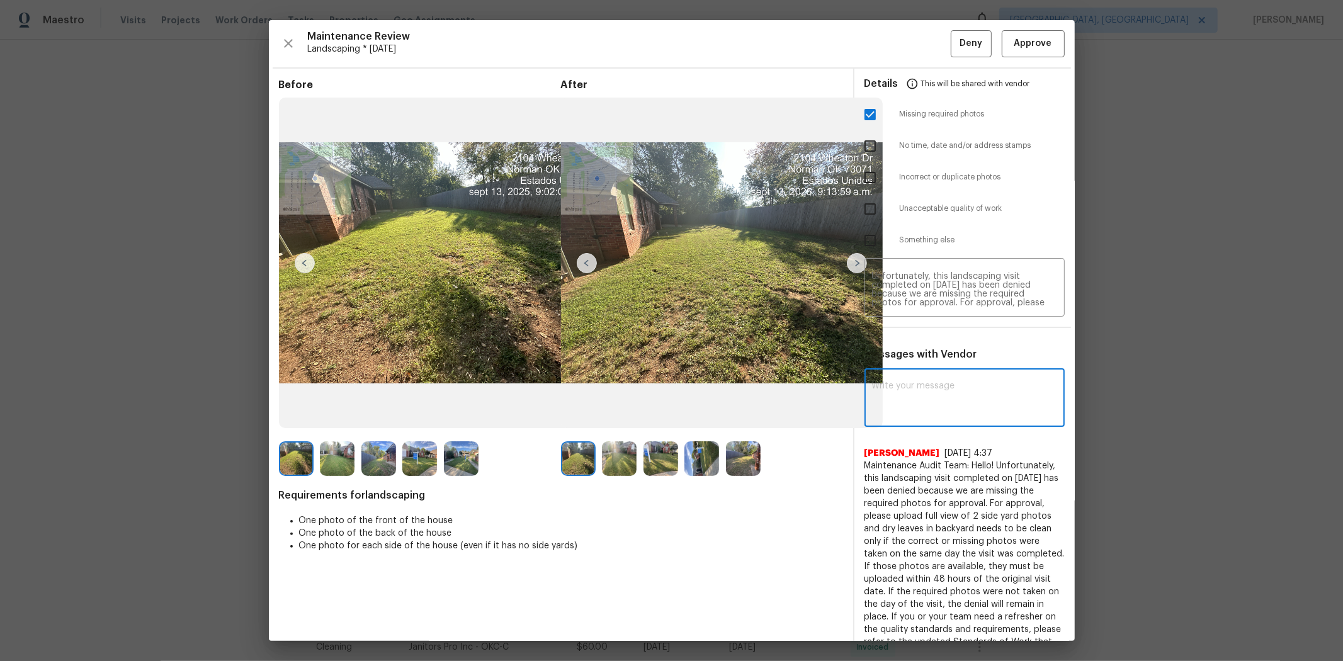
paste textarea "Maintenance Audit Team: Hello! Unfortunately, this landscaping visit completed …"
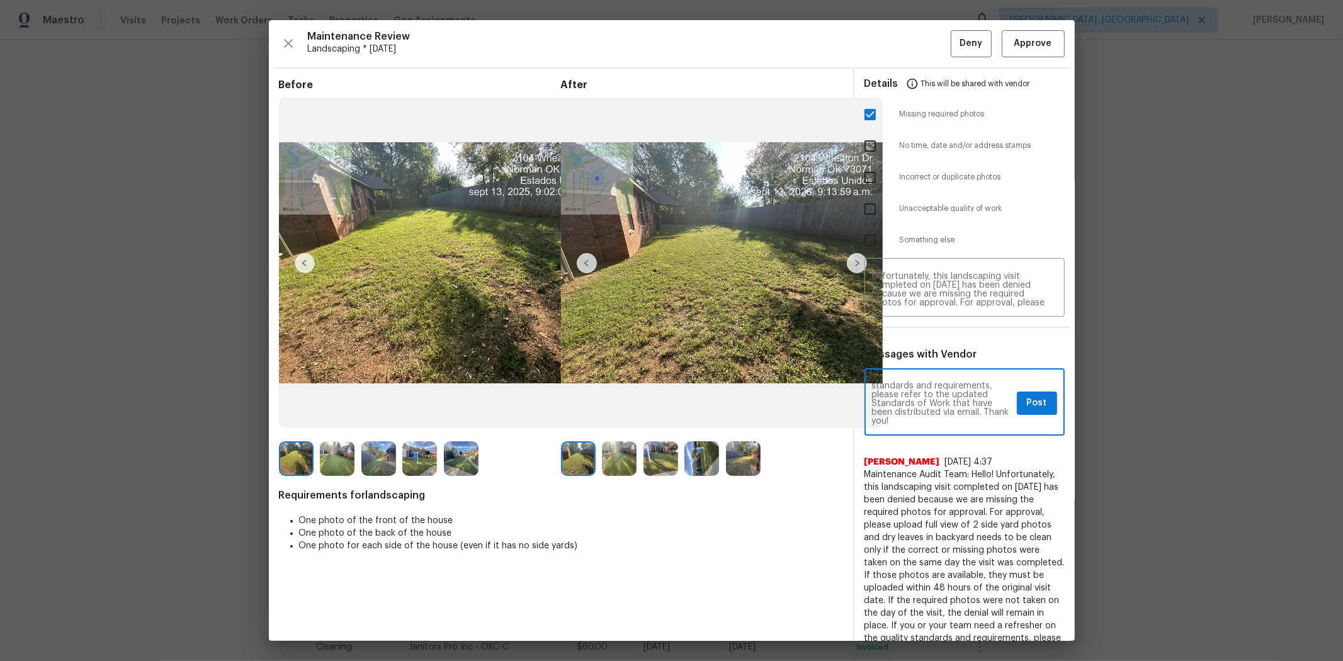
type textarea "Maintenance Audit Team: Hello! Unfortunately, this landscaping visit completed …"
click at [955, 400] on span "Post" at bounding box center [1037, 403] width 20 height 16
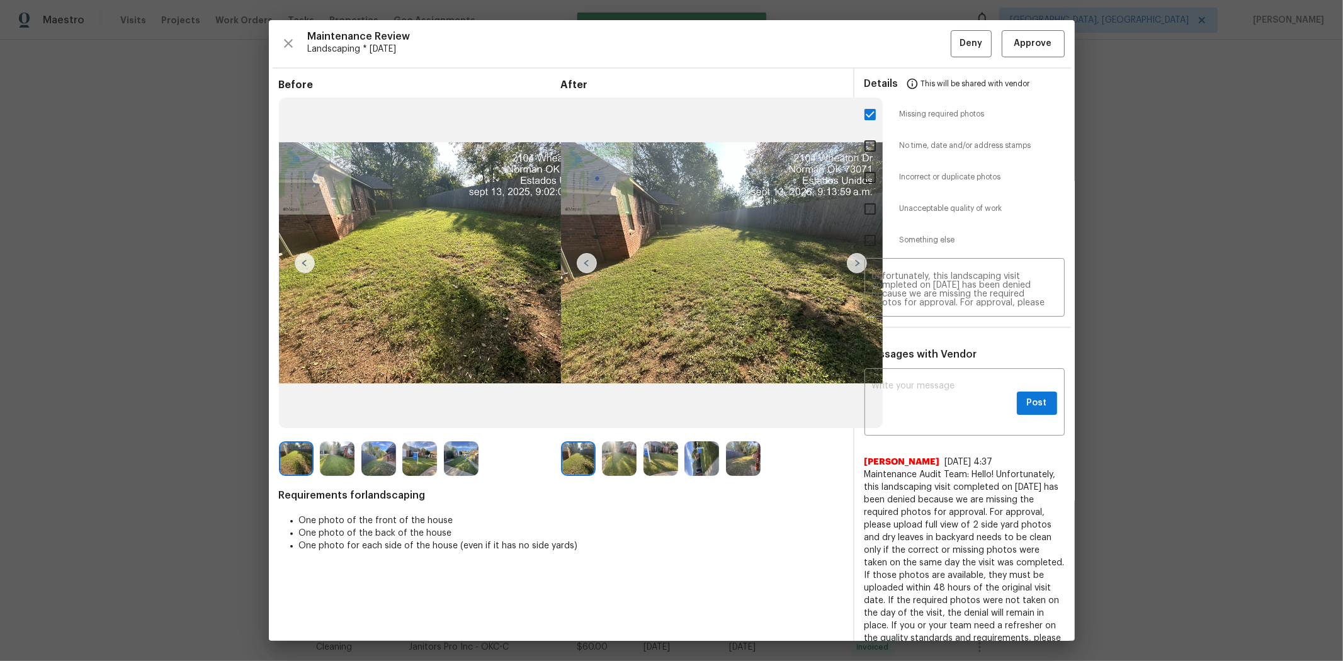
scroll to position [0, 0]
click at [955, 42] on span "Deny" at bounding box center [971, 44] width 23 height 16
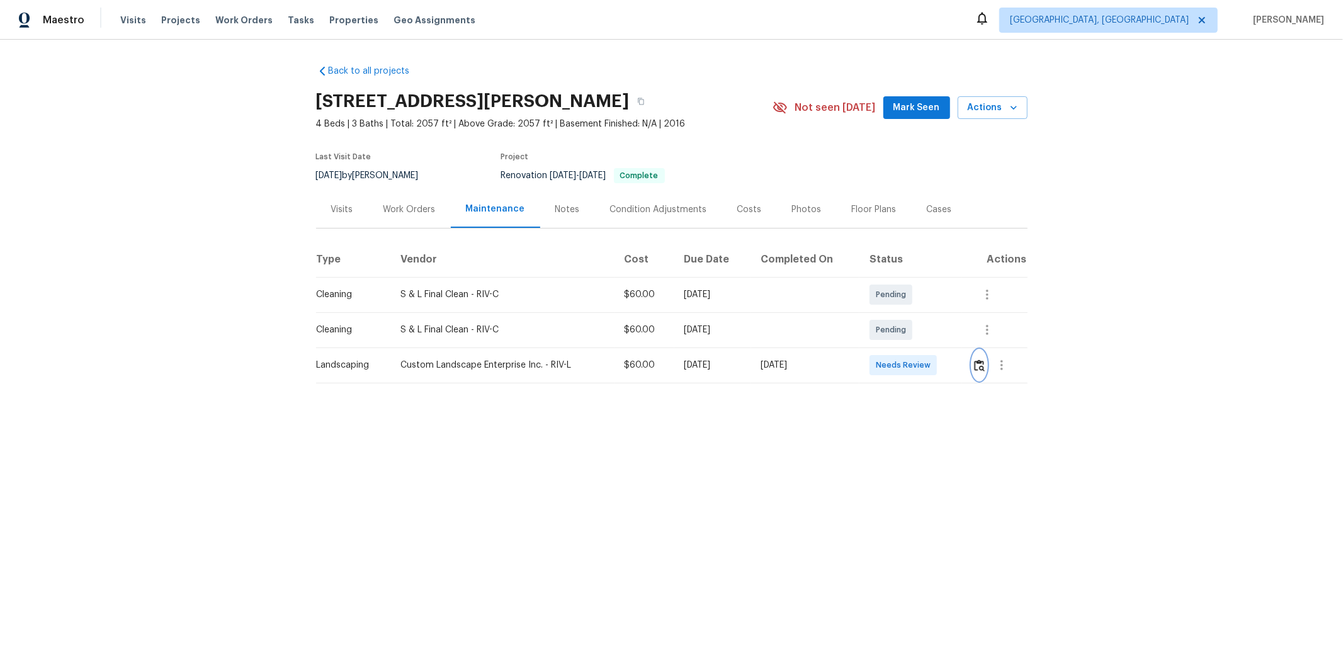
click at [955, 368] on img "button" at bounding box center [979, 366] width 11 height 12
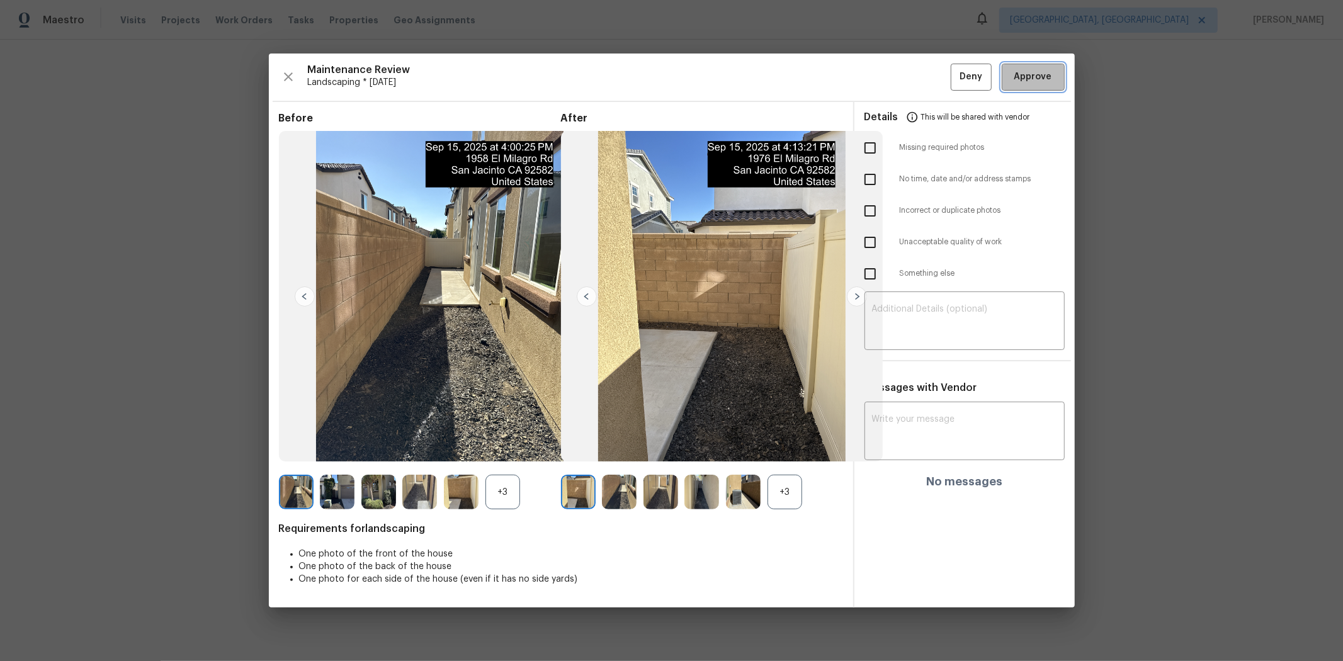
click at [955, 84] on span "Approve" at bounding box center [1033, 77] width 38 height 16
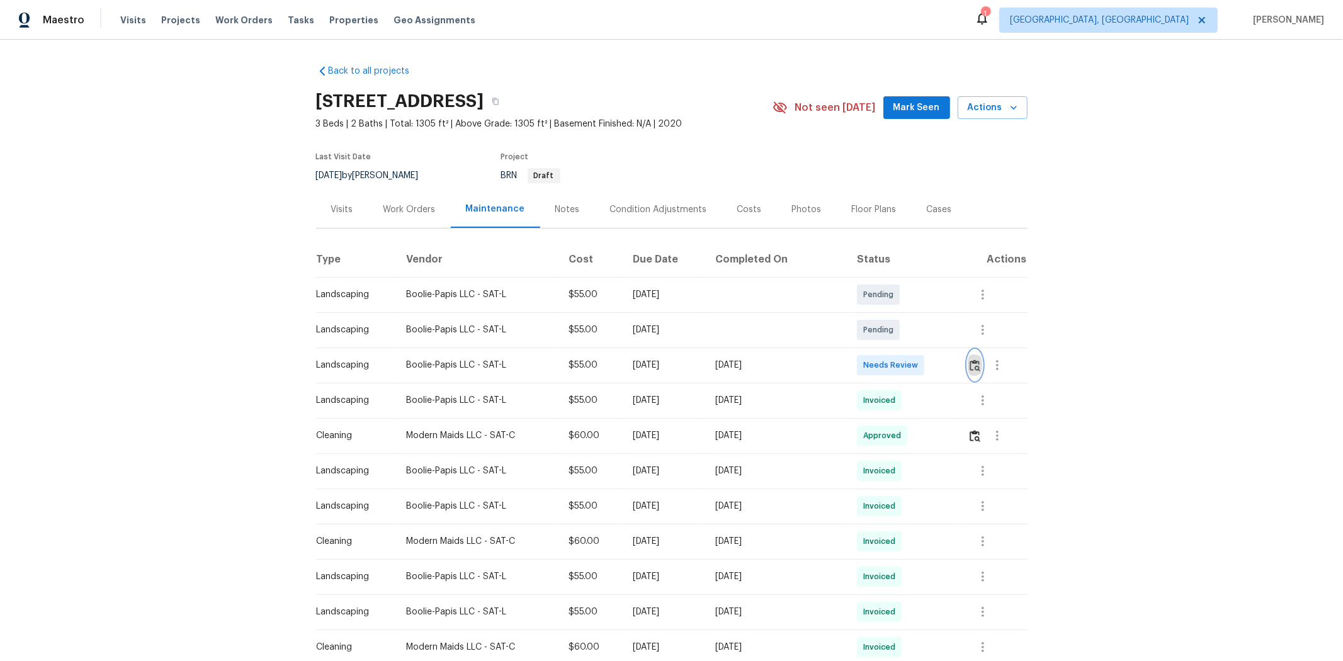
click at [955, 371] on button "button" at bounding box center [975, 365] width 14 height 30
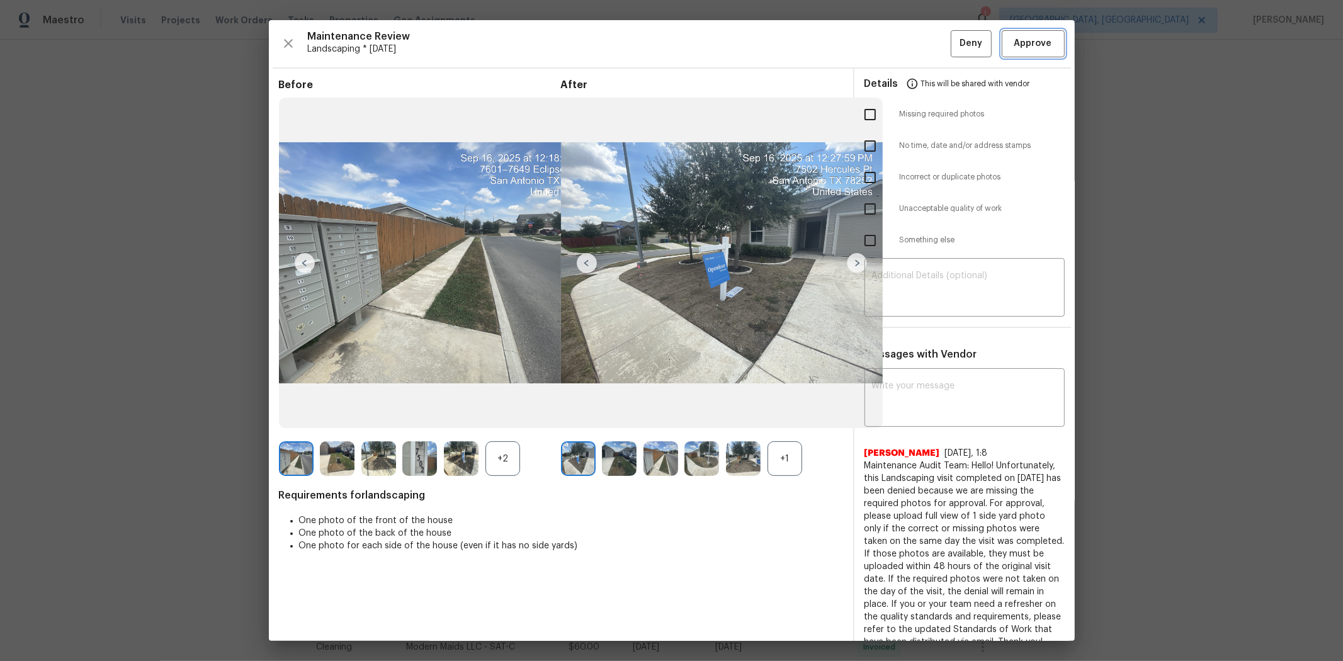
click at [955, 37] on span "Approve" at bounding box center [1033, 44] width 38 height 16
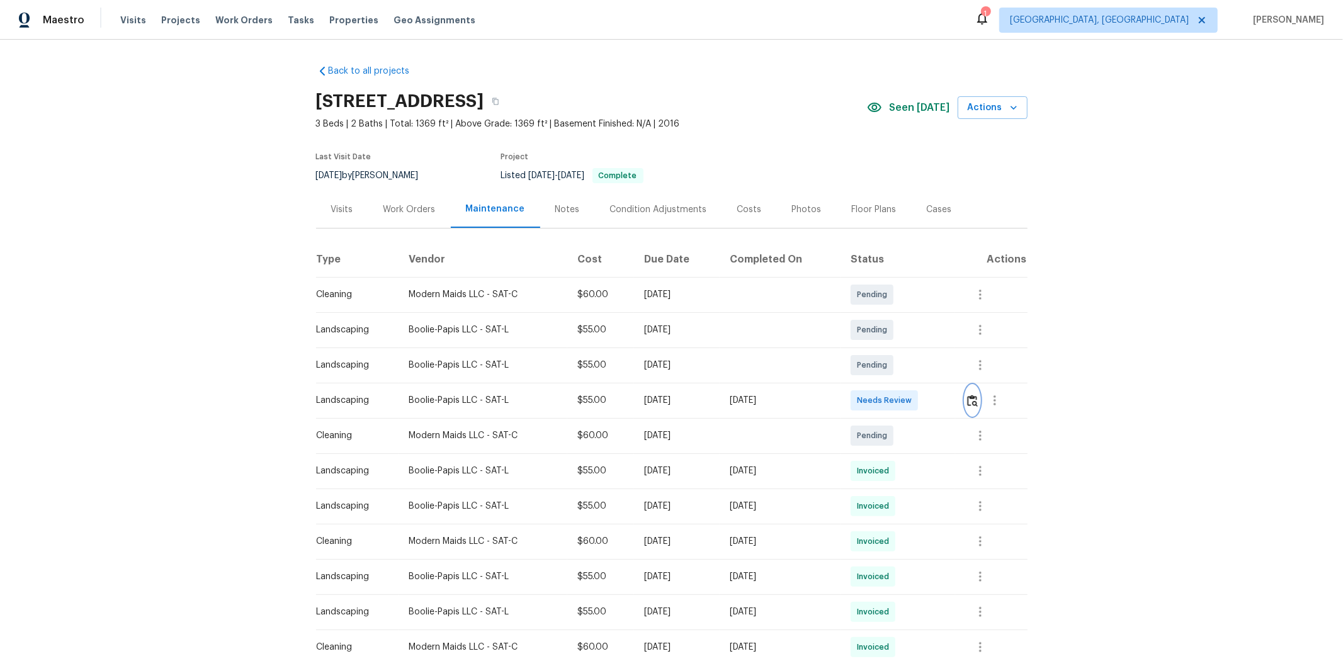
click at [955, 400] on img "button" at bounding box center [972, 401] width 11 height 12
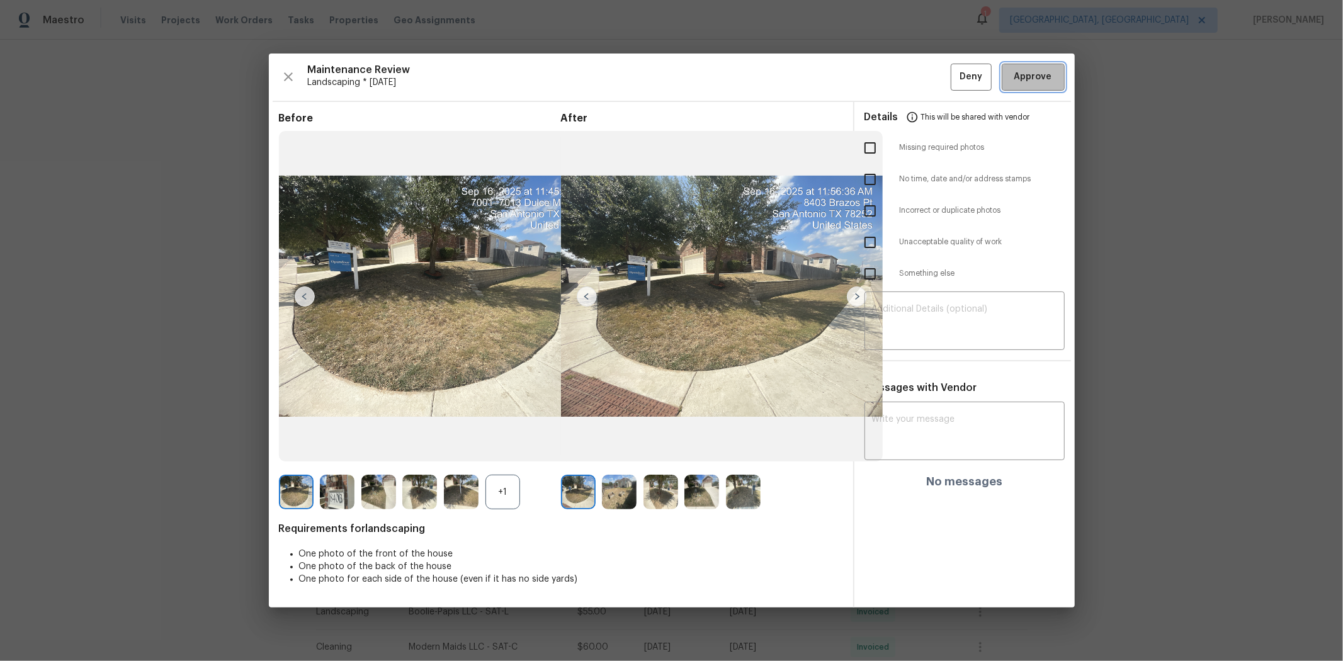
click at [955, 85] on button "Approve" at bounding box center [1033, 77] width 63 height 27
